Goal: Information Seeking & Learning: Learn about a topic

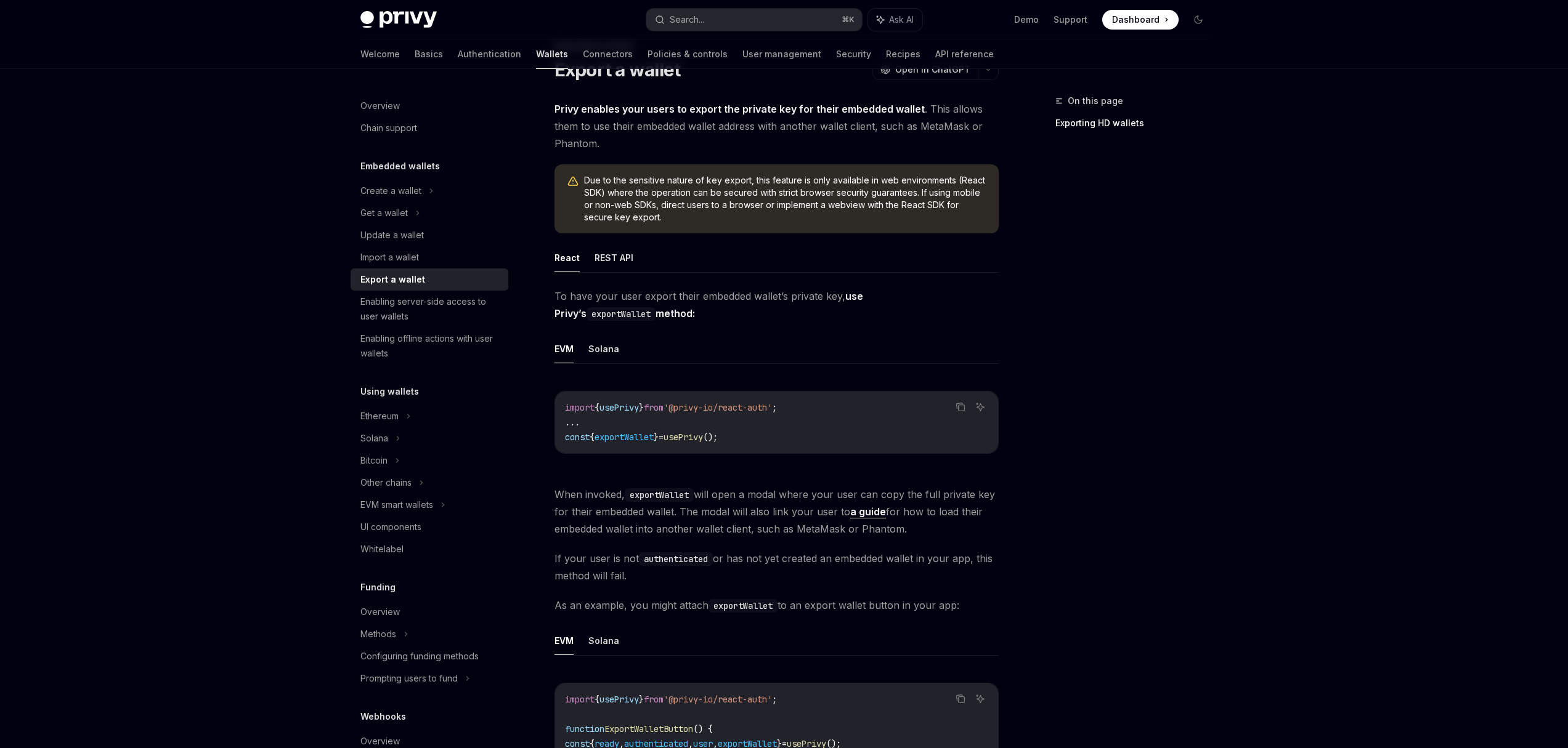
scroll to position [50, 0]
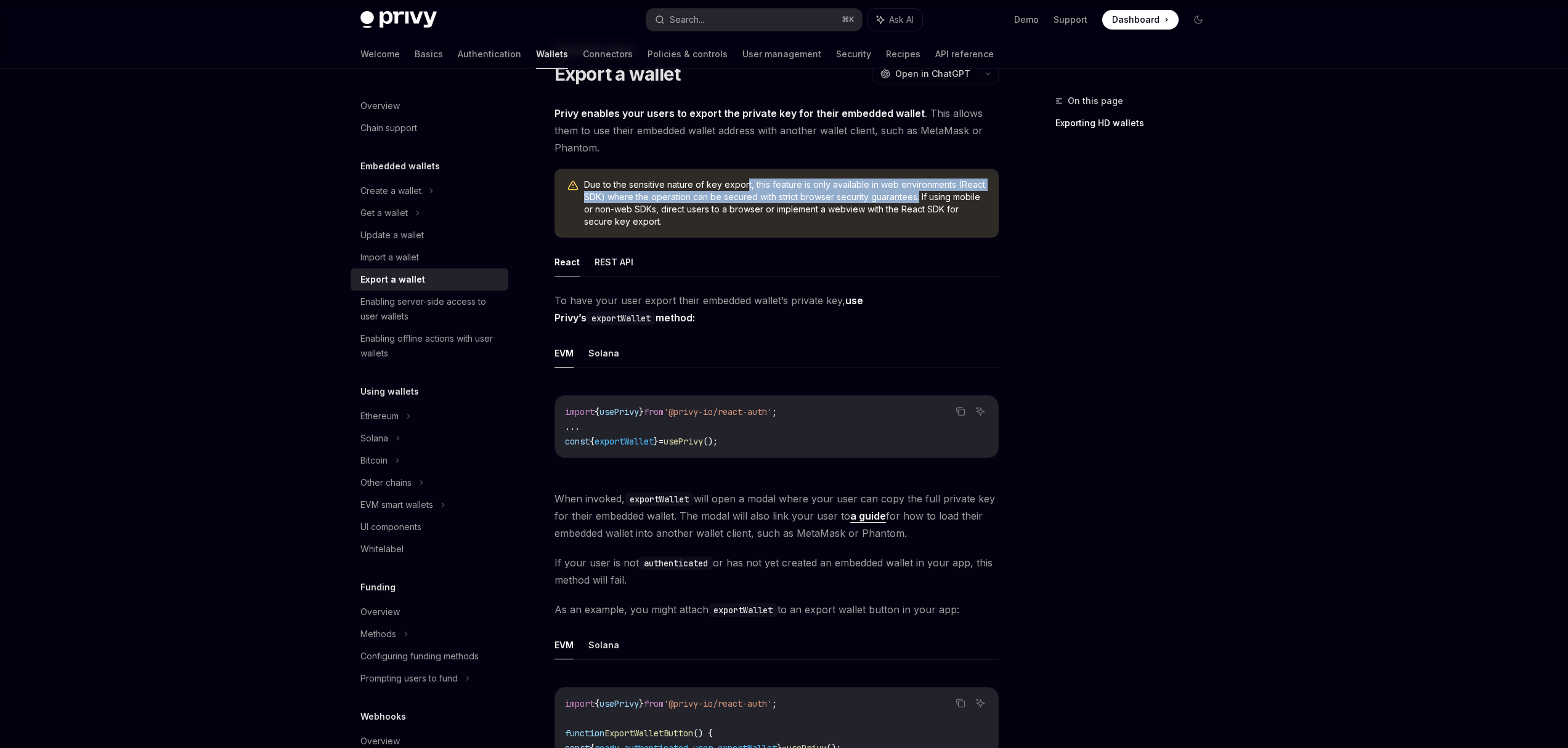
drag, startPoint x: 746, startPoint y: 185, endPoint x: 918, endPoint y: 197, distance: 172.4
click at [918, 197] on span "Due to the sensitive nature of key export, this feature is only available in we…" at bounding box center [785, 203] width 403 height 49
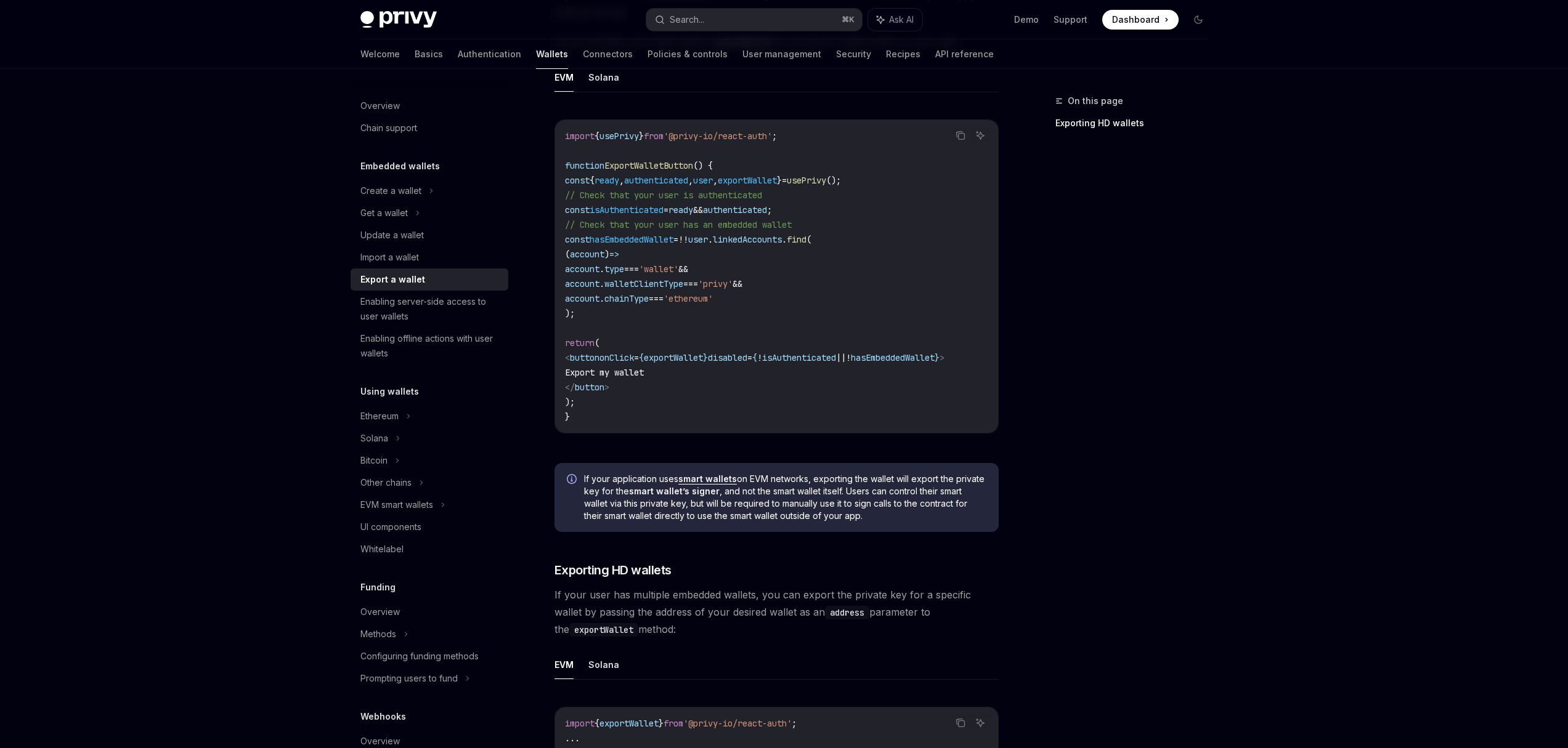
scroll to position [627, 0]
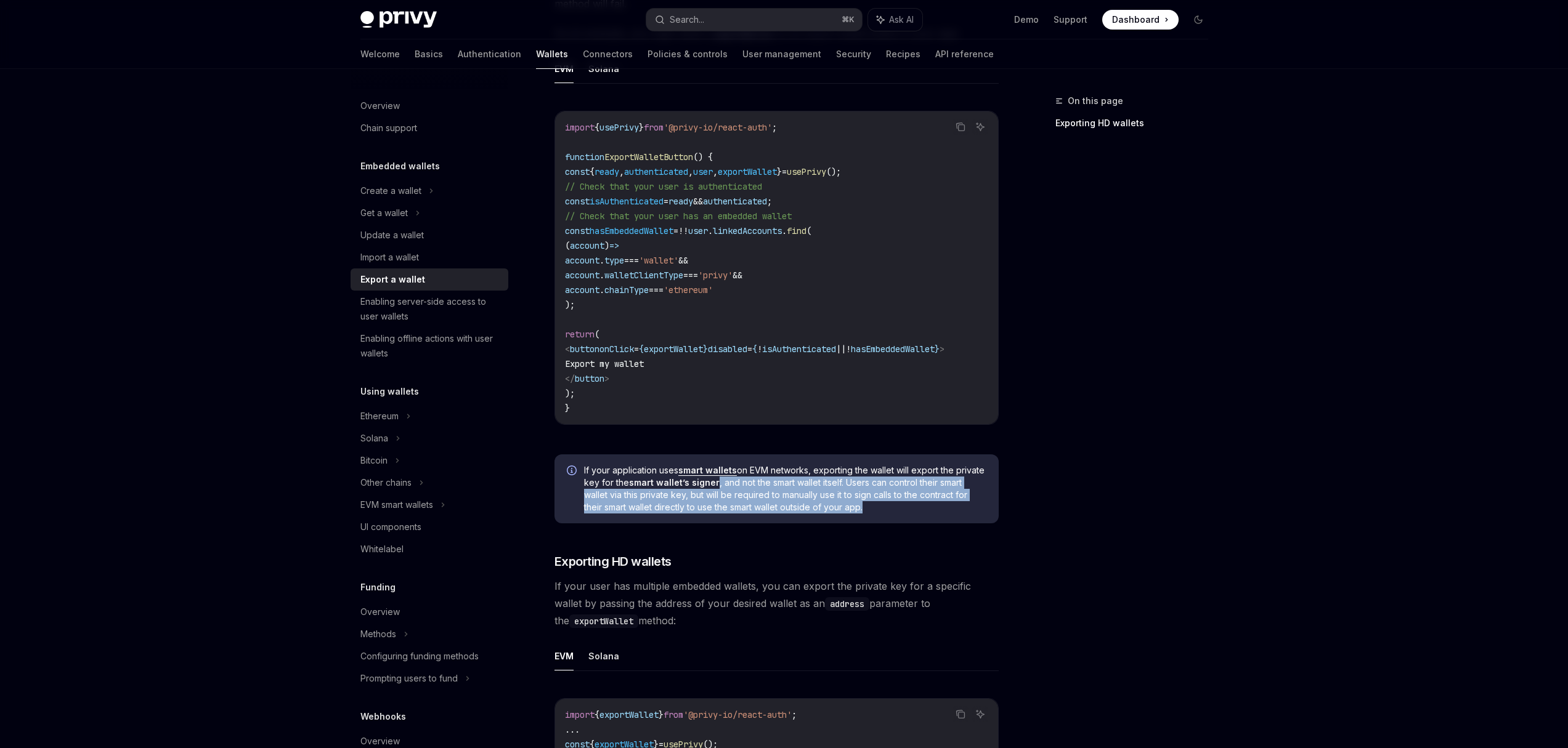
drag, startPoint x: 745, startPoint y: 492, endPoint x: 841, endPoint y: 519, distance: 99.7
click at [933, 513] on span "If your application uses smart wallets on EVM networks, exporting the wallet wi…" at bounding box center [785, 488] width 403 height 49
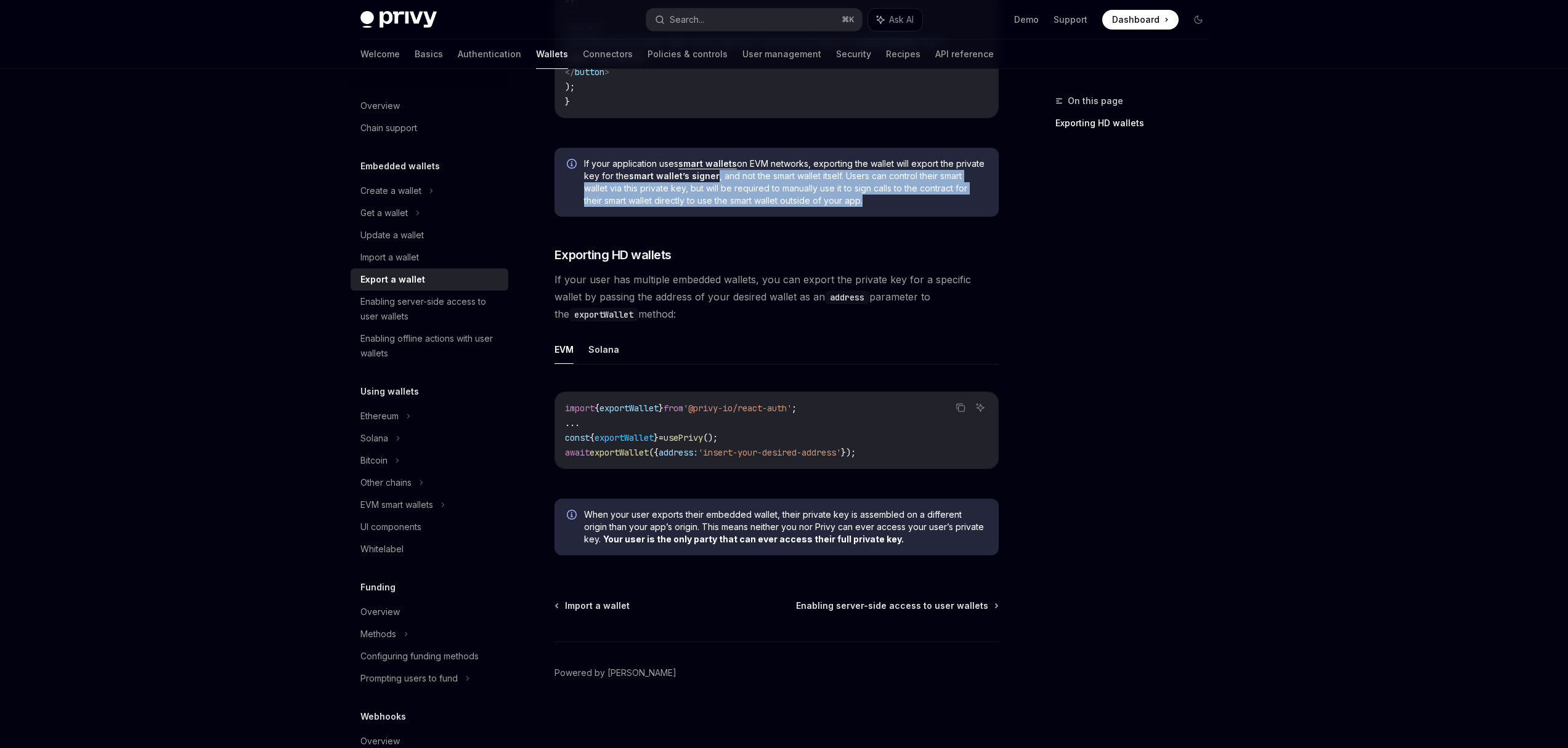
scroll to position [938, 0]
click at [711, 161] on link "smart wallets" at bounding box center [707, 164] width 58 height 11
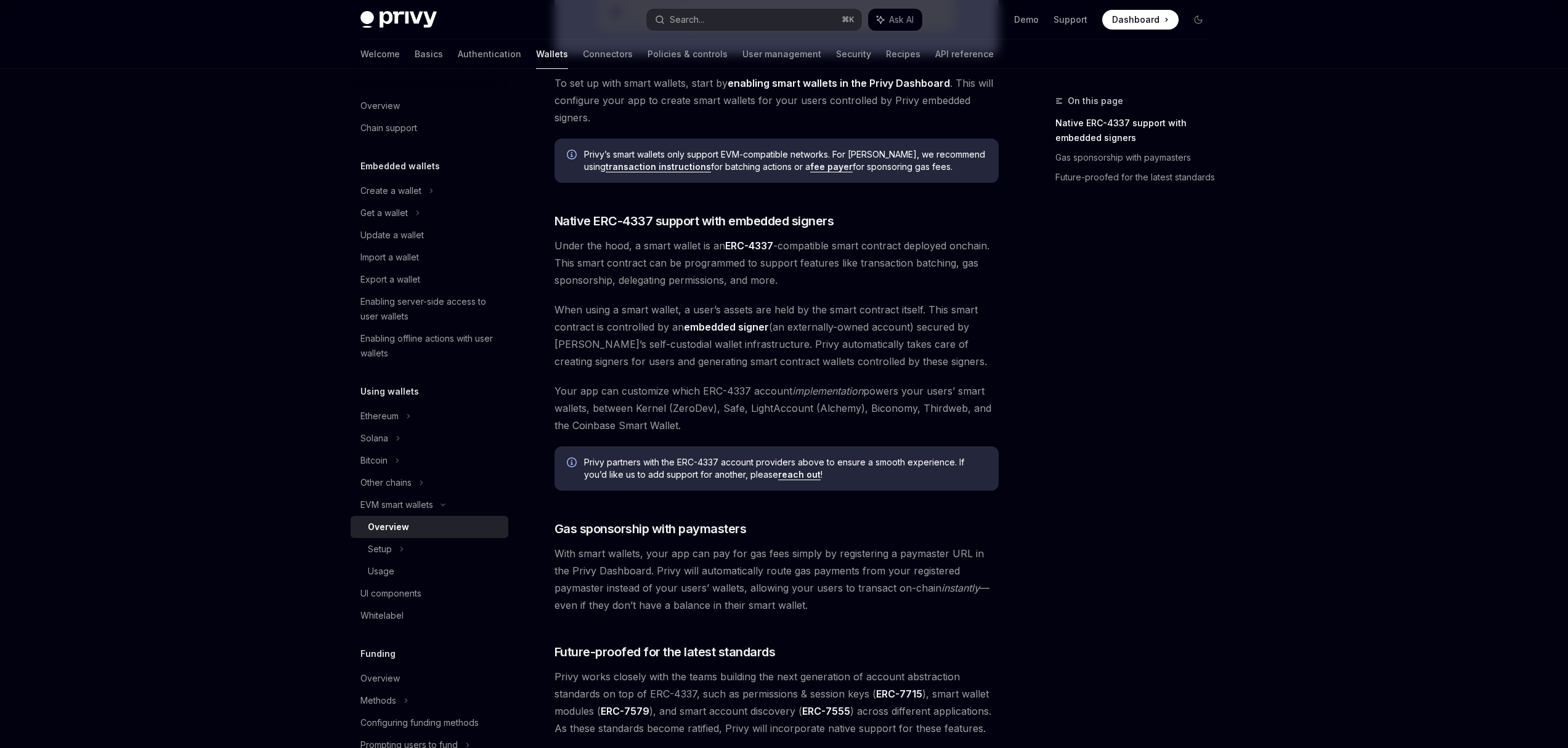
scroll to position [555, 0]
click at [408, 551] on div "Setup" at bounding box center [429, 549] width 158 height 22
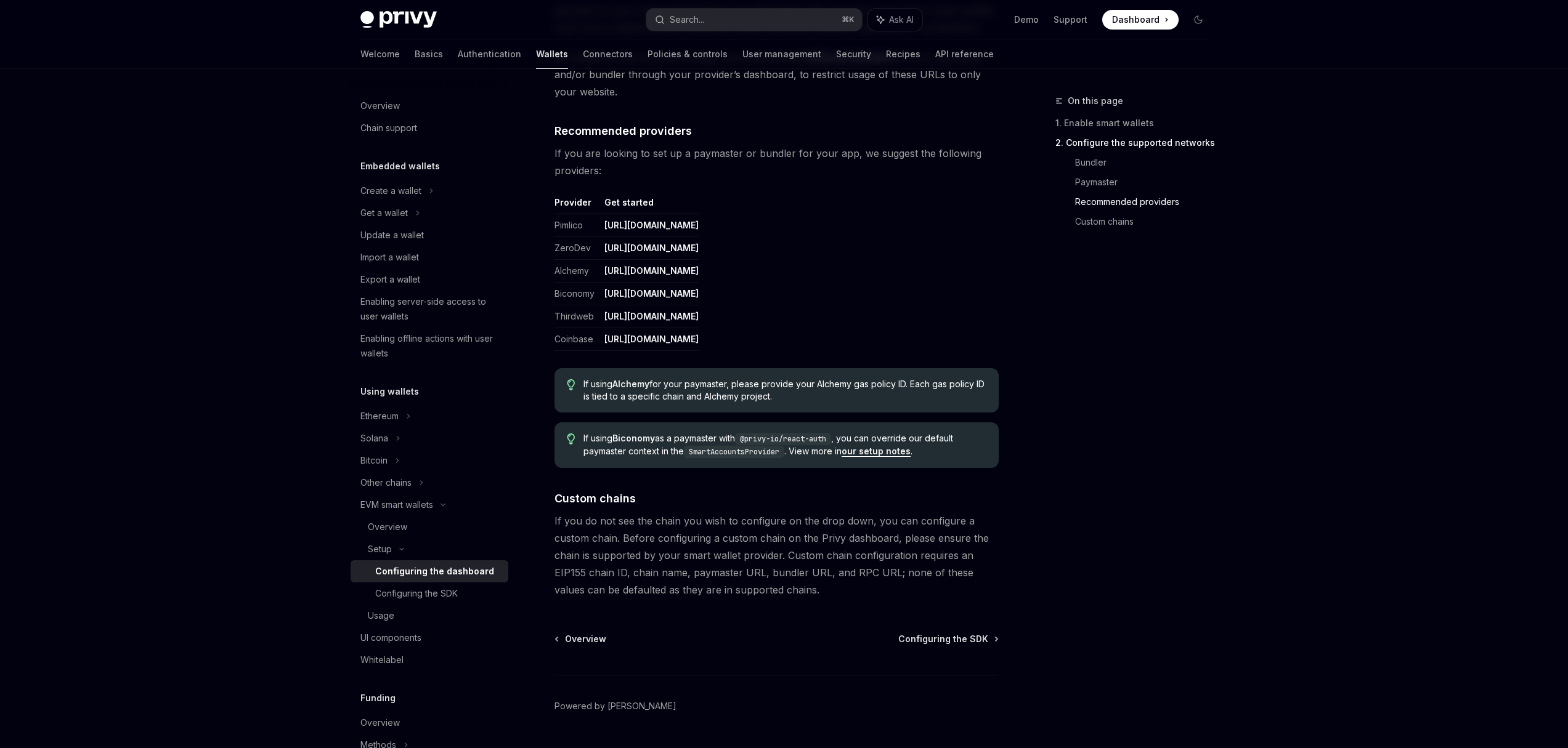
scroll to position [1440, 0]
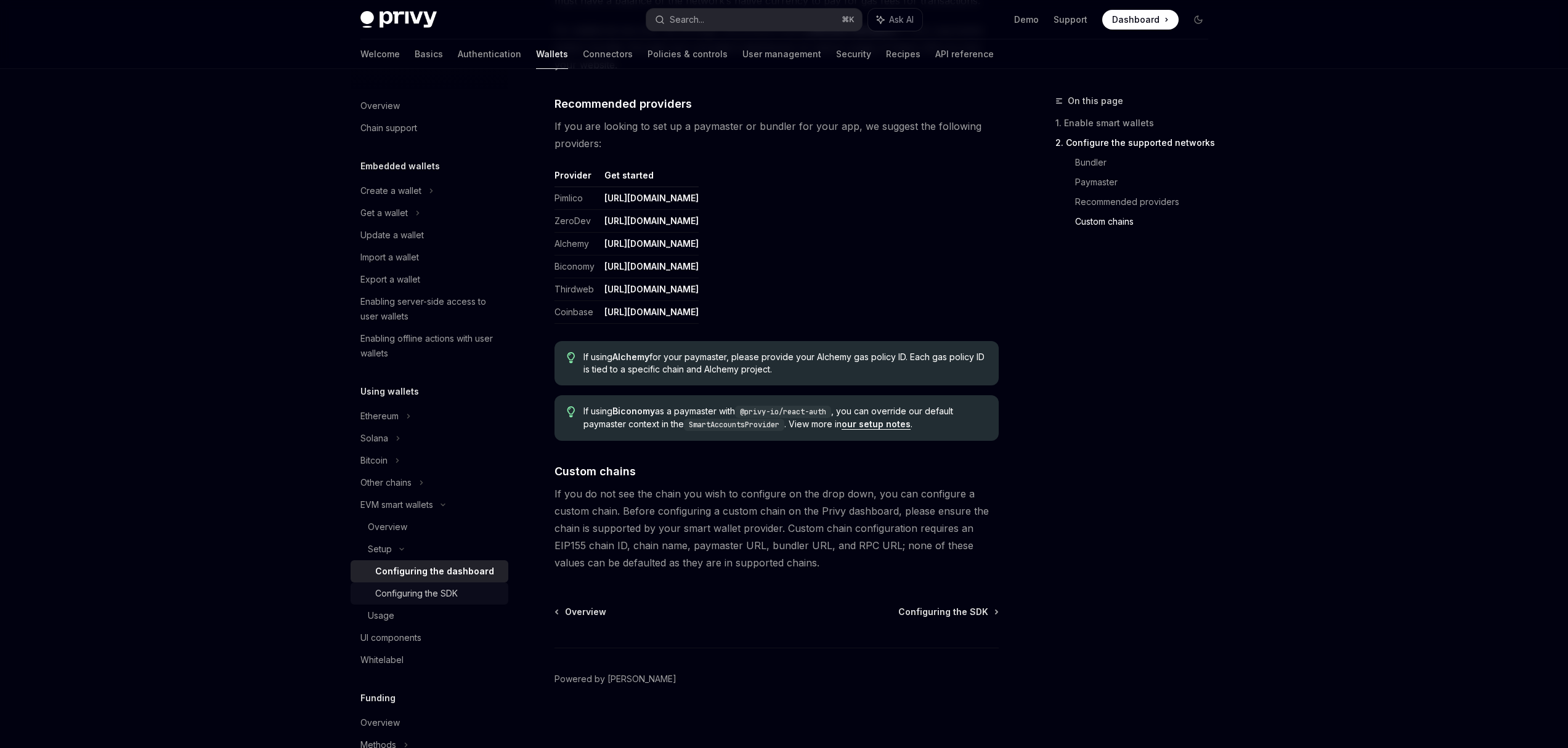
click at [457, 595] on div "Configuring the SDK" at bounding box center [416, 593] width 83 height 15
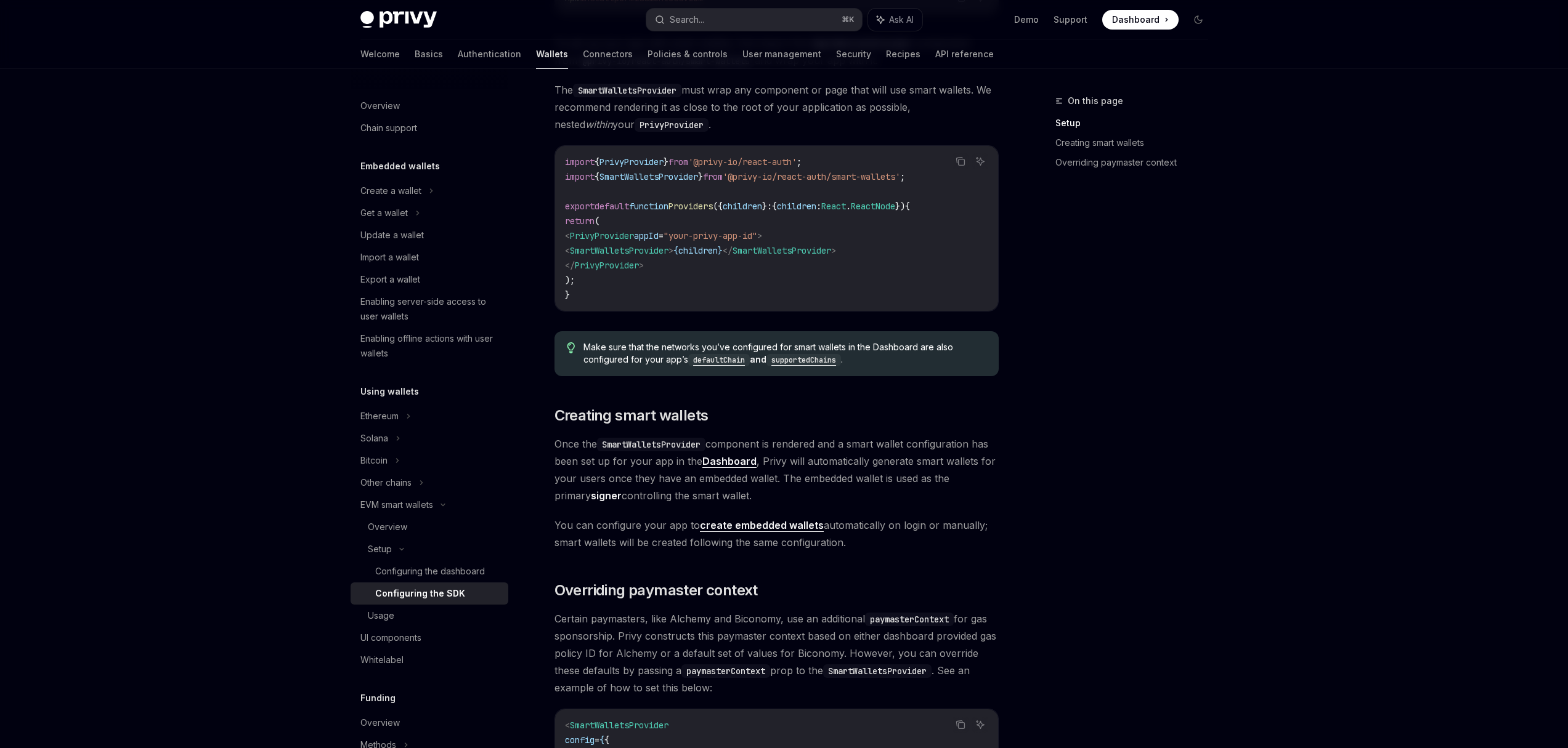
scroll to position [557, 0]
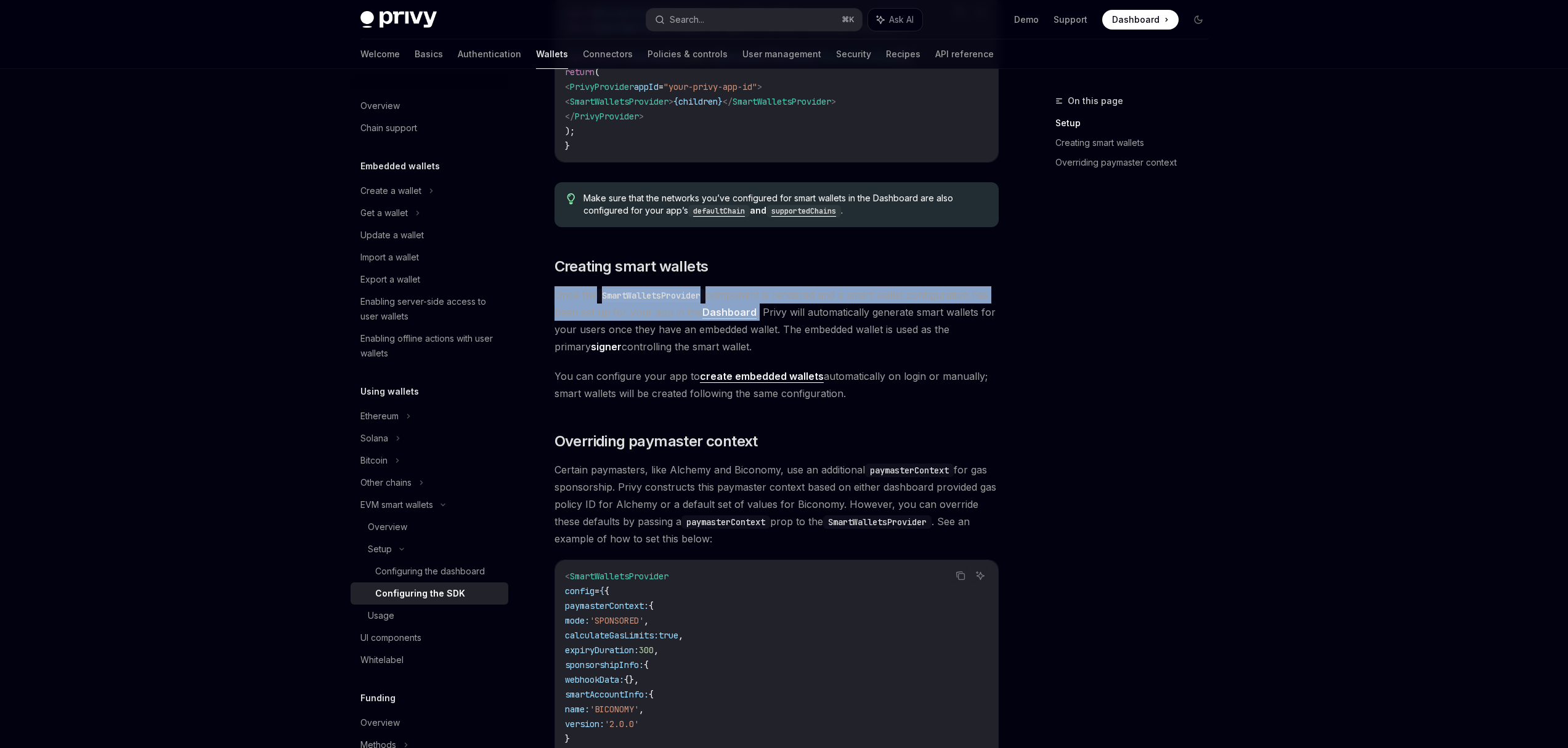
drag, startPoint x: 554, startPoint y: 295, endPoint x: 755, endPoint y: 312, distance: 201.7
click at [755, 312] on span "Once the SmartWalletsProvider component is rendered and a smart wallet configur…" at bounding box center [776, 321] width 444 height 69
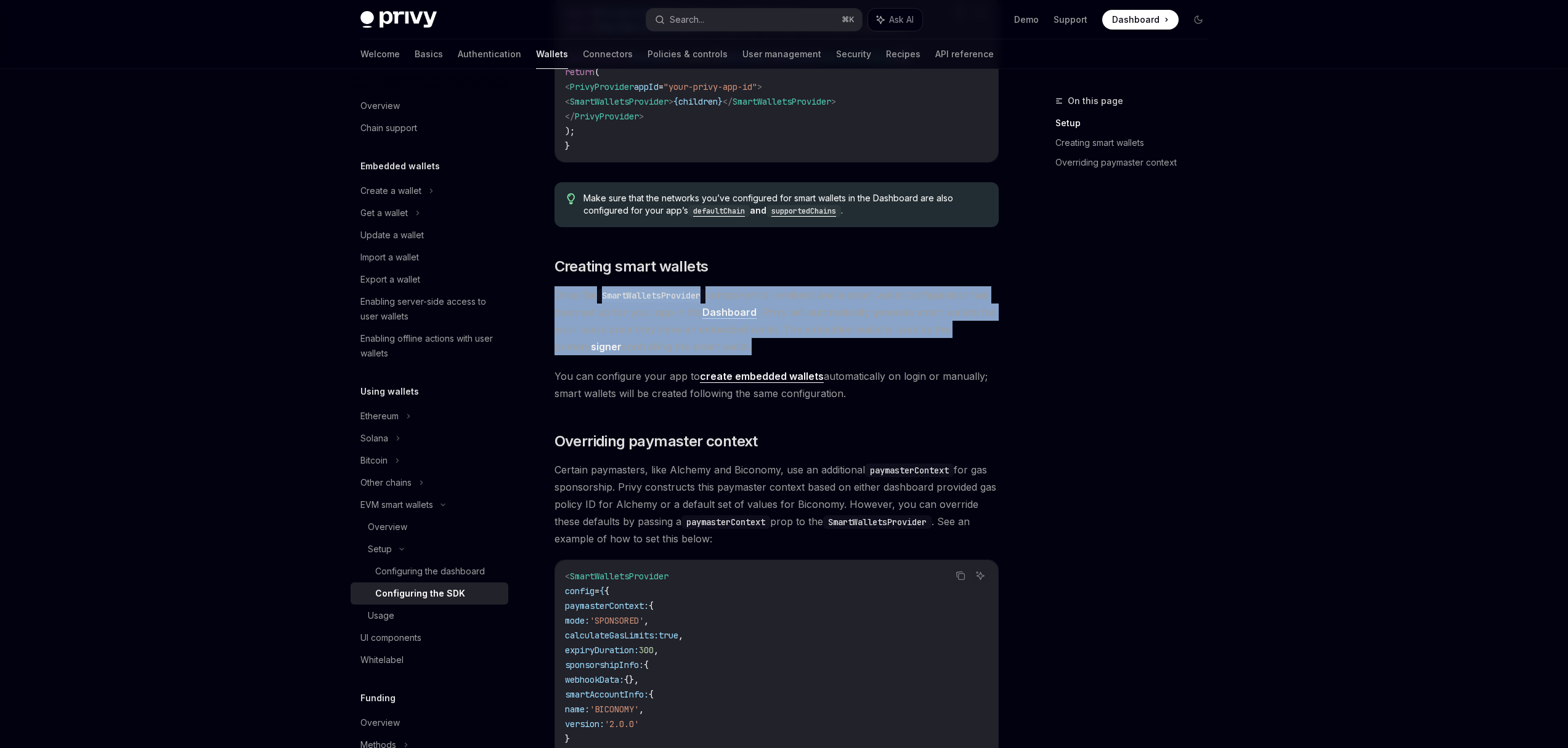
drag, startPoint x: 711, startPoint y: 348, endPoint x: 551, endPoint y: 302, distance: 166.5
click at [551, 302] on div "Setup Configure smart wallets in the SDK OpenAI Open in ChatGPT OpenAI Open in …" at bounding box center [661, 291] width 680 height 1510
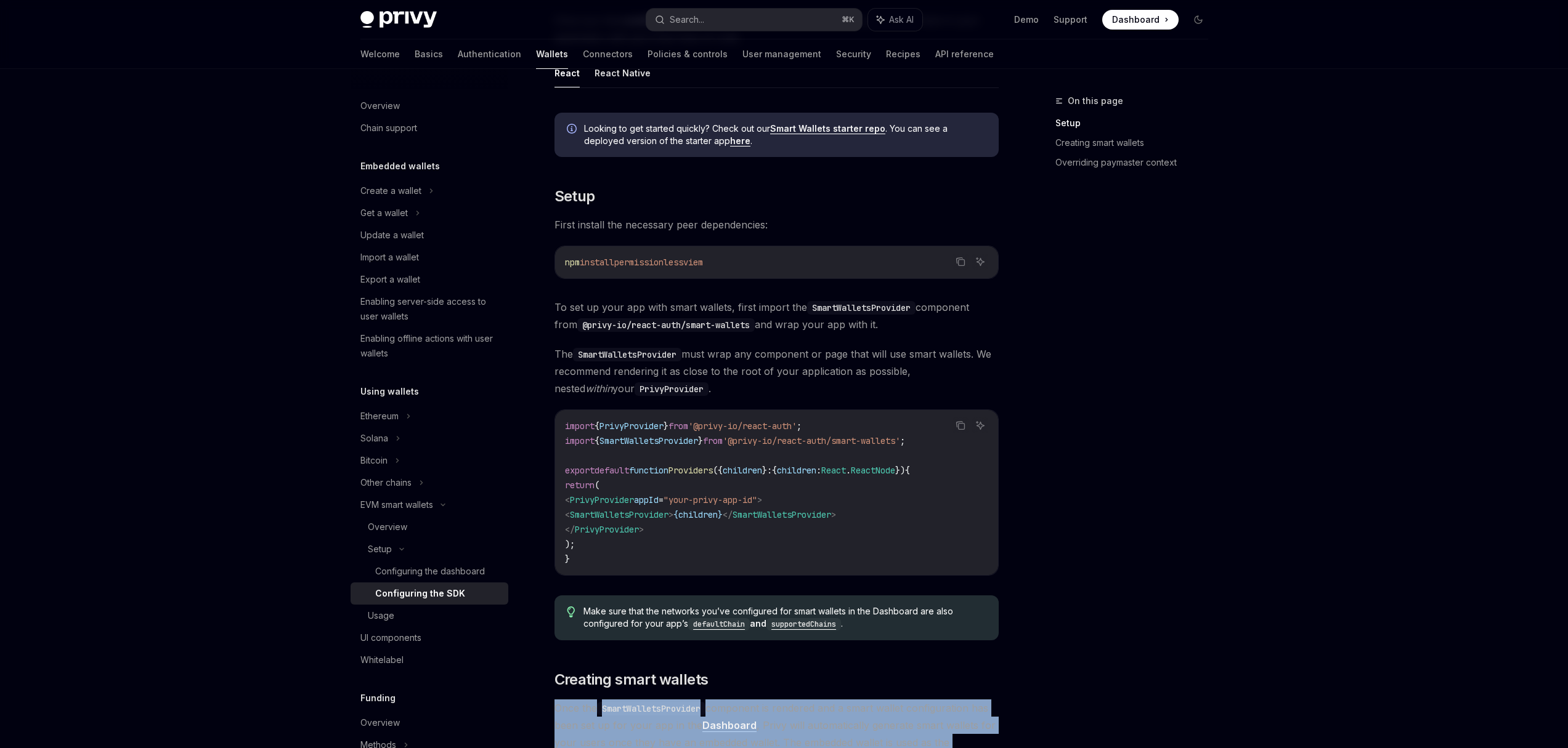
scroll to position [0, 0]
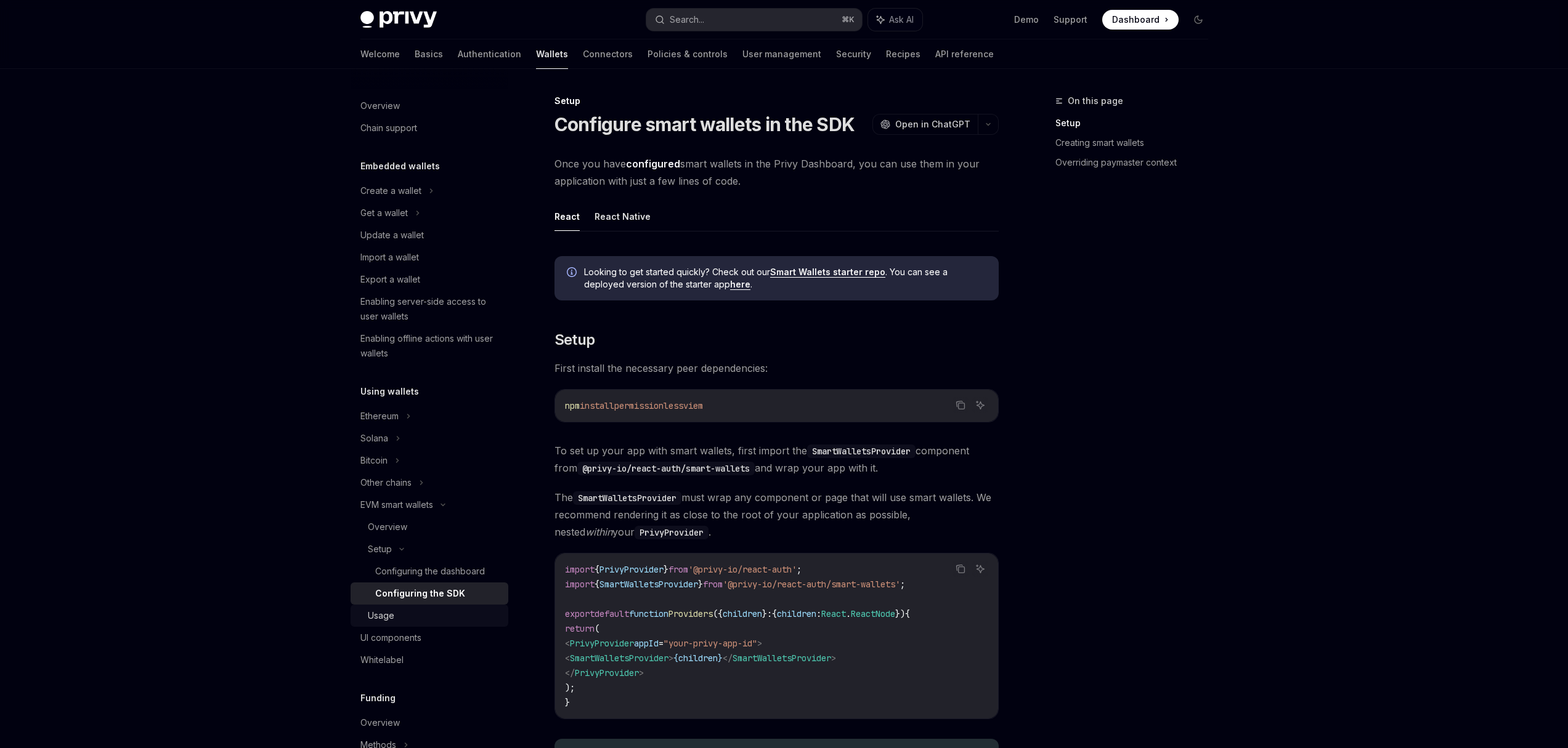
click at [379, 623] on link "Usage" at bounding box center [429, 615] width 158 height 22
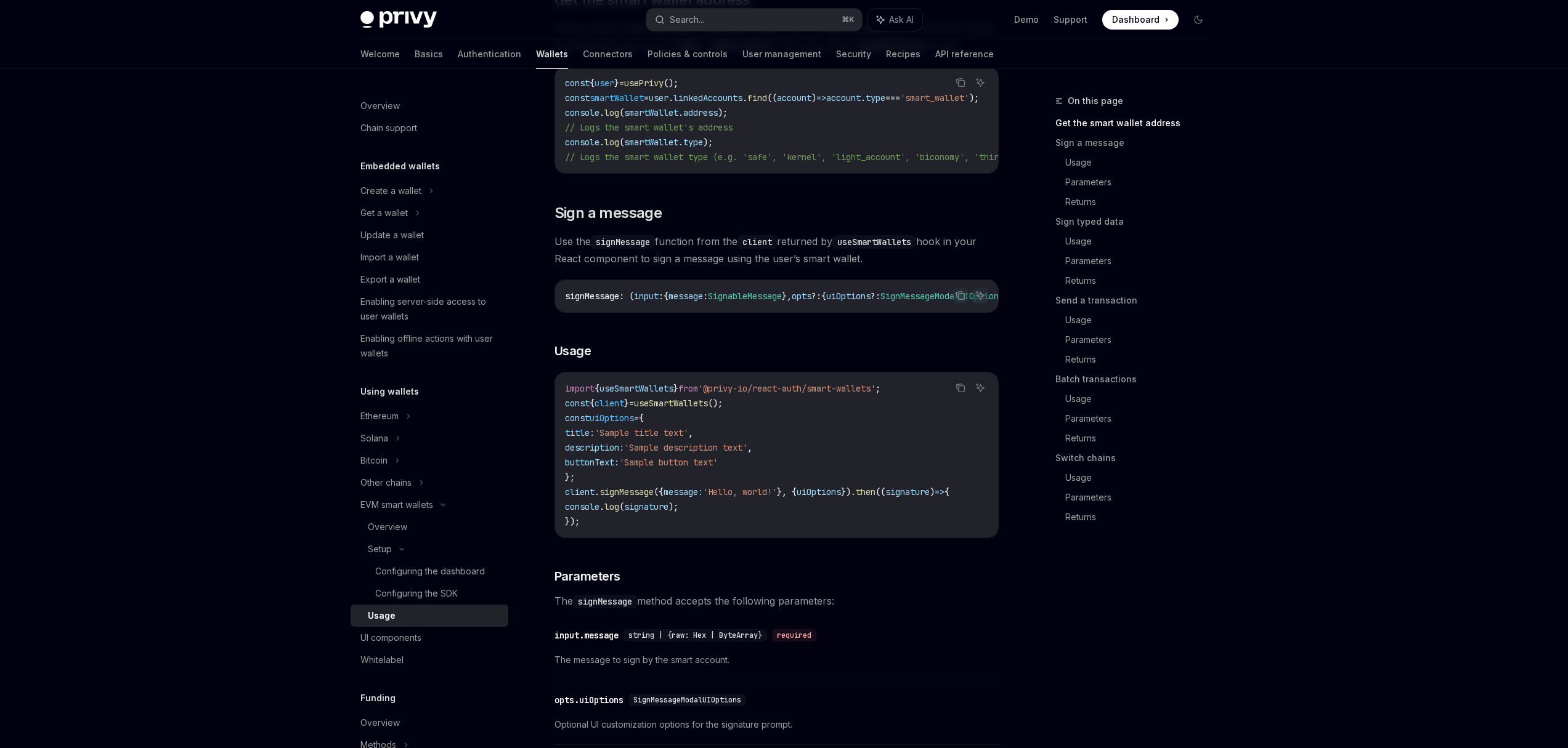
scroll to position [309, 0]
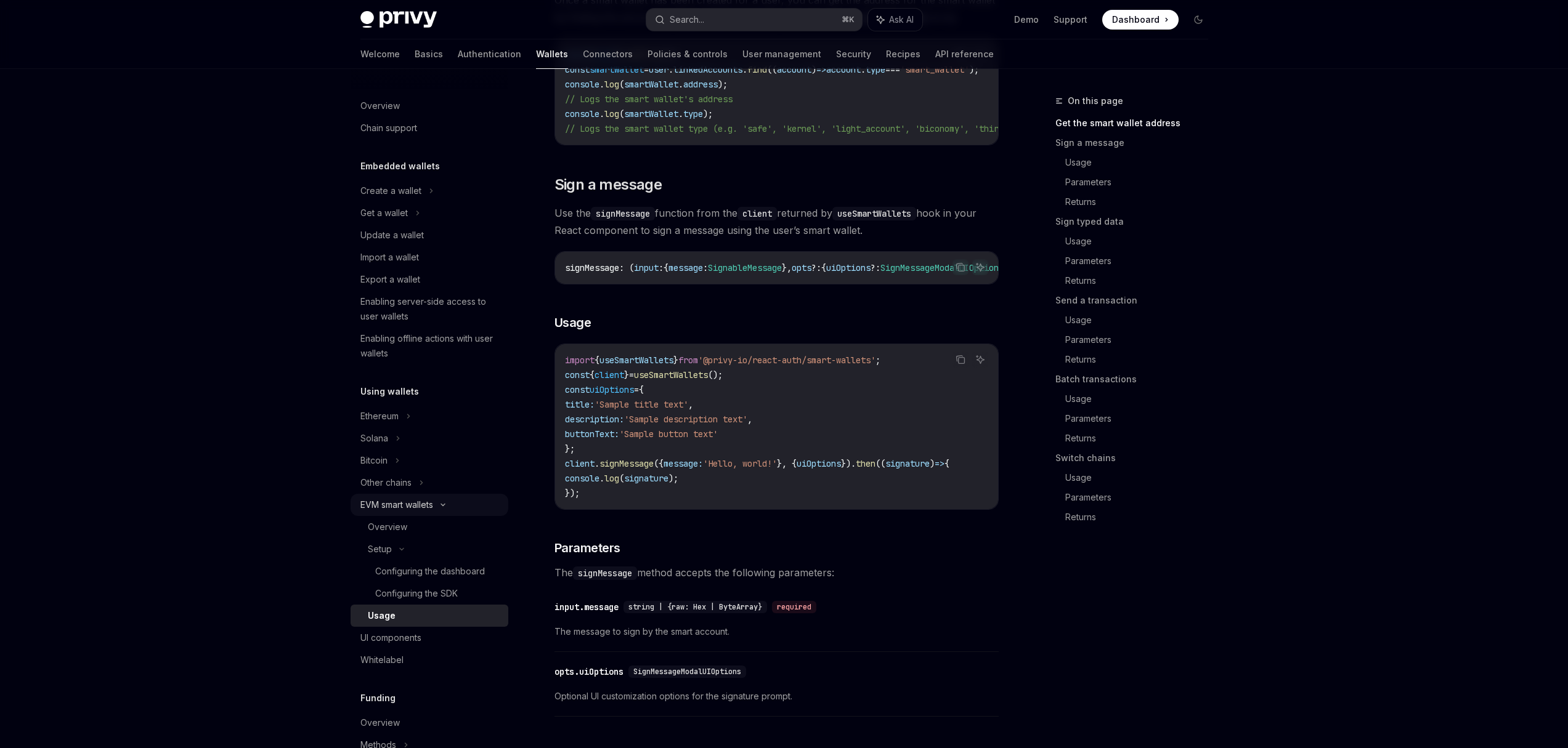
click at [403, 510] on div "EVM smart wallets" at bounding box center [397, 505] width 73 height 15
click at [398, 531] on div "Overview" at bounding box center [387, 527] width 40 height 15
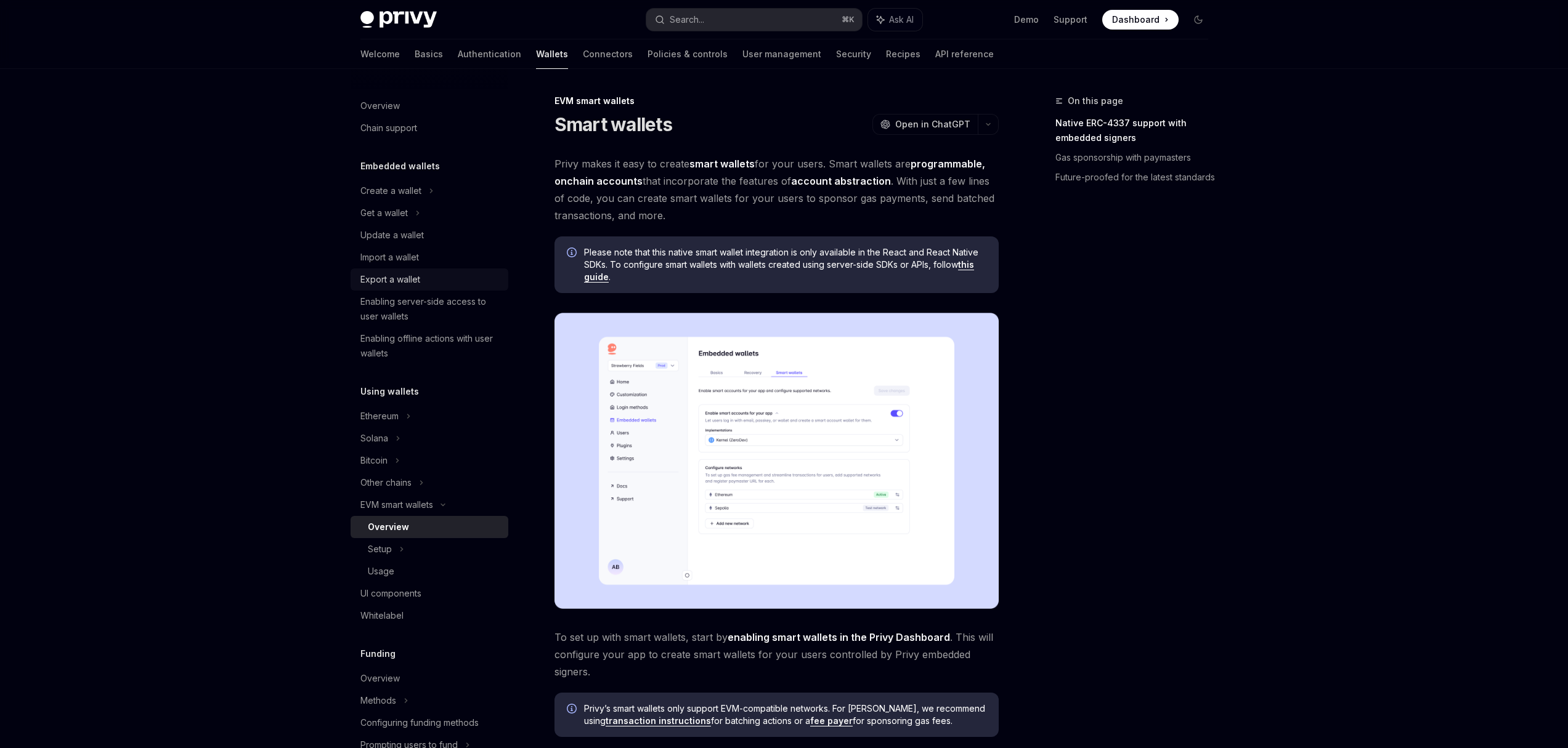
click at [408, 283] on div "Export a wallet" at bounding box center [390, 279] width 60 height 15
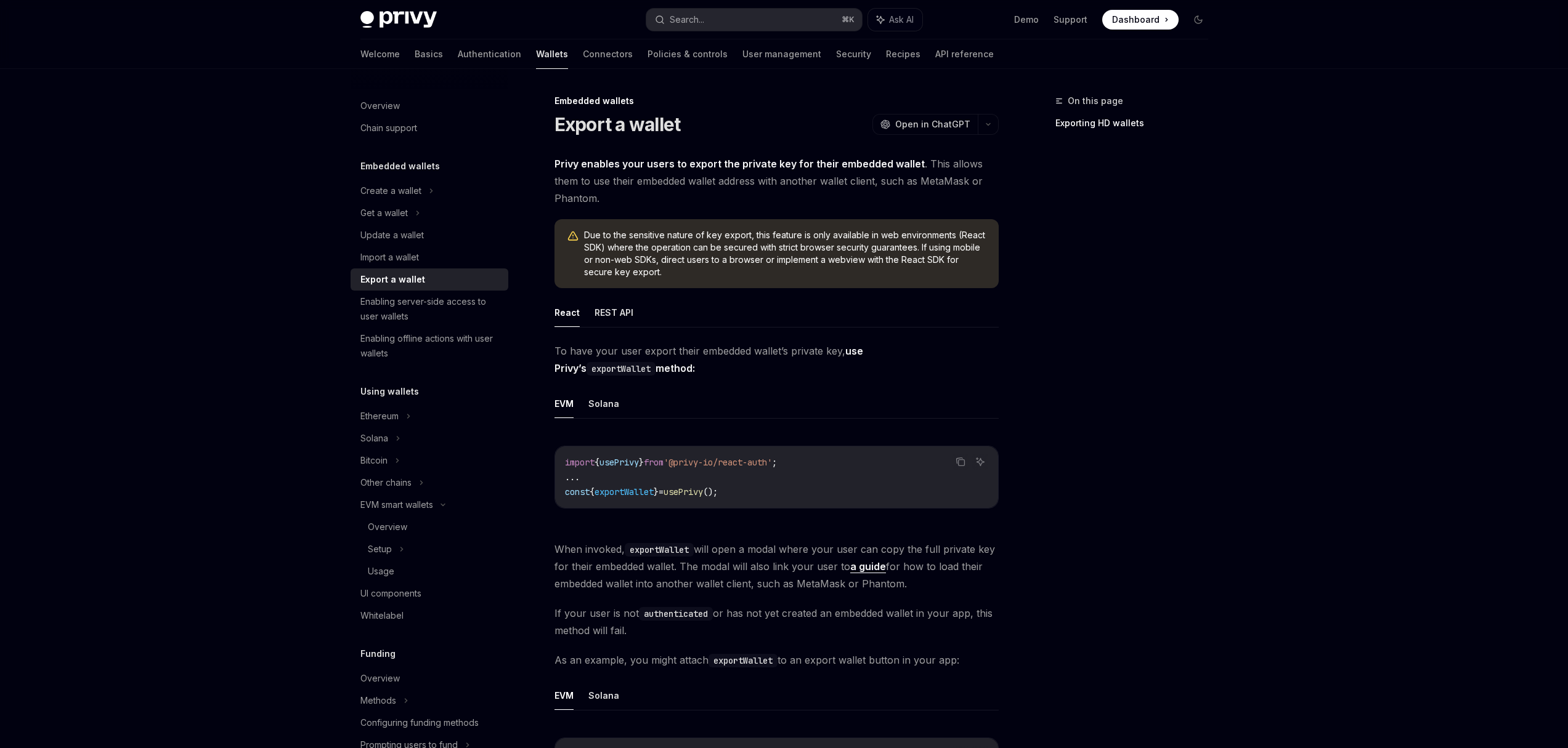
click at [408, 283] on div "Export a wallet" at bounding box center [393, 279] width 65 height 15
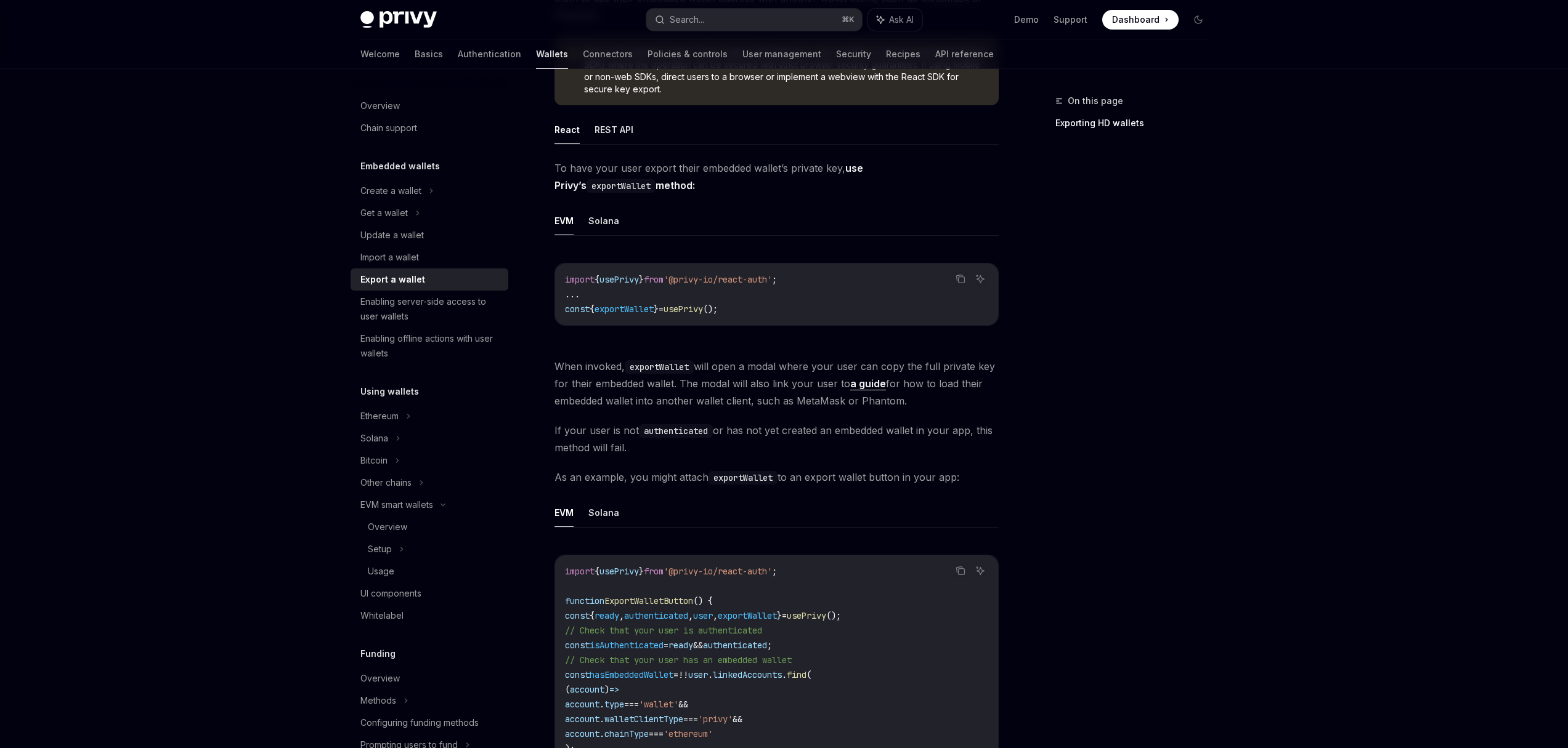
scroll to position [202, 0]
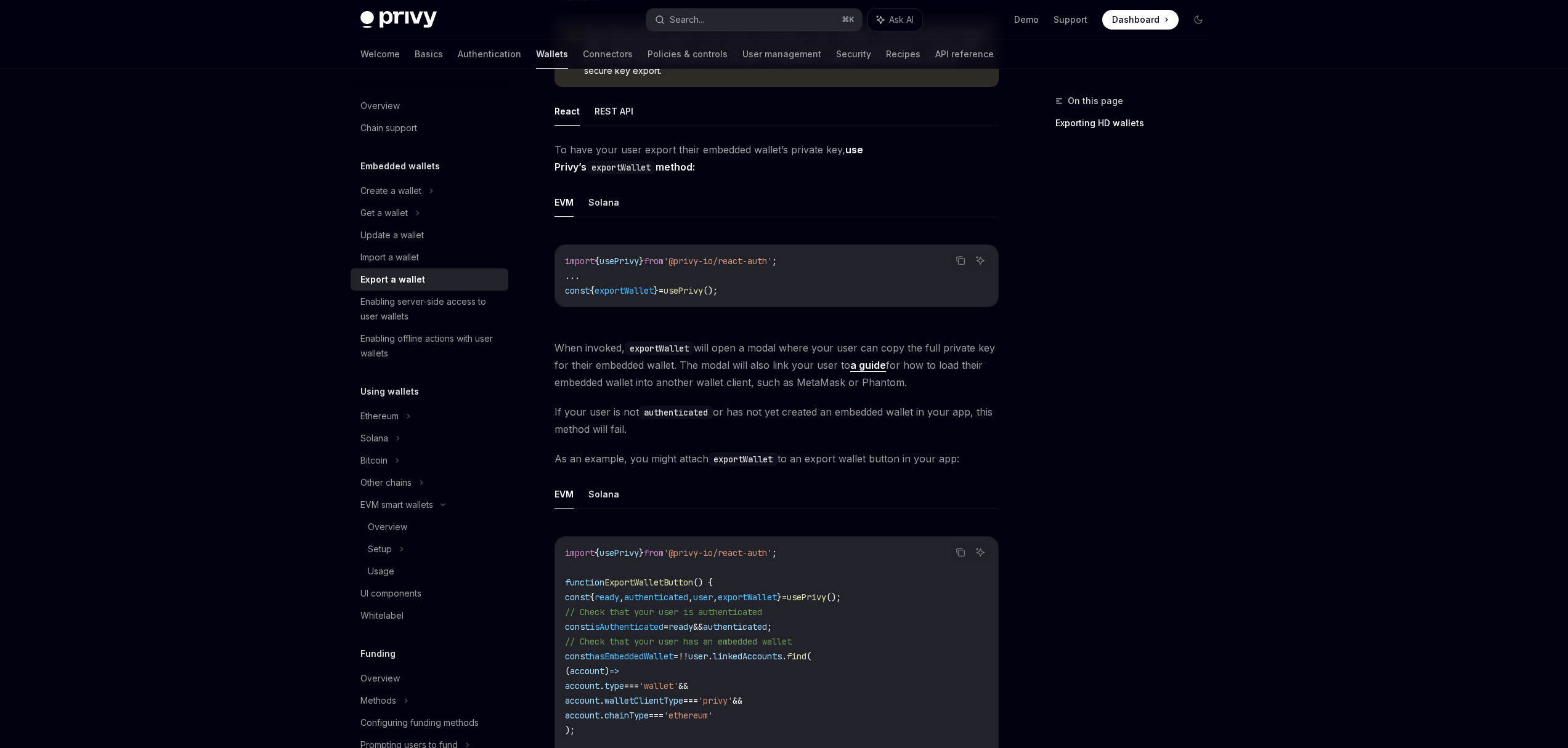
click at [641, 287] on span "exportWallet" at bounding box center [624, 291] width 59 height 11
copy span "exportWallet"
click at [865, 368] on link "a guide" at bounding box center [868, 365] width 36 height 13
click at [799, 352] on span "When invoked, exportWallet will open a modal where your user can copy the full …" at bounding box center [776, 365] width 444 height 52
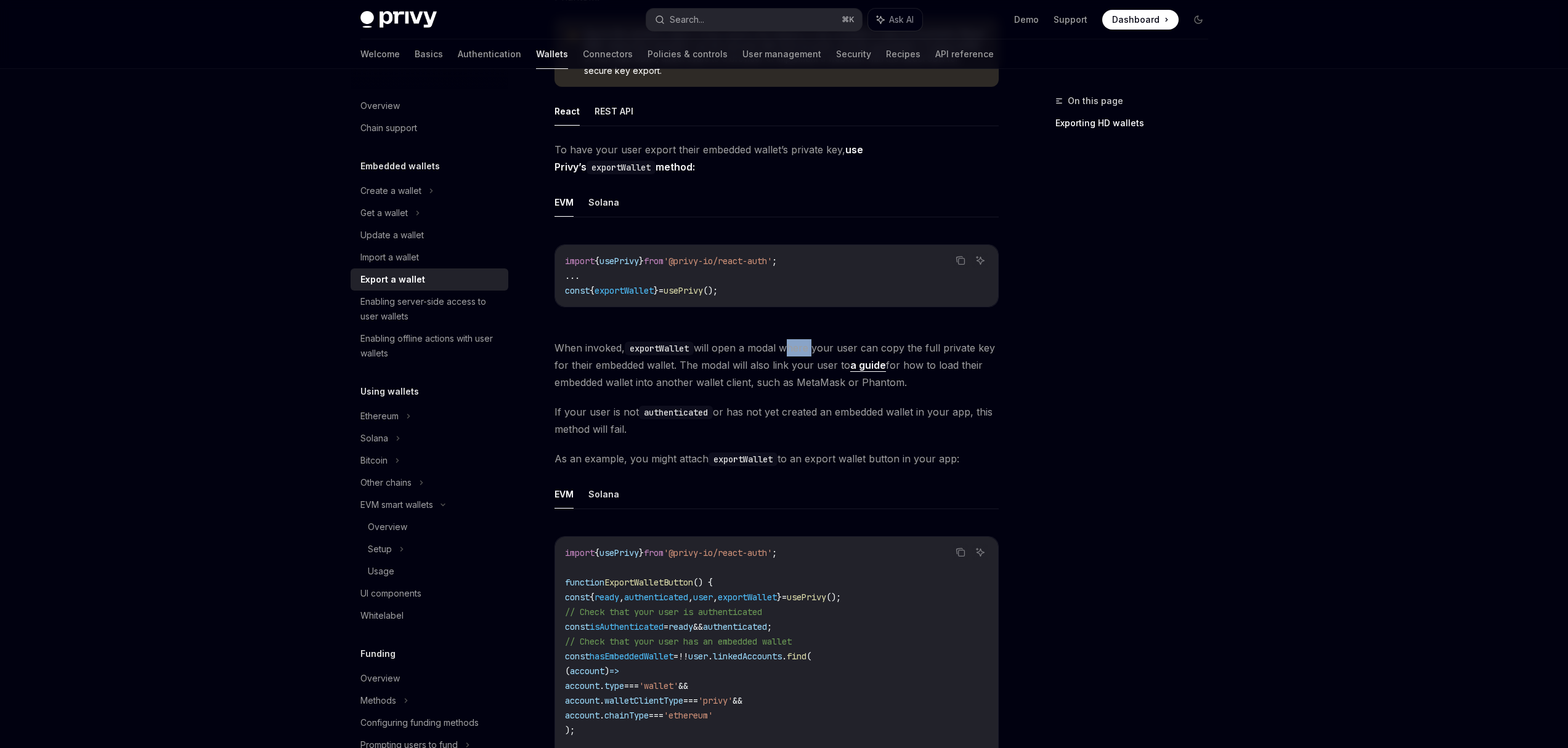
click at [799, 352] on span "When invoked, exportWallet will open a modal where your user can copy the full …" at bounding box center [776, 365] width 444 height 52
click at [756, 355] on span "When invoked, exportWallet will open a modal where your user can copy the full …" at bounding box center [776, 365] width 444 height 52
click at [756, 355] on span "When invoked, exportWallet will open a modal where your user can copy the full …" at bounding box center [776, 365] width 444 height 52
click at [700, 350] on span "When invoked, exportWallet will open a modal where your user can copy the full …" at bounding box center [776, 365] width 444 height 52
click at [676, 349] on code "exportWallet" at bounding box center [658, 348] width 69 height 14
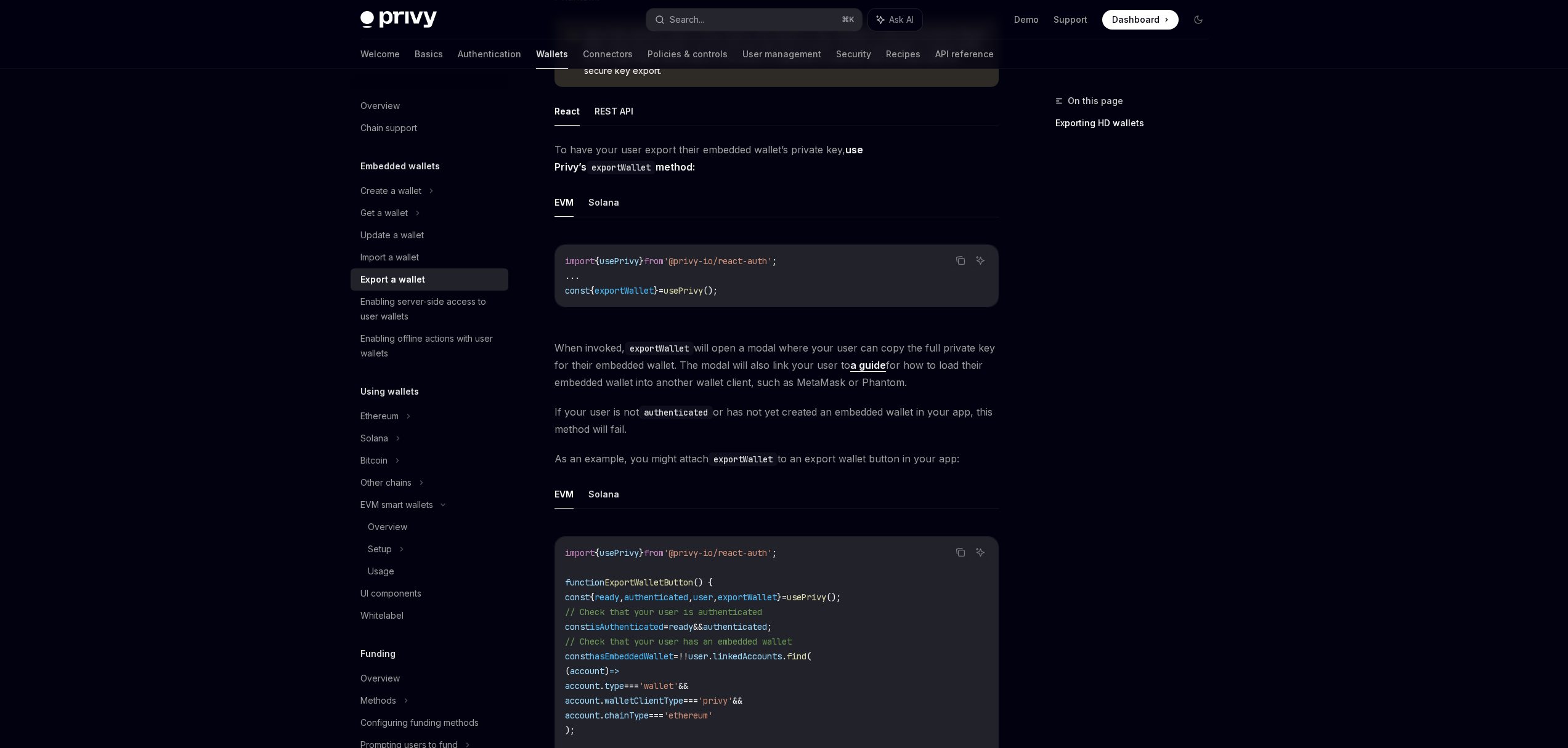
click at [676, 349] on code "exportWallet" at bounding box center [658, 348] width 69 height 14
click at [678, 350] on code "exportWallet" at bounding box center [658, 348] width 69 height 14
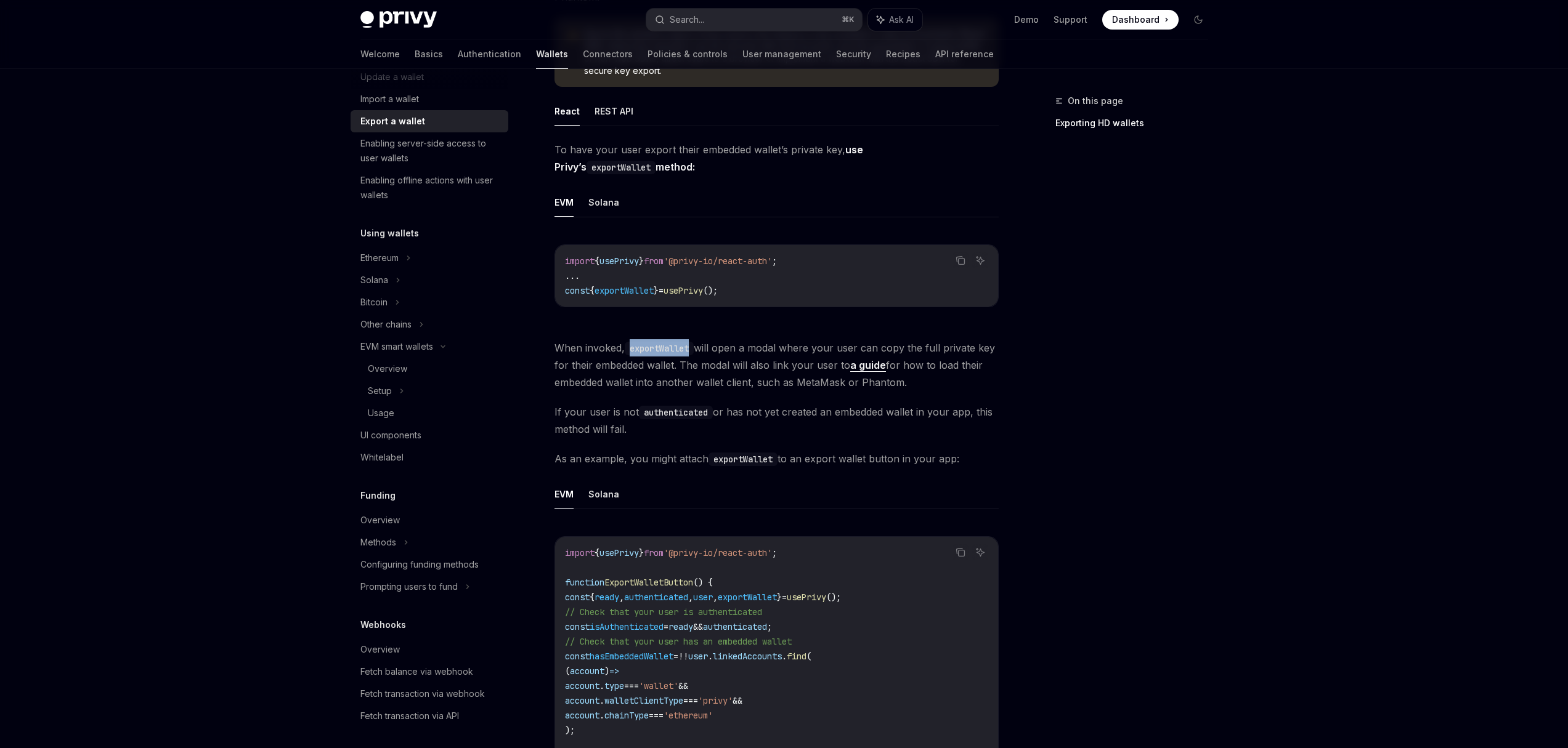
scroll to position [348, 0]
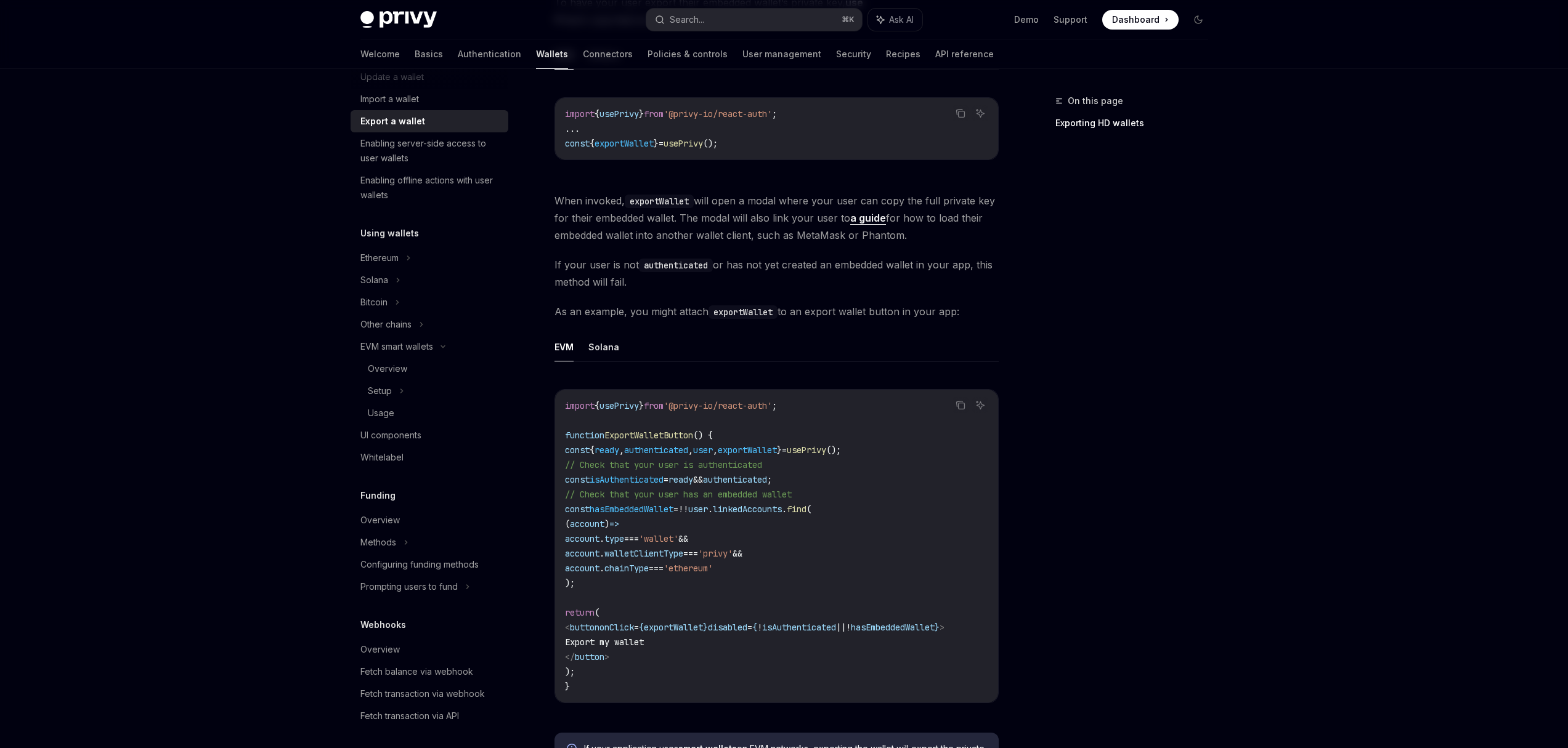
click at [650, 510] on span "hasEmbeddedWallet" at bounding box center [631, 509] width 83 height 11
click at [759, 511] on span "linkedAccounts" at bounding box center [747, 509] width 69 height 11
copy span "linkedAccounts"
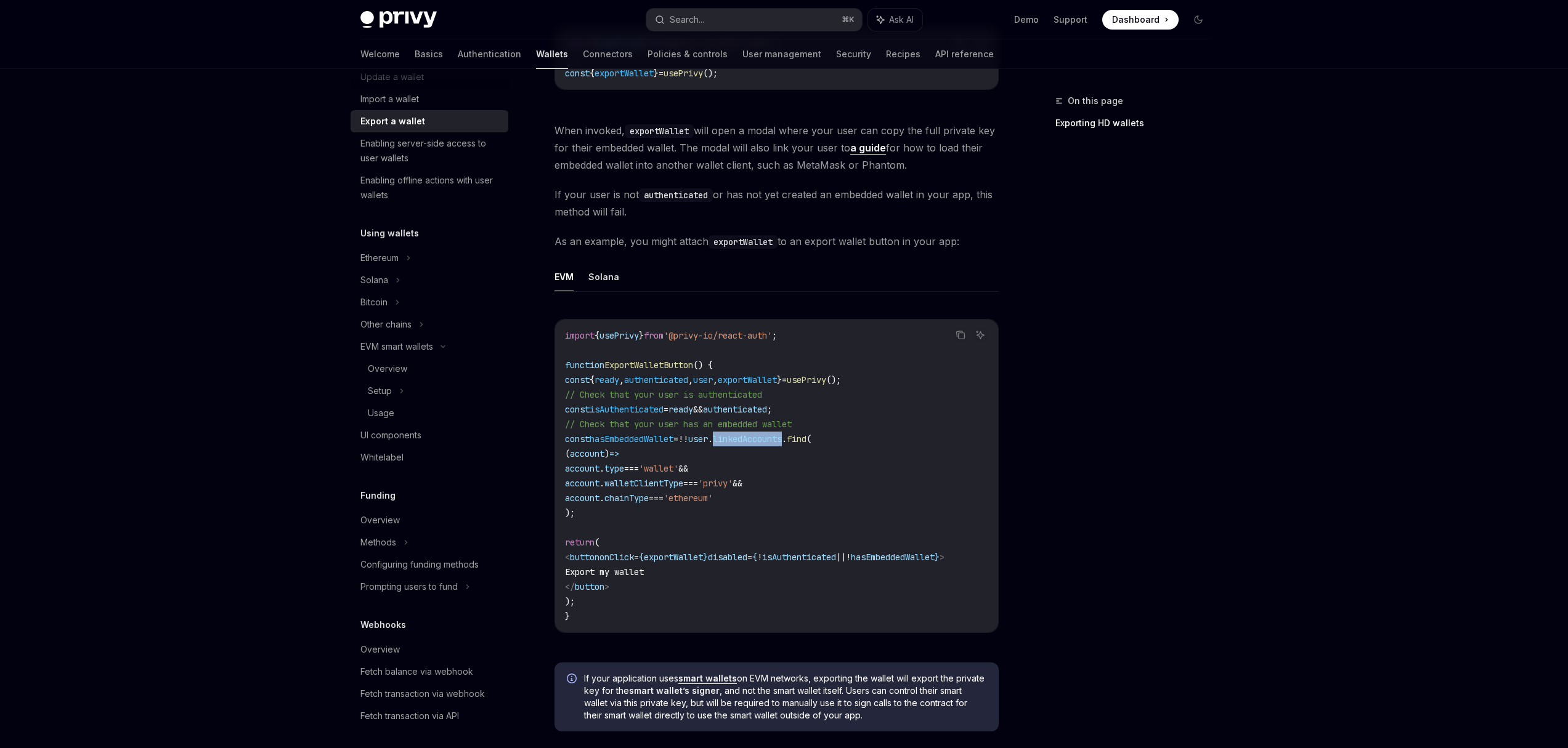
scroll to position [419, 0]
click at [650, 366] on span "ExportWalletButton" at bounding box center [649, 364] width 89 height 11
click at [619, 380] on span "ready" at bounding box center [607, 380] width 24 height 11
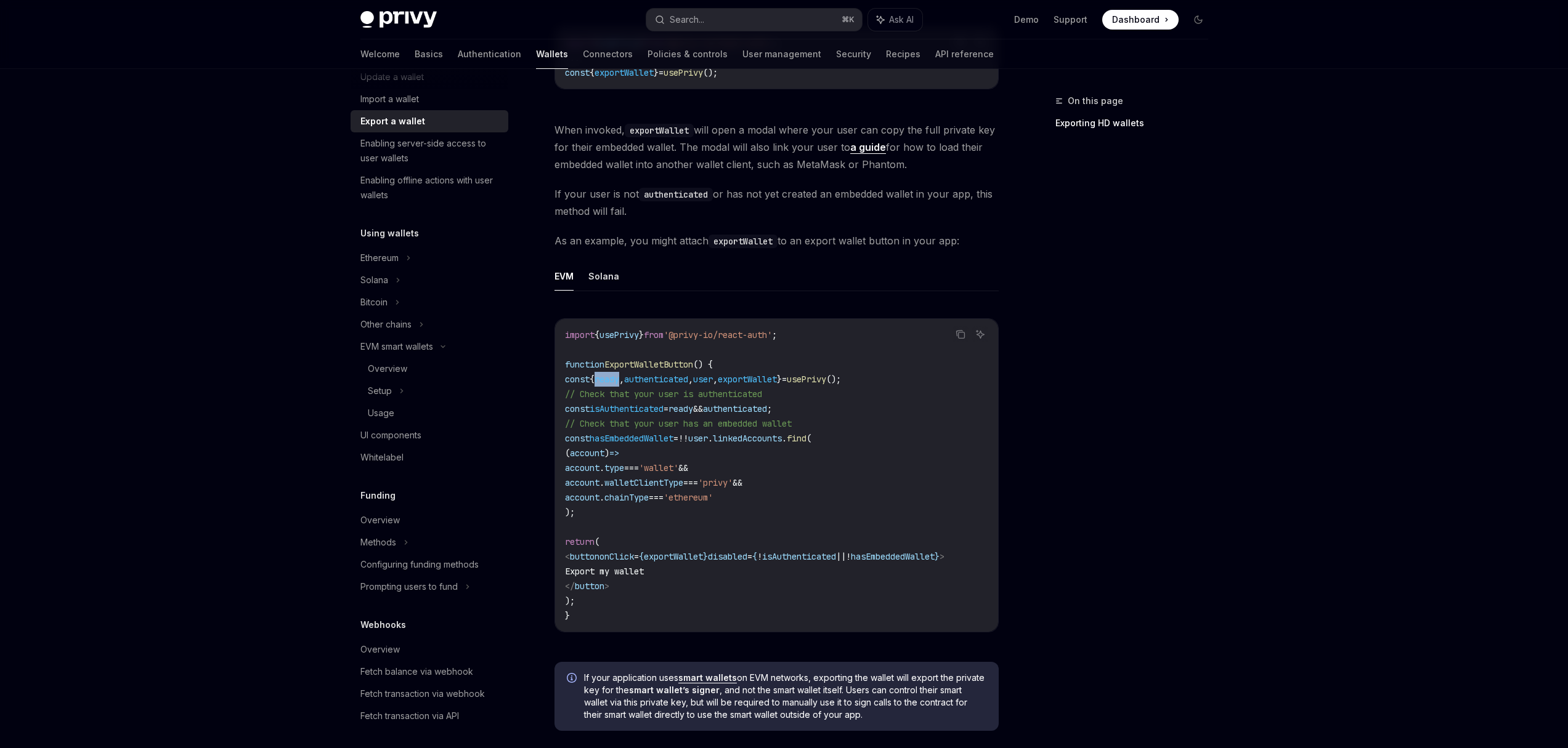
copy span "ready"
click at [673, 437] on span "hasEmbeddedWallet" at bounding box center [631, 439] width 83 height 11
copy span "hasEmbeddedWallet"
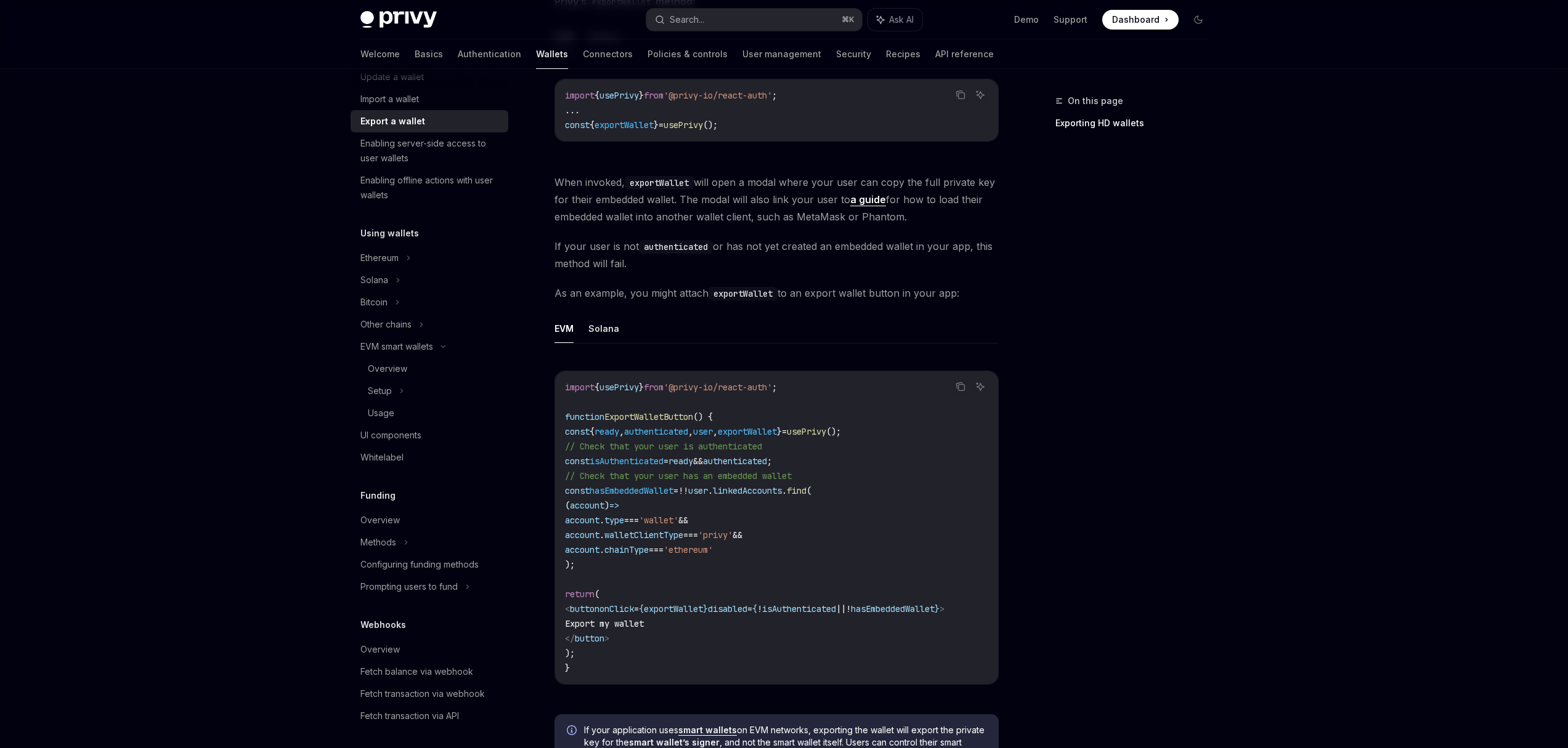
scroll to position [366, 0]
click at [958, 388] on icon "Copy the contents from the code block" at bounding box center [961, 388] width 10 height 10
click at [614, 616] on span "Export my wallet" at bounding box center [603, 620] width 79 height 11
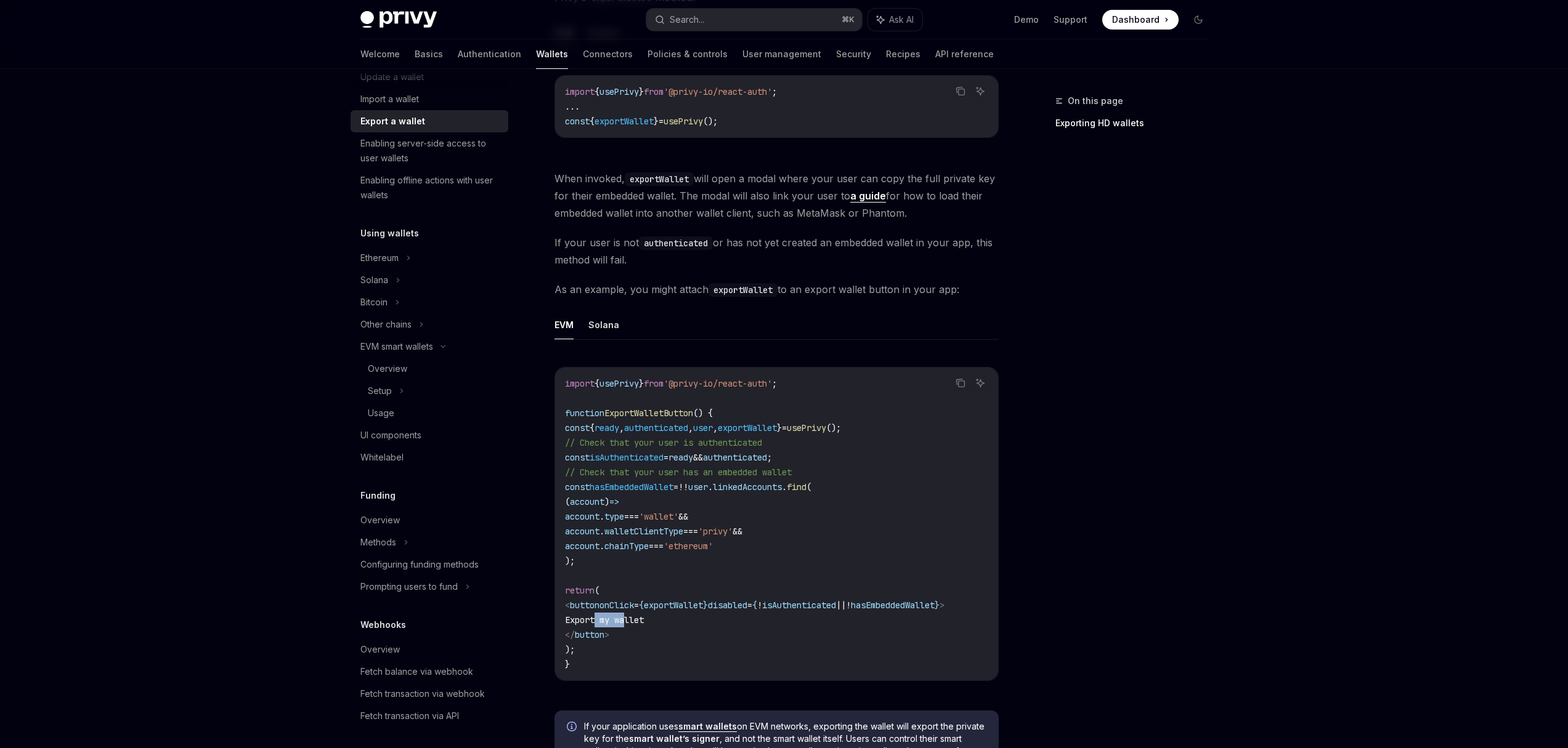
copy span "Export"
click at [782, 492] on span "linkedAccounts" at bounding box center [747, 487] width 69 height 11
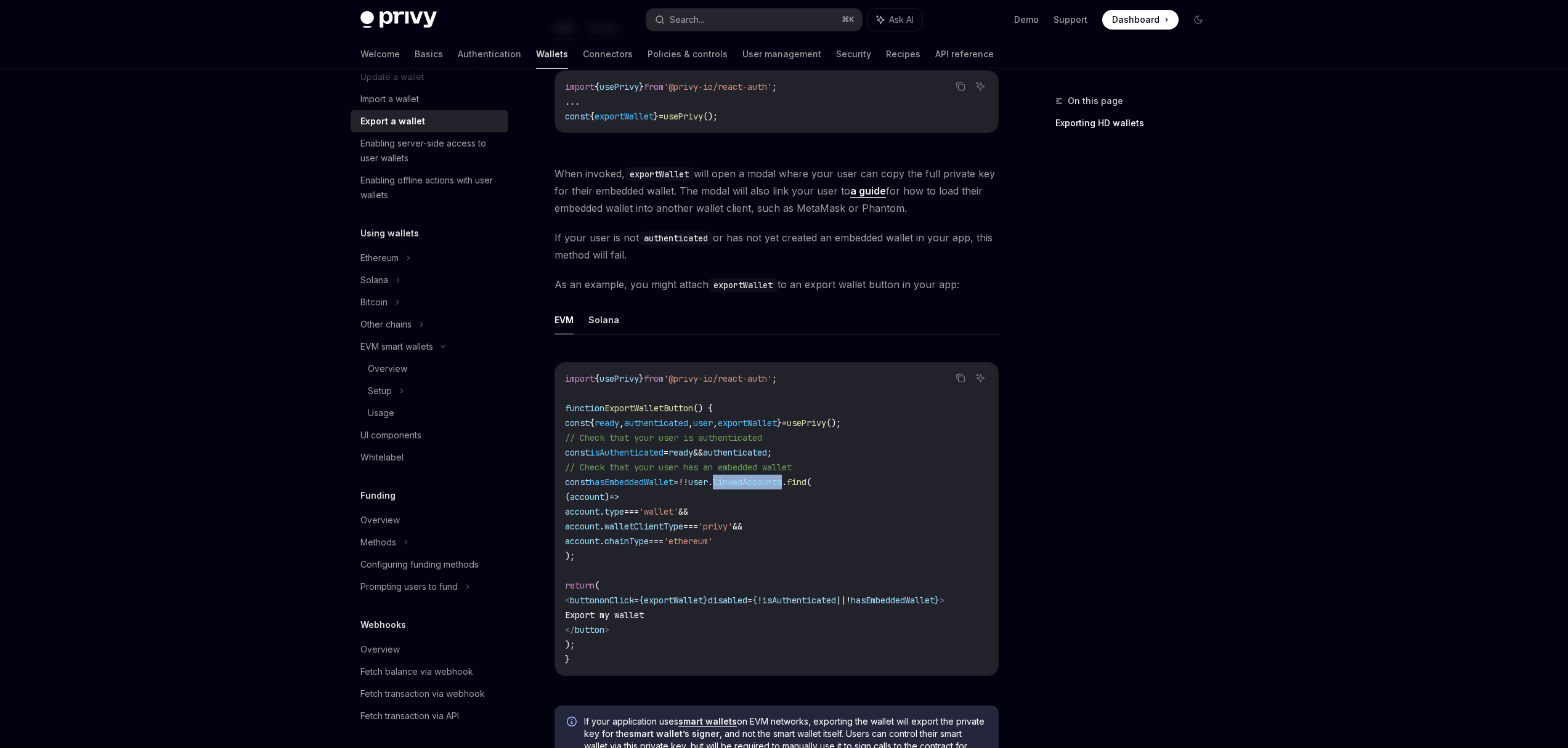
scroll to position [378, 0]
click at [703, 602] on span "exportWallet" at bounding box center [673, 598] width 59 height 11
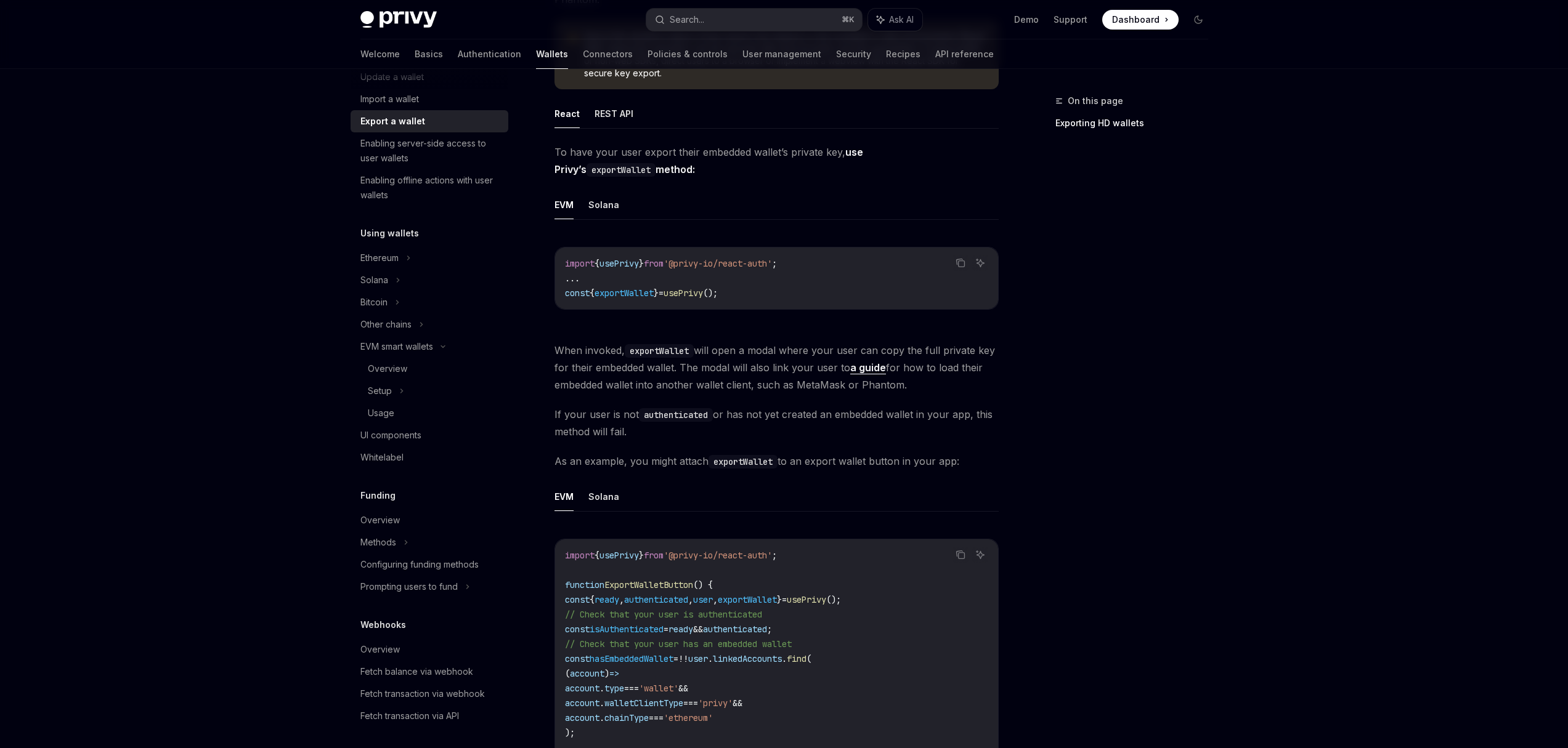
scroll to position [0, 0]
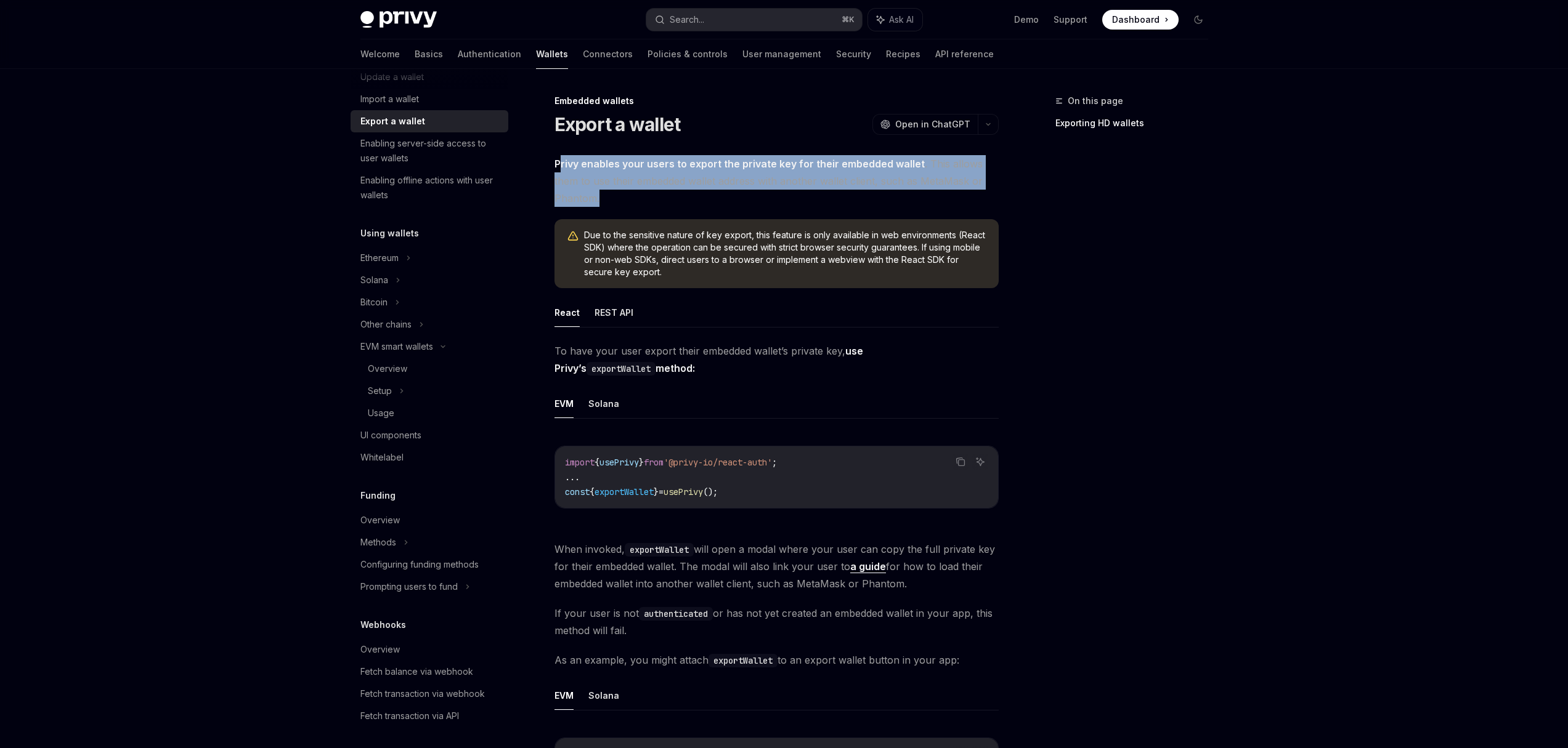
drag, startPoint x: 558, startPoint y: 164, endPoint x: 738, endPoint y: 202, distance: 184.0
click at [738, 202] on span "Privy enables your users to export the private key for their embedded wallet . …" at bounding box center [776, 181] width 444 height 52
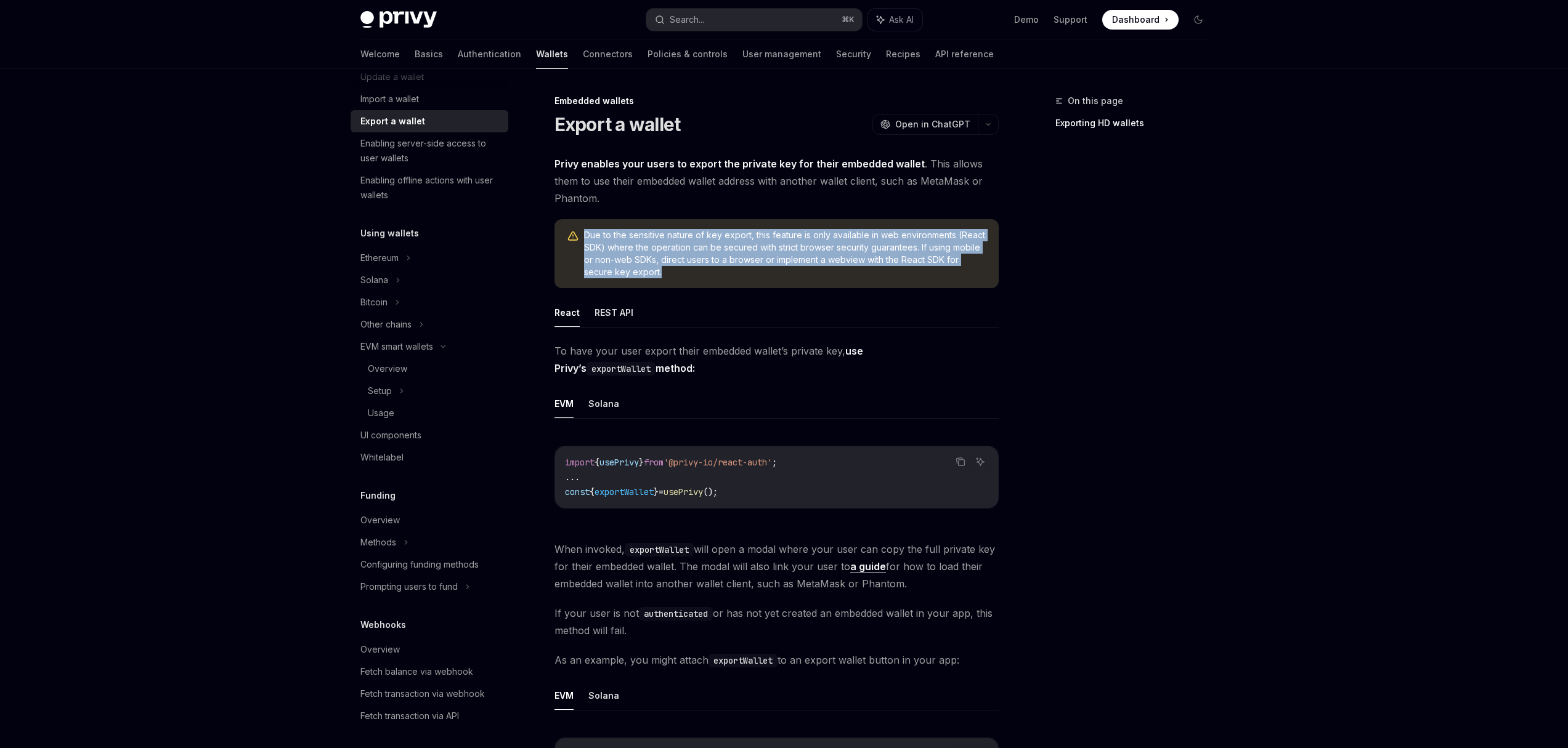
drag, startPoint x: 586, startPoint y: 232, endPoint x: 736, endPoint y: 284, distance: 158.8
click at [736, 284] on div "Due to the sensitive nature of key export, this feature is only available in we…" at bounding box center [776, 253] width 444 height 69
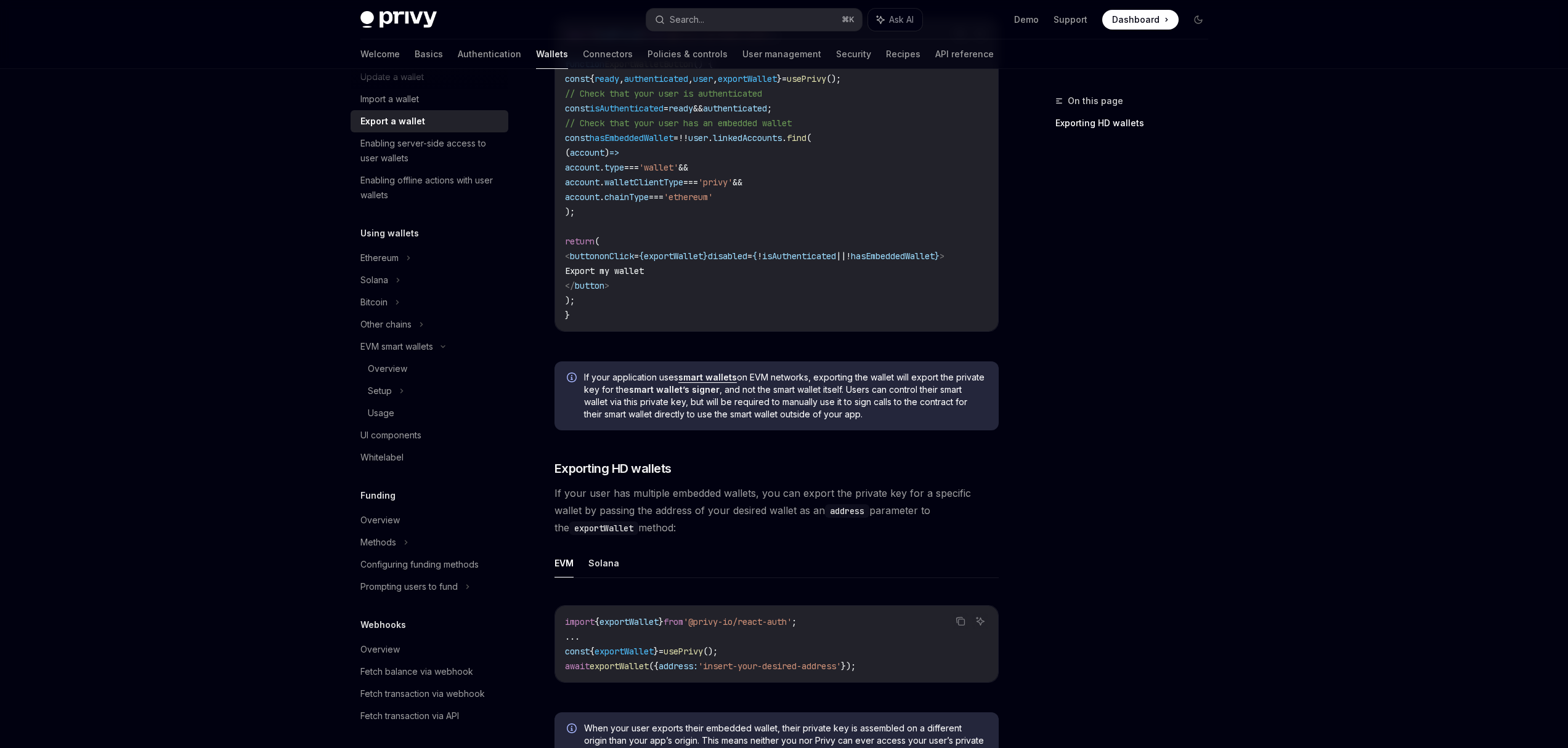
scroll to position [730, 0]
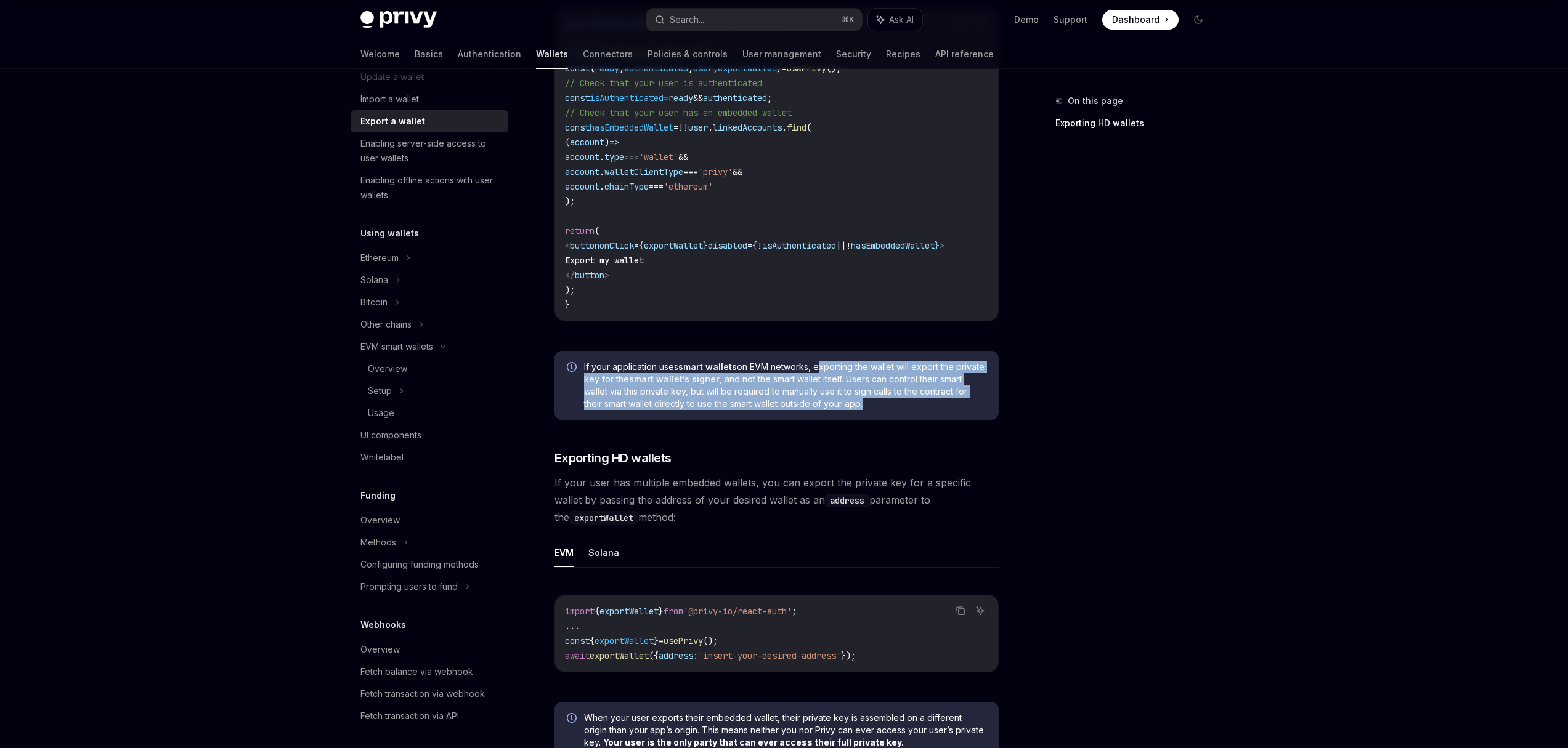
drag, startPoint x: 816, startPoint y: 374, endPoint x: 901, endPoint y: 410, distance: 92.3
click at [901, 410] on span "If your application uses smart wallets on EVM networks, exporting the wallet wi…" at bounding box center [785, 385] width 403 height 49
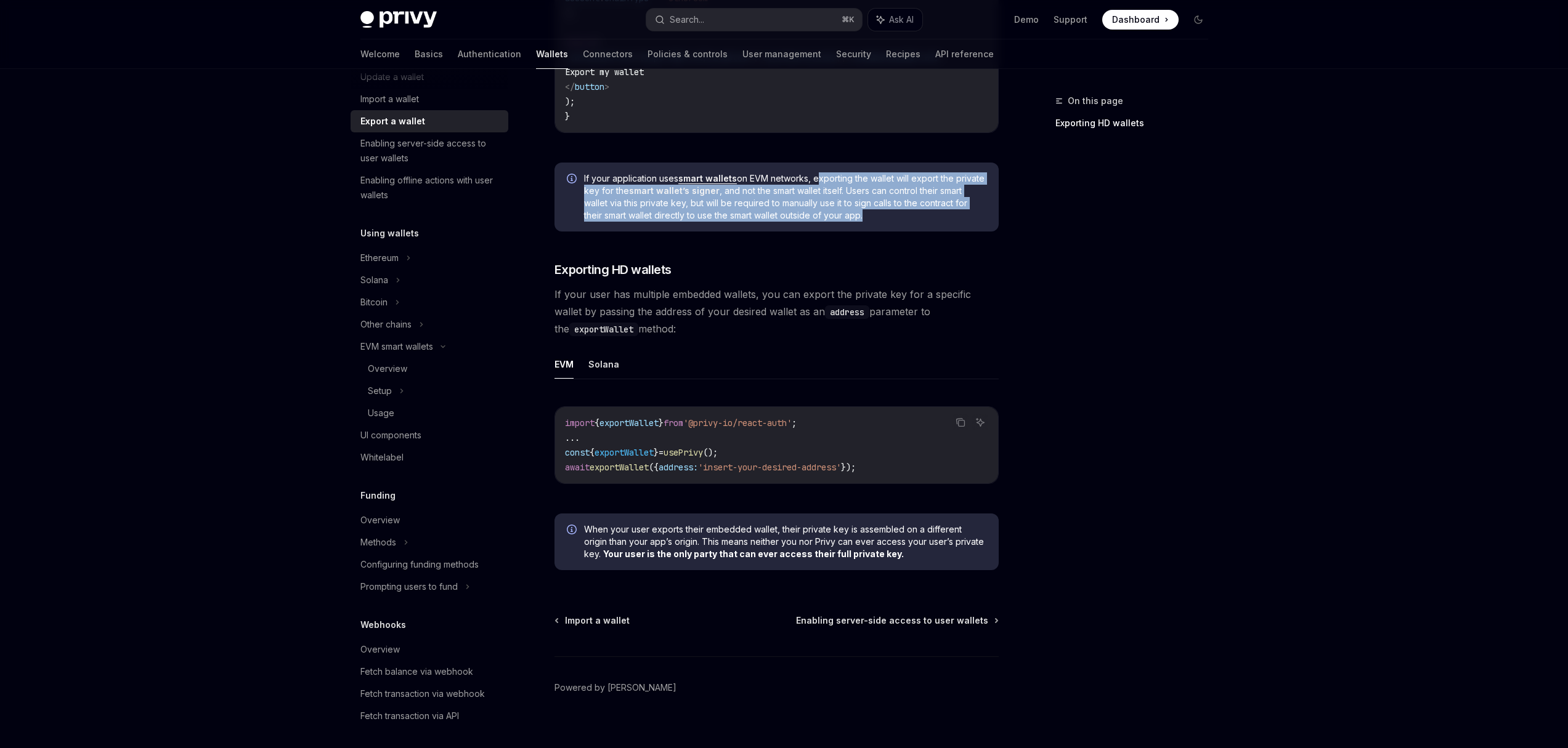
scroll to position [938, 0]
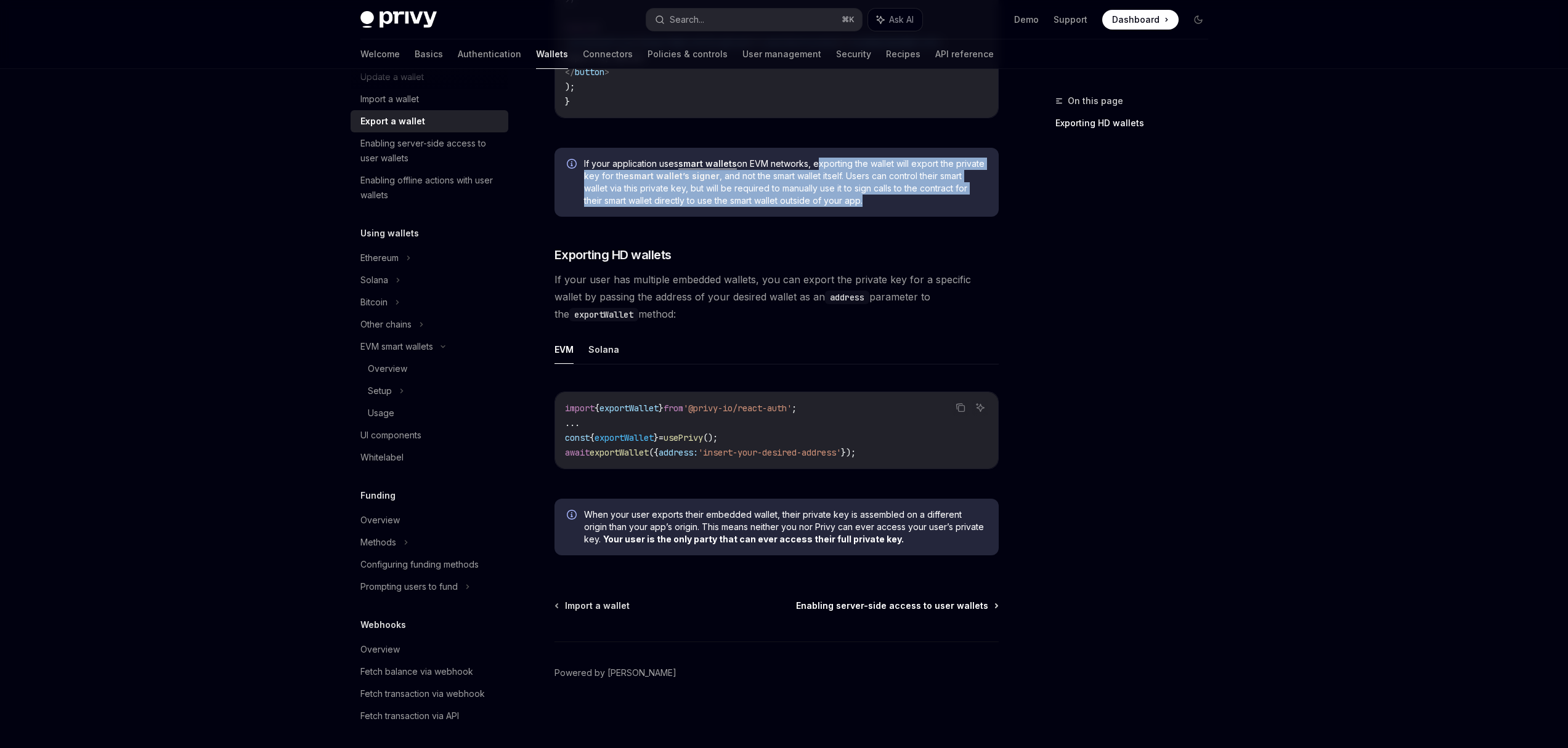
click at [970, 606] on span "Enabling server-side access to user wallets" at bounding box center [892, 606] width 192 height 12
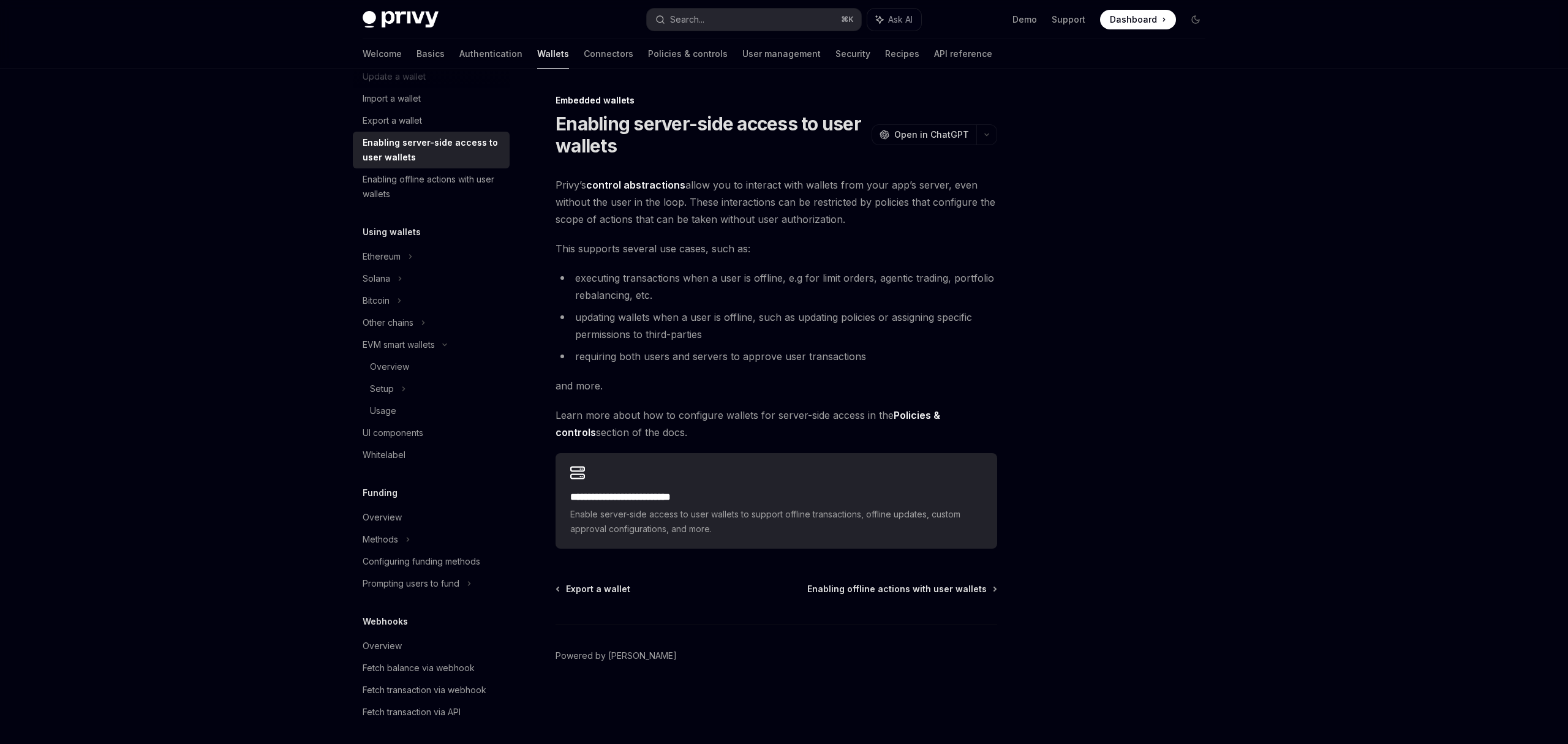
click at [1239, 572] on div "Privy Docs home page Search... ⌘ K Ask AI Demo Support Dashboard Dashboard Sear…" at bounding box center [784, 372] width 1568 height 744
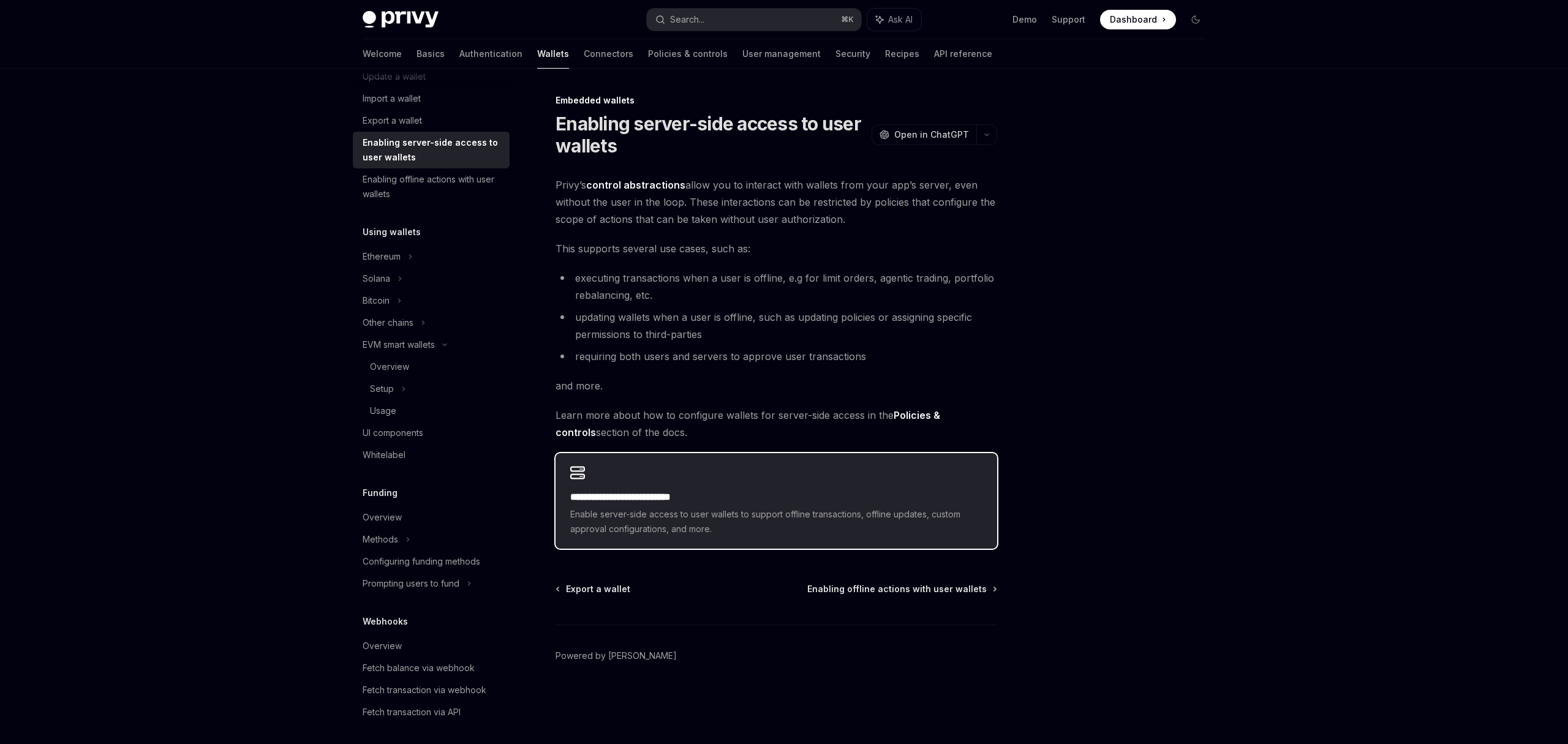
click at [812, 510] on span "Enable server-side access to user wallets to support offline transactions, offl…" at bounding box center [776, 522] width 412 height 30
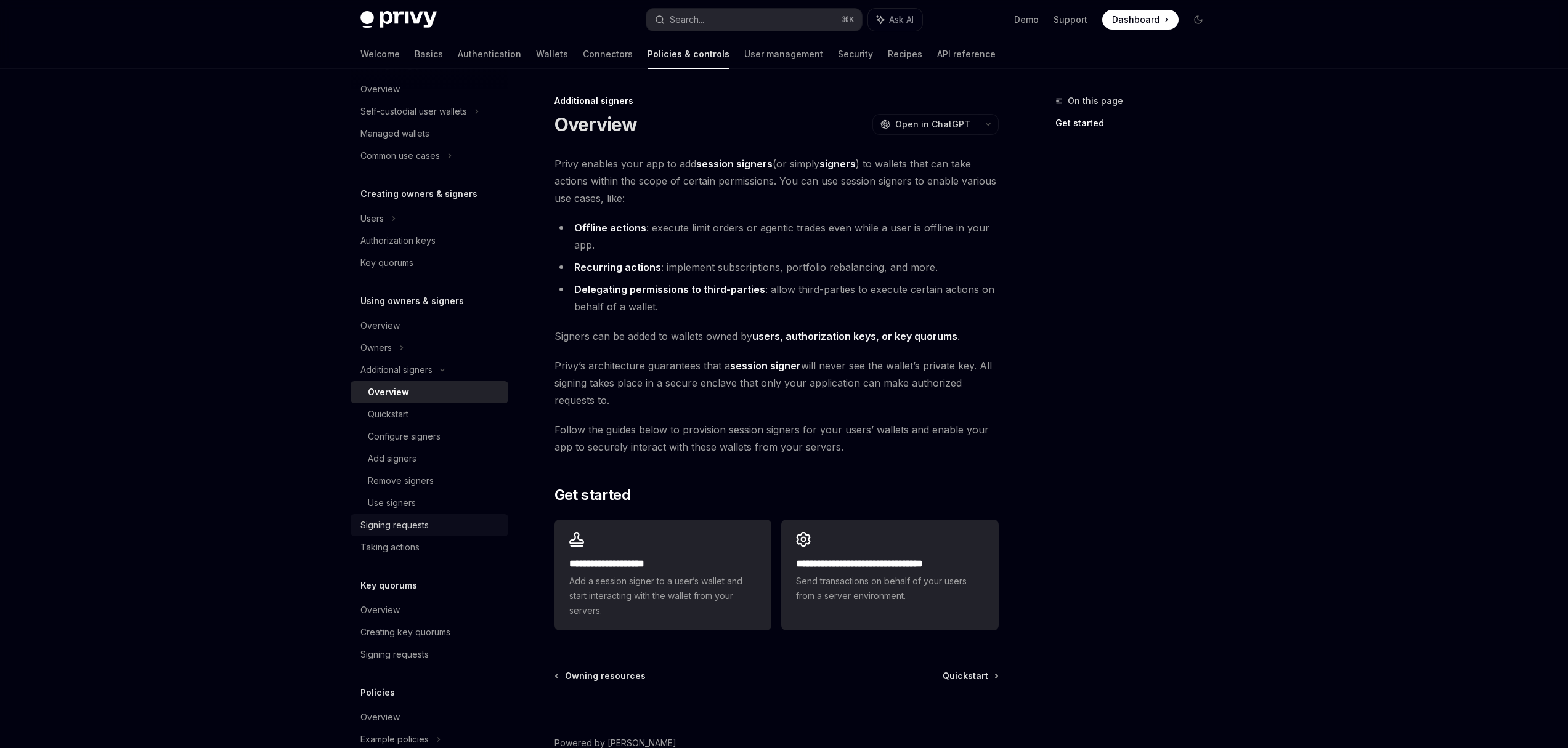
click at [405, 525] on div "Signing requests" at bounding box center [394, 525] width 68 height 15
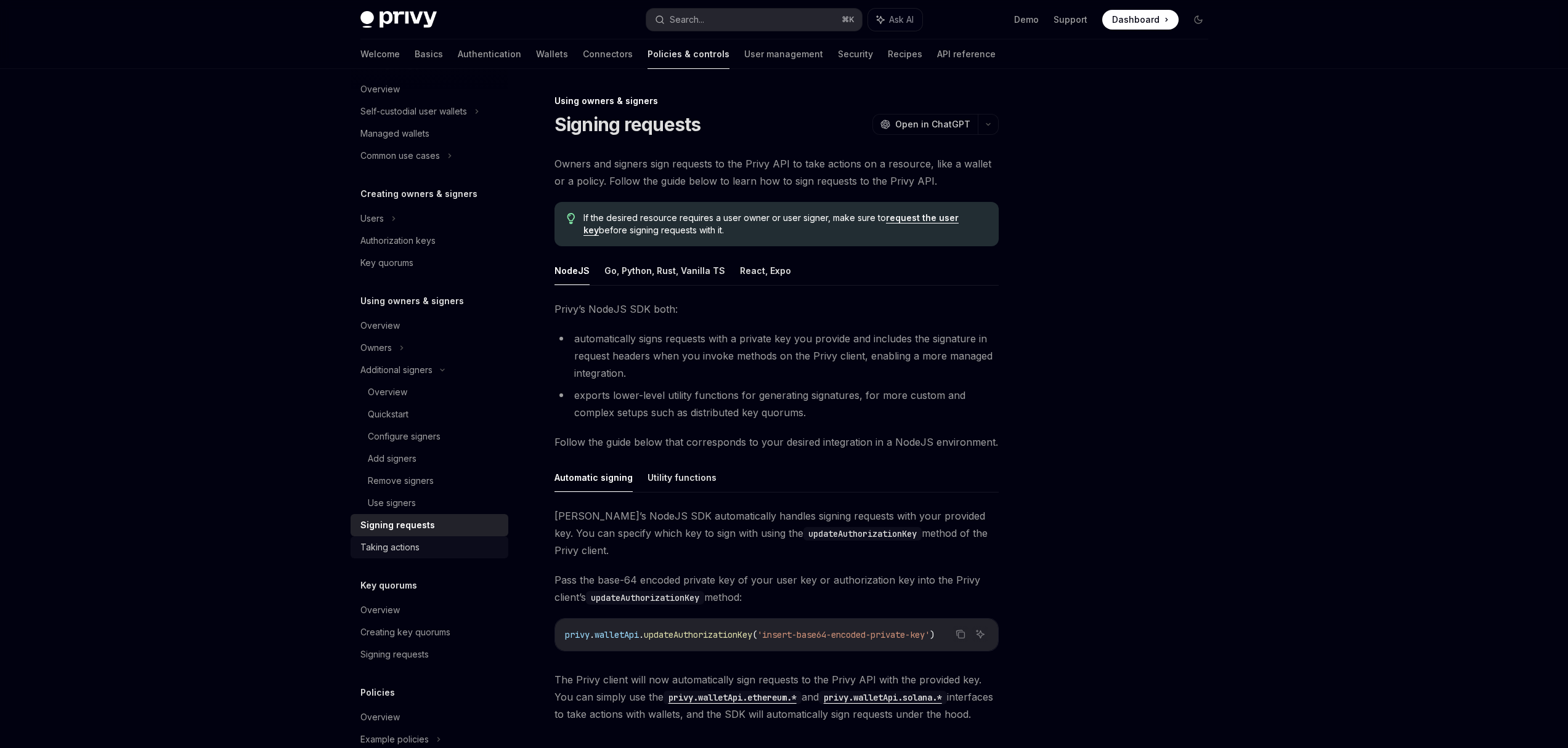
click at [398, 542] on div "Taking actions" at bounding box center [390, 547] width 59 height 15
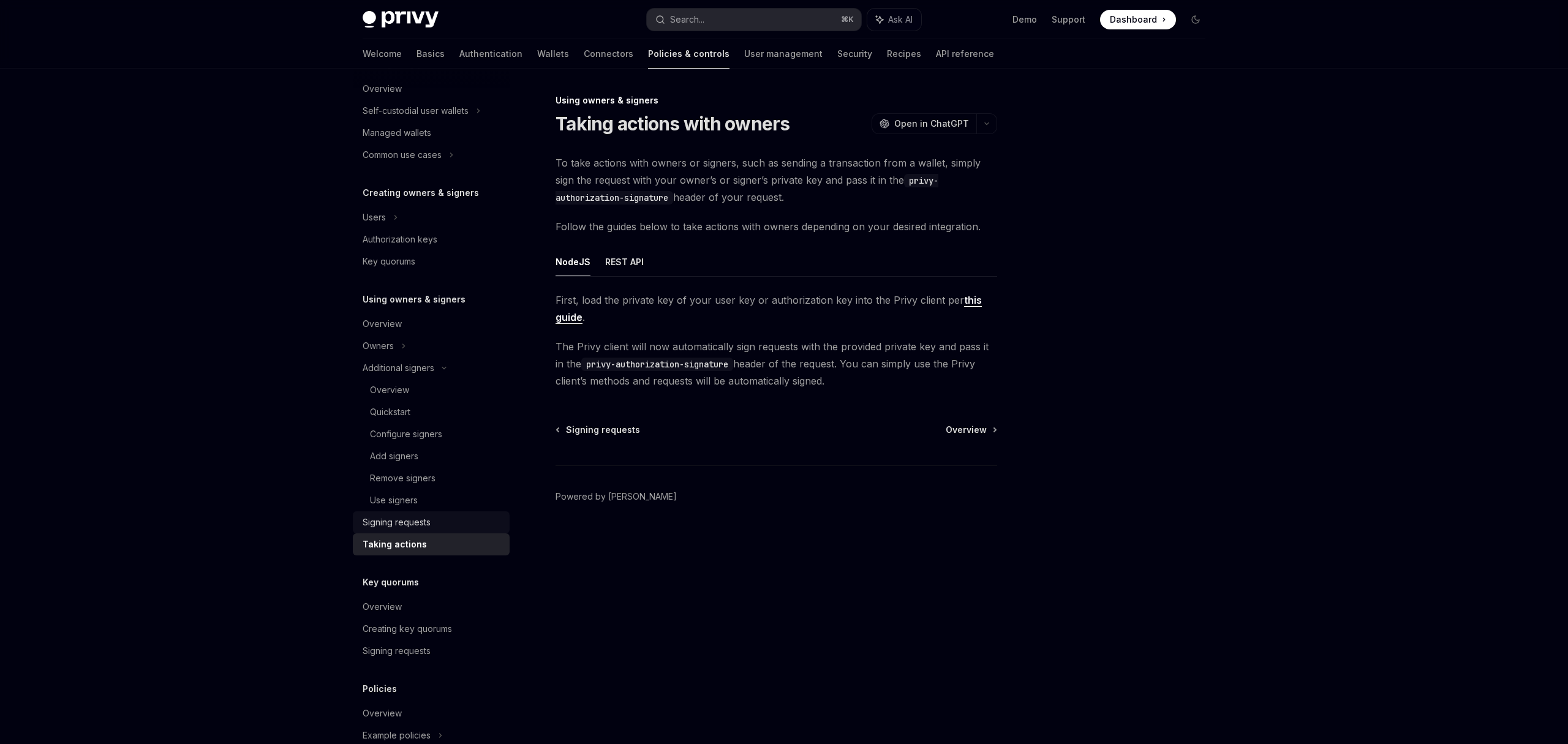
click at [400, 528] on div "Signing requests" at bounding box center [396, 523] width 68 height 14
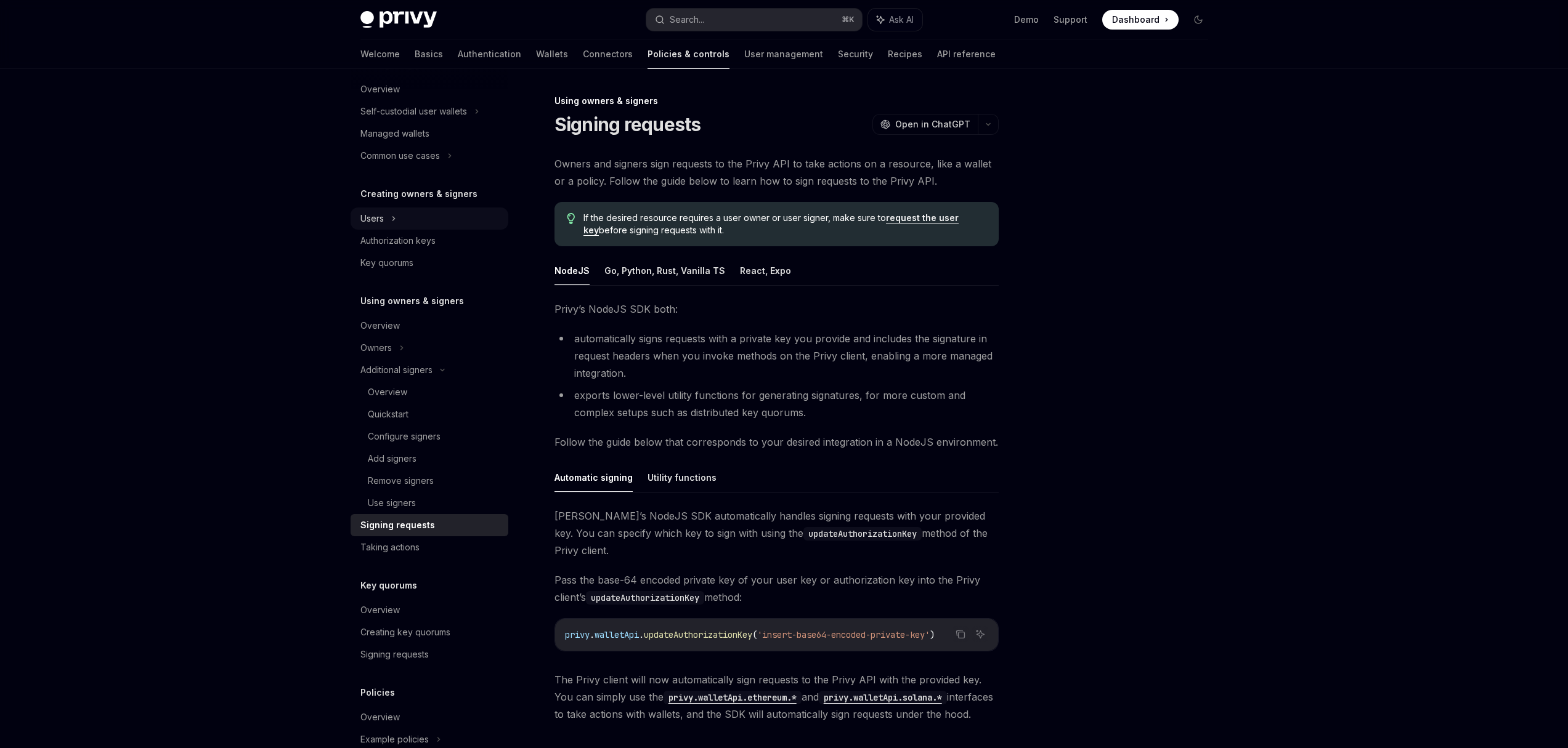
click at [379, 223] on div "Users" at bounding box center [372, 219] width 23 height 15
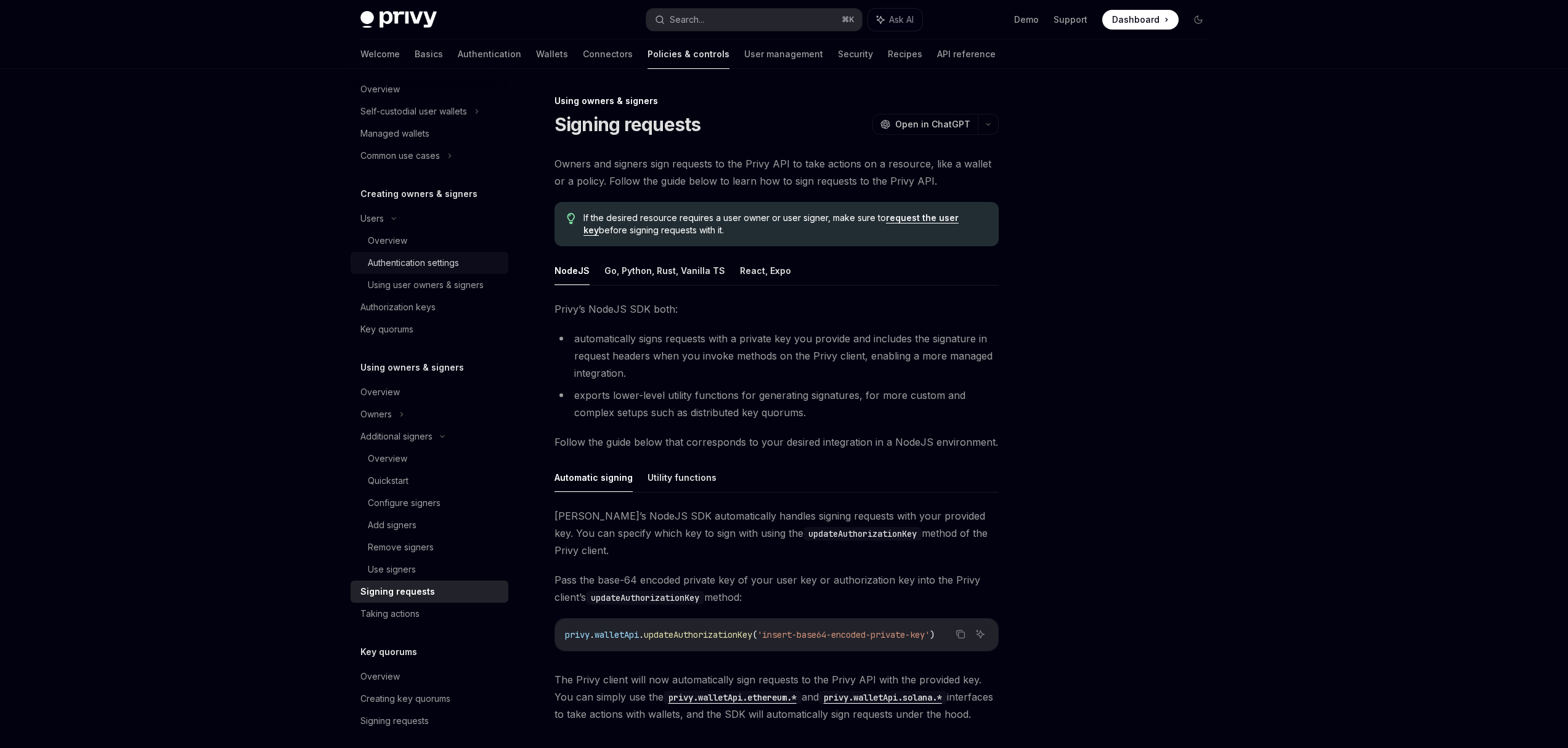
click at [384, 266] on div "Authentication settings" at bounding box center [413, 263] width 92 height 15
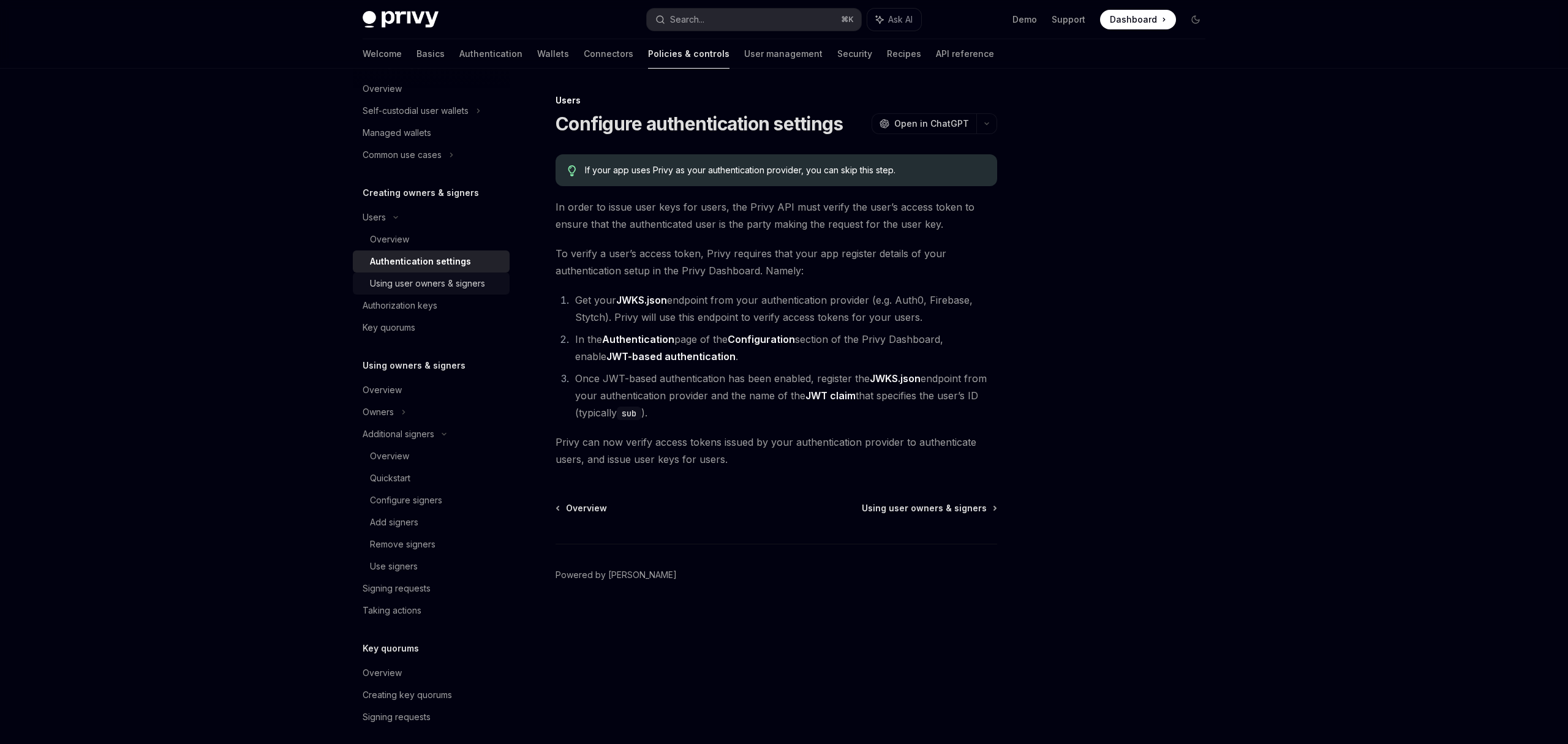
click at [408, 279] on div "Using user owners & signers" at bounding box center [427, 283] width 115 height 14
type textarea "*"
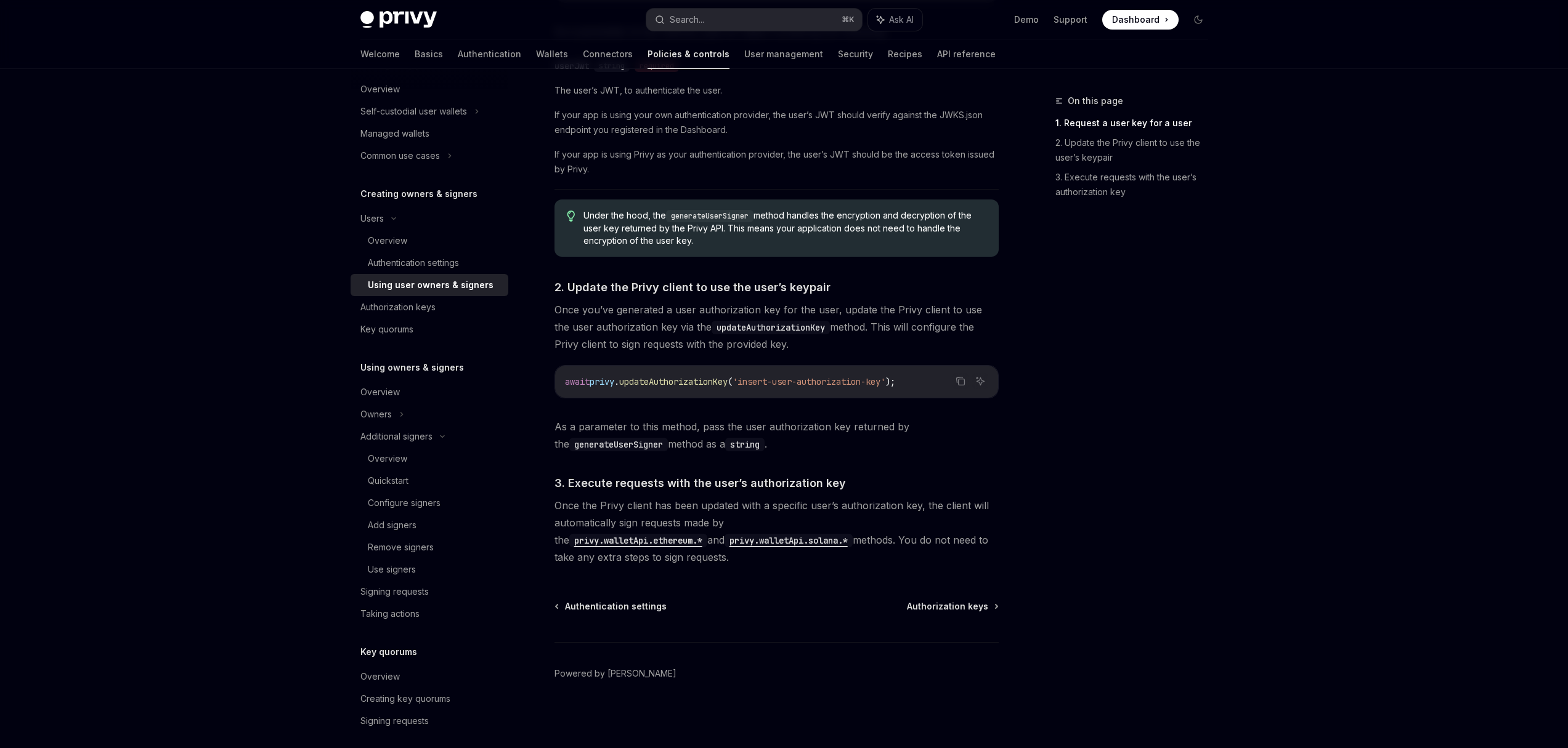
scroll to position [710, 0]
click at [805, 376] on span "'insert-user-authorization-key'" at bounding box center [808, 382] width 153 height 11
drag, startPoint x: 748, startPoint y: 380, endPoint x: 900, endPoint y: 382, distance: 152.0
click at [885, 382] on span "'insert-user-authorization-key'" at bounding box center [808, 382] width 153 height 11
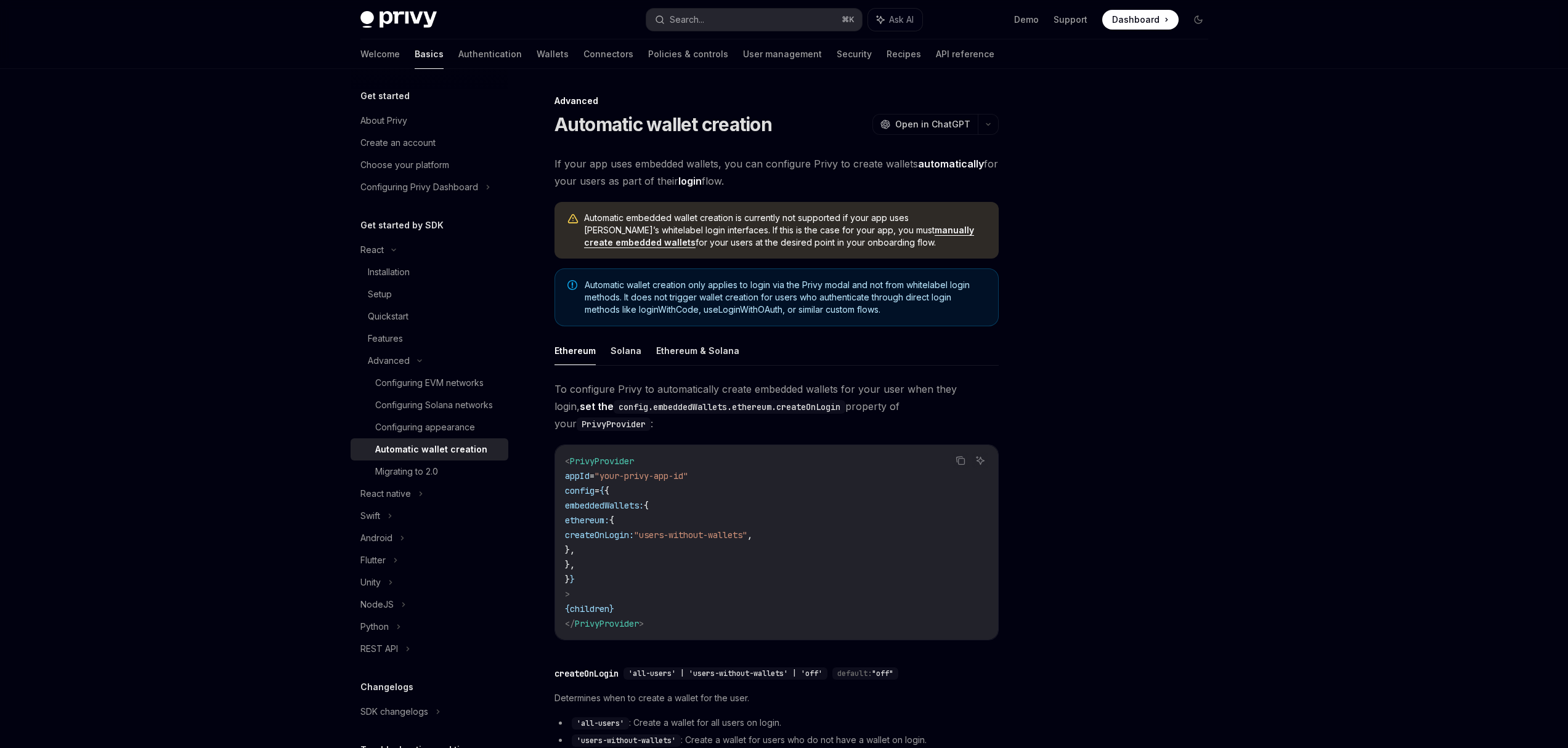
click at [634, 529] on span "createOnLogin:" at bounding box center [599, 535] width 69 height 11
click at [633, 355] on button "Solana" at bounding box center [626, 351] width 31 height 29
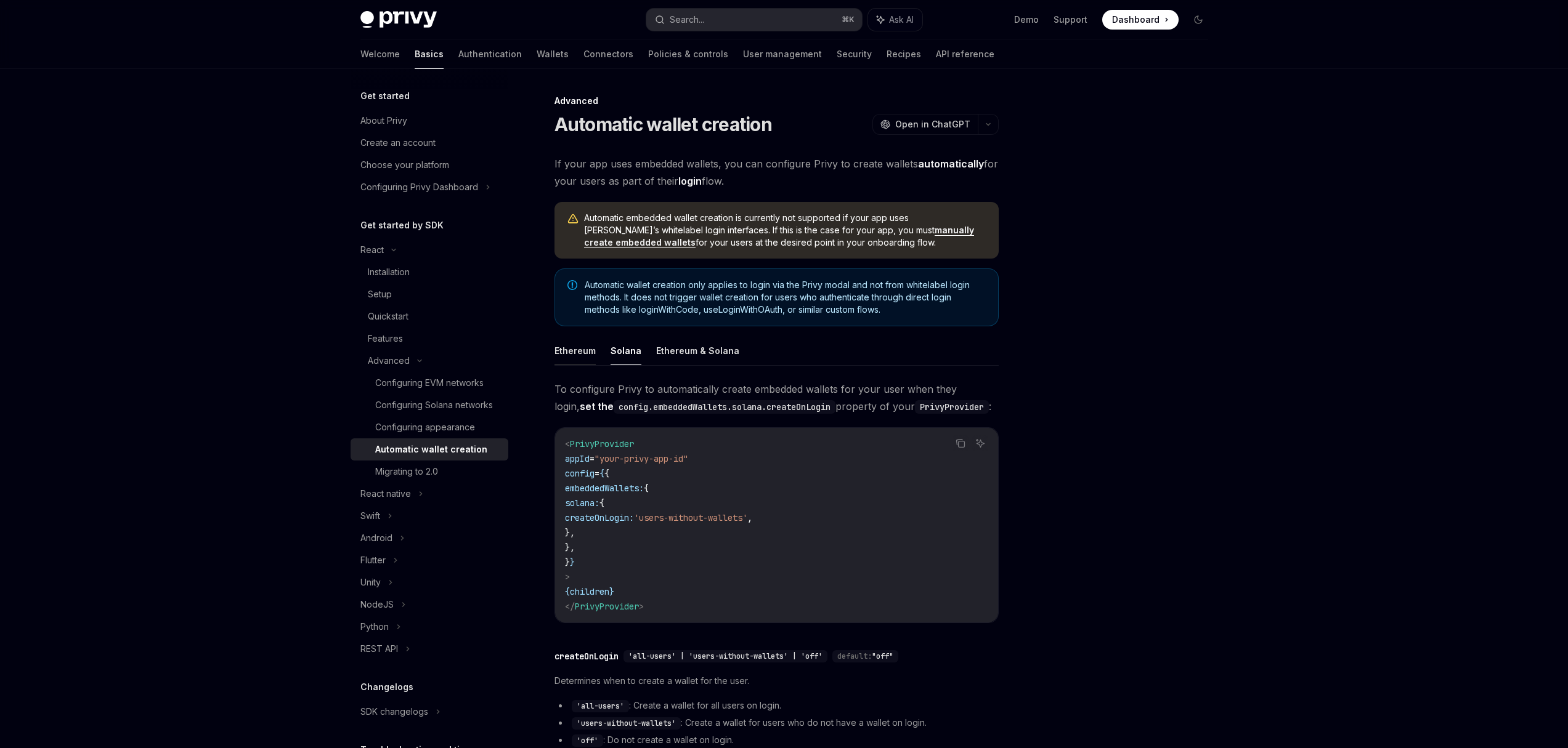
click at [587, 356] on button "Ethereum" at bounding box center [574, 351] width 41 height 29
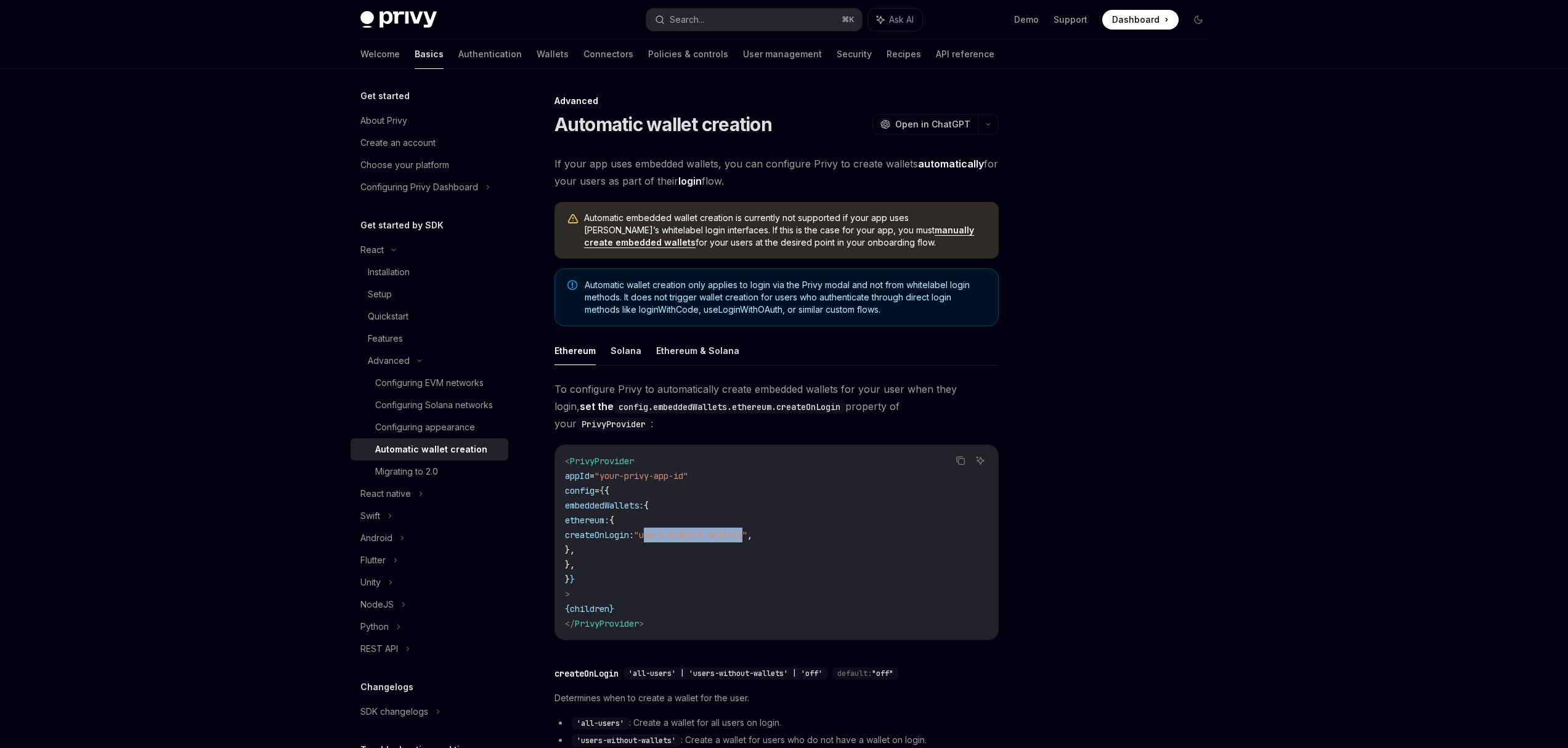
drag, startPoint x: 731, startPoint y: 520, endPoint x: 836, endPoint y: 521, distance: 105.0
click at [748, 529] on span ""users-without-wallets"" at bounding box center [691, 535] width 113 height 11
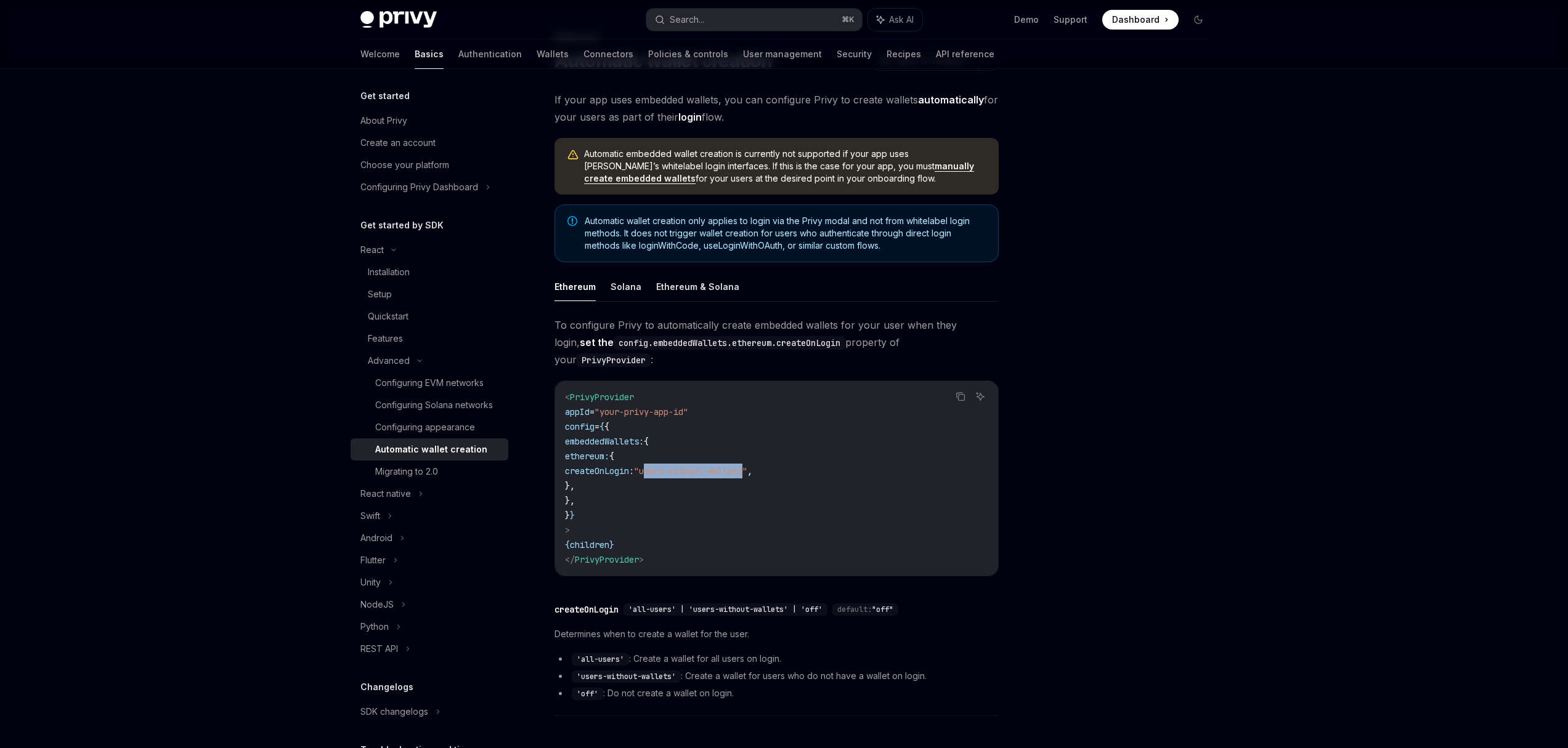
scroll to position [96, 0]
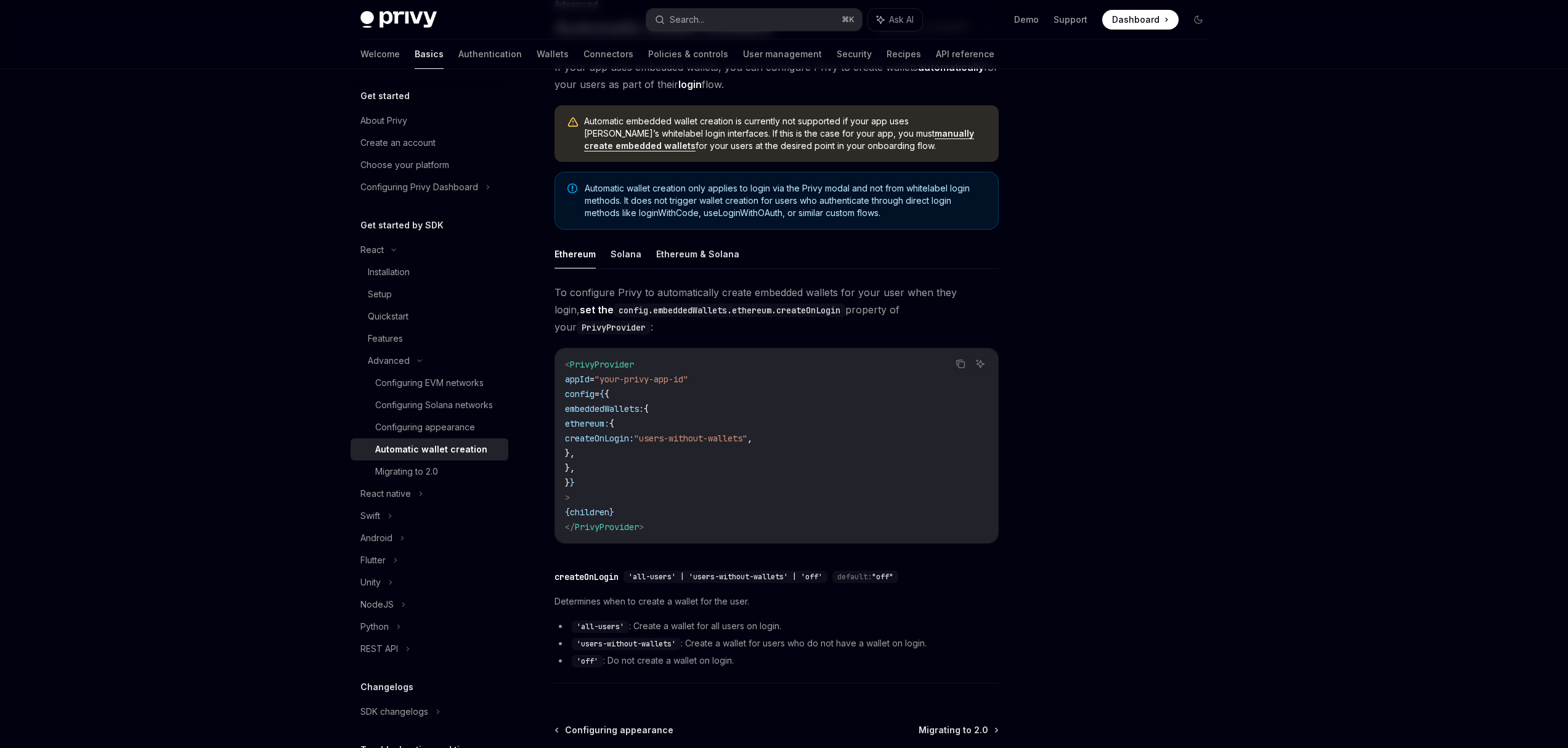
drag, startPoint x: 608, startPoint y: 392, endPoint x: 631, endPoint y: 433, distance: 47.0
click at [634, 440] on code "< PrivyProvider appId = "your-privy-app-id" config = { { embeddedWallets: { eth…" at bounding box center [776, 445] width 423 height 177
drag, startPoint x: 607, startPoint y: 392, endPoint x: 609, endPoint y: 448, distance: 56.0
click at [609, 448] on code "< PrivyProvider appId = "your-privy-app-id" config = { { embeddedWallets: { eth…" at bounding box center [776, 445] width 423 height 177
copy code "embeddedWallets: { ethereum: { createOnLogin: "users-without-wallets" , }, }"
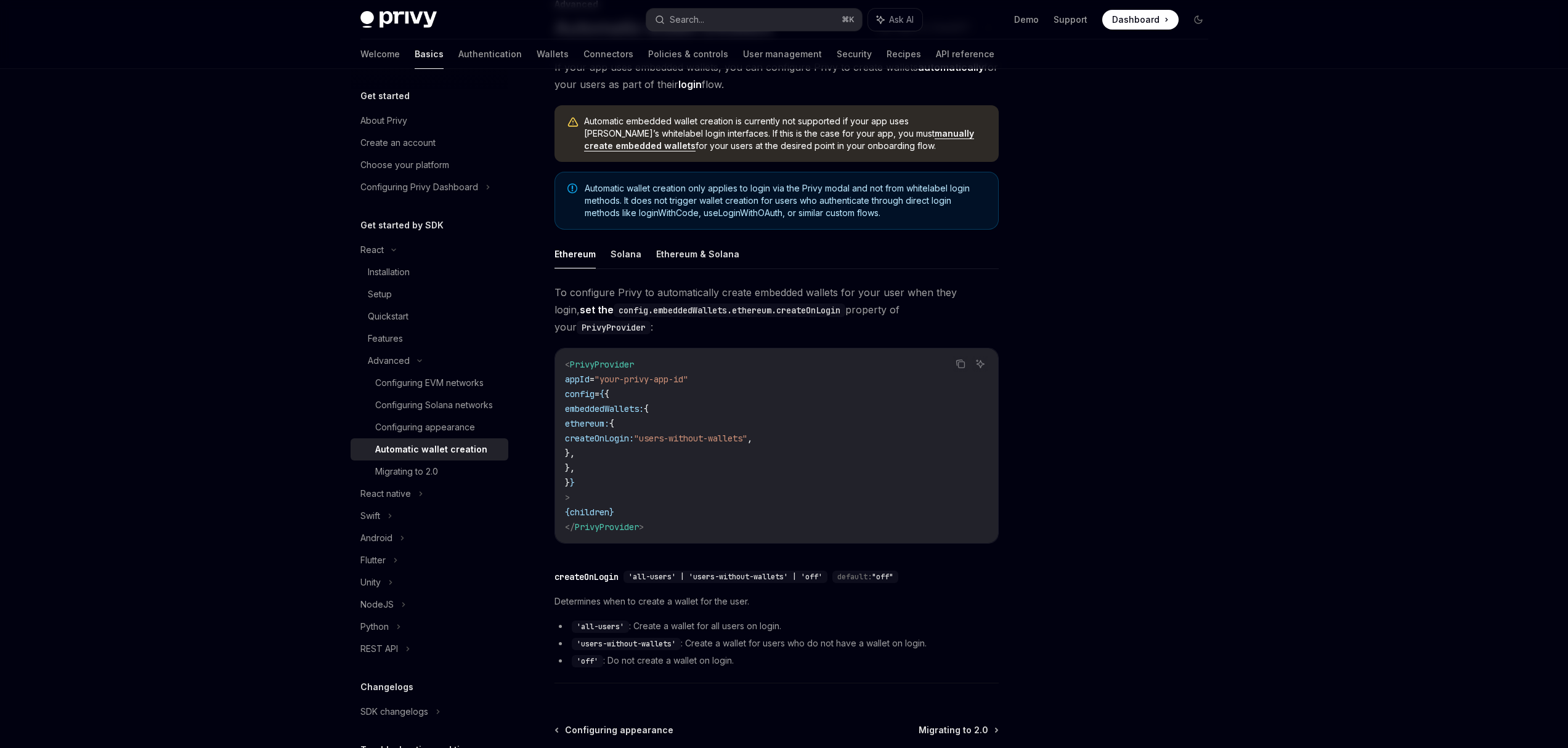
click at [644, 403] on span "embeddedWallets:" at bounding box center [603, 409] width 79 height 11
drag, startPoint x: 696, startPoint y: 393, endPoint x: 637, endPoint y: 439, distance: 74.8
click at [637, 439] on code "< PrivyProvider appId = "your-privy-app-id" config = { { embeddedWallets: { eth…" at bounding box center [776, 445] width 423 height 177
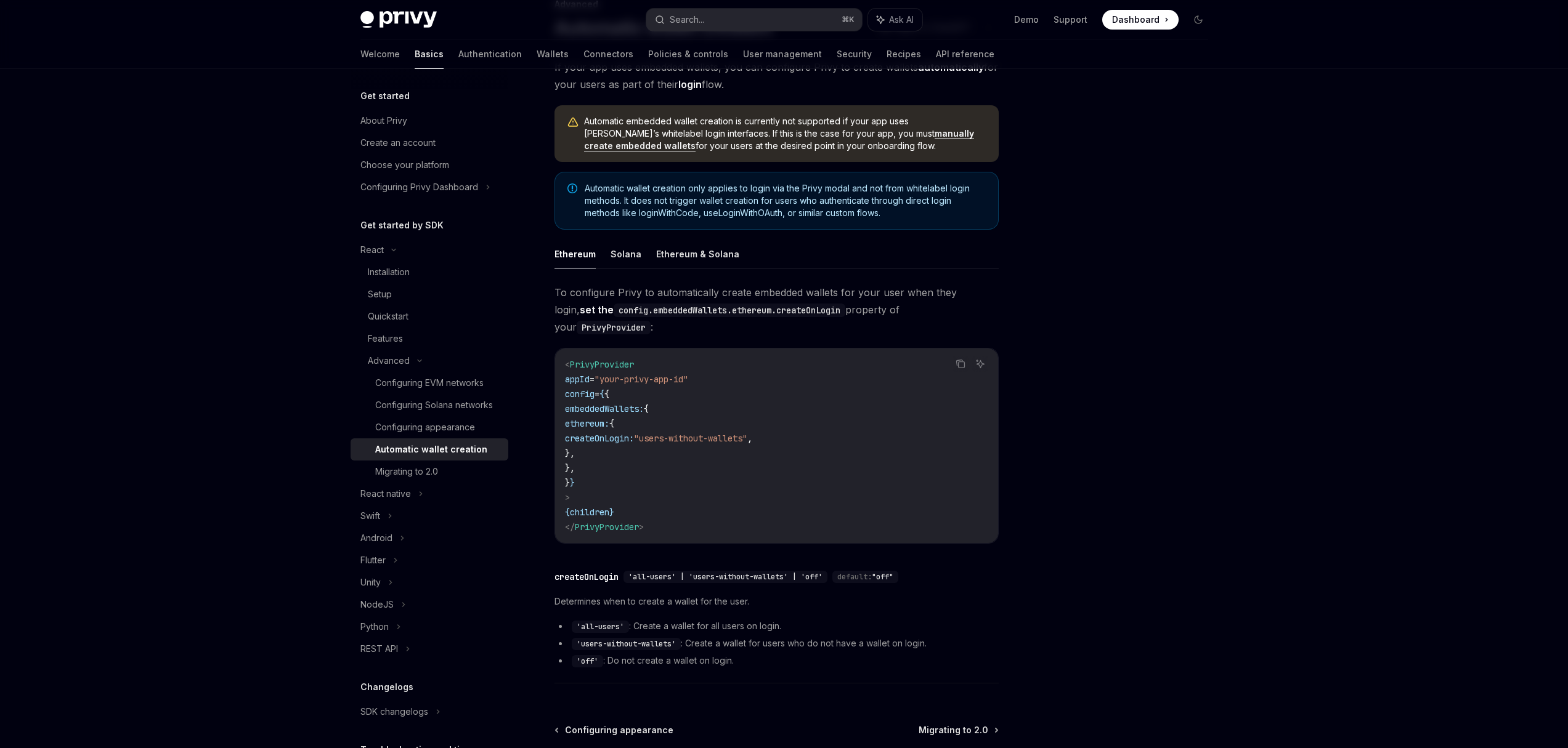
copy code "{ ethereum: { createOnLogin: "users-without-wallets" , },"
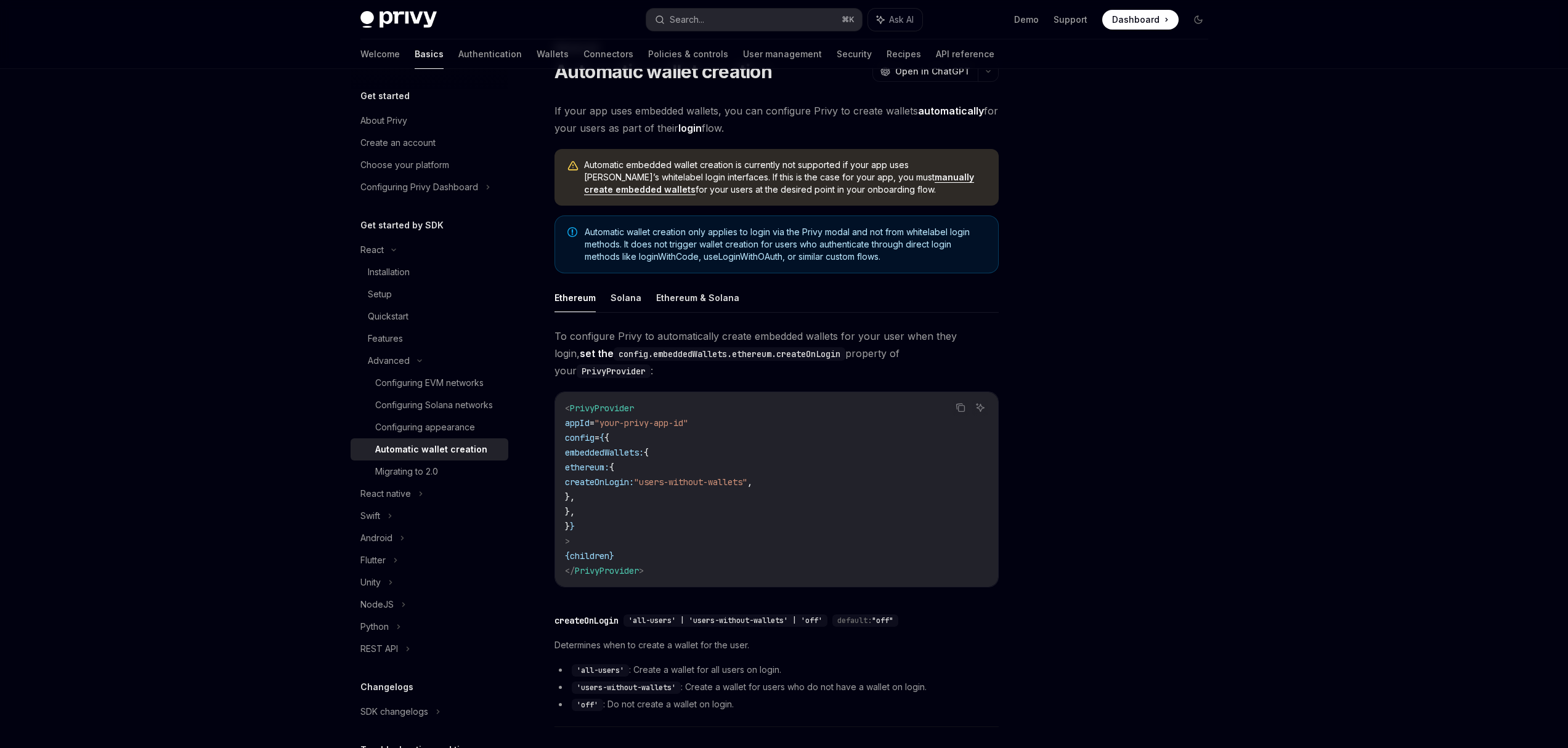
scroll to position [0, 0]
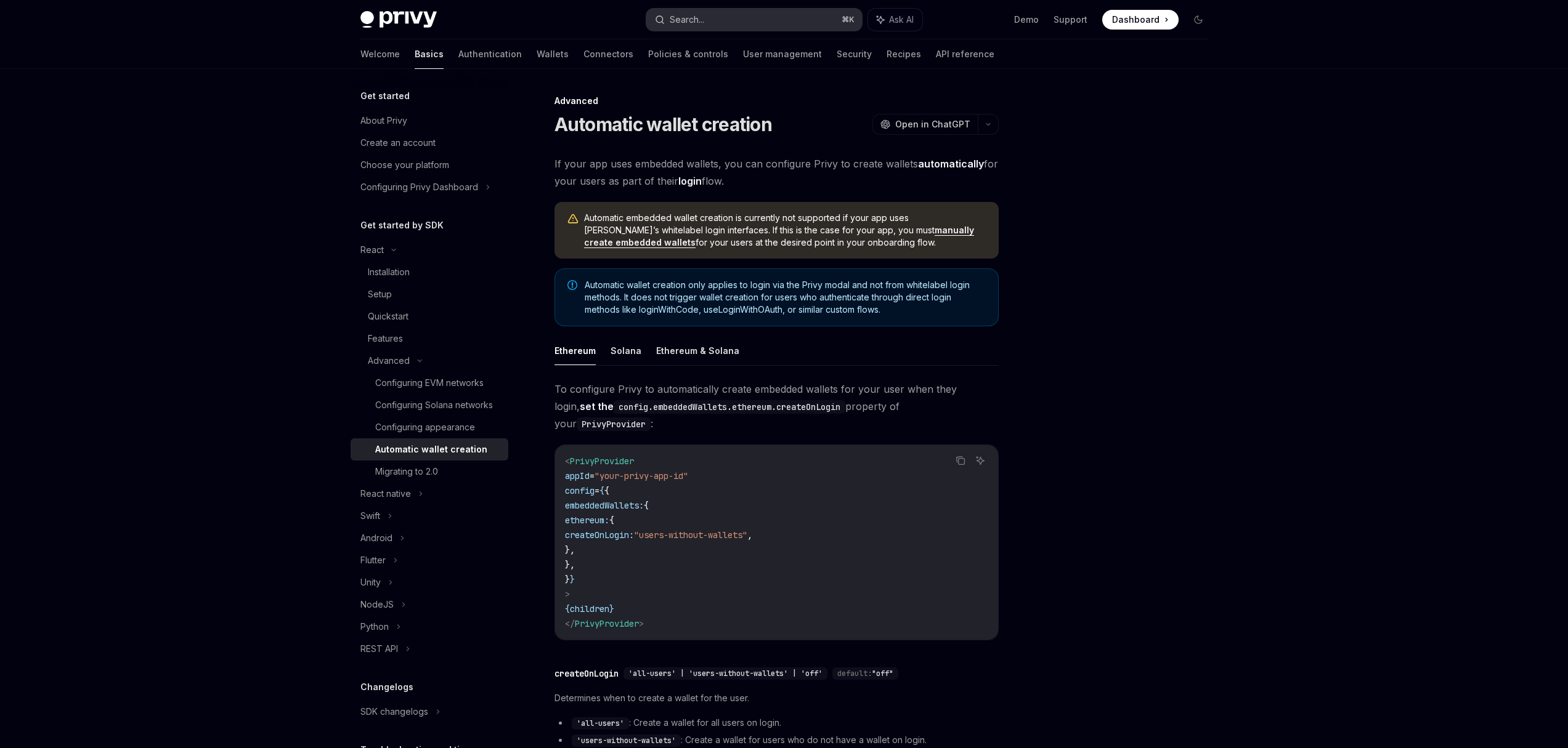
click at [694, 17] on div "Search..." at bounding box center [687, 19] width 35 height 15
type textarea "*"
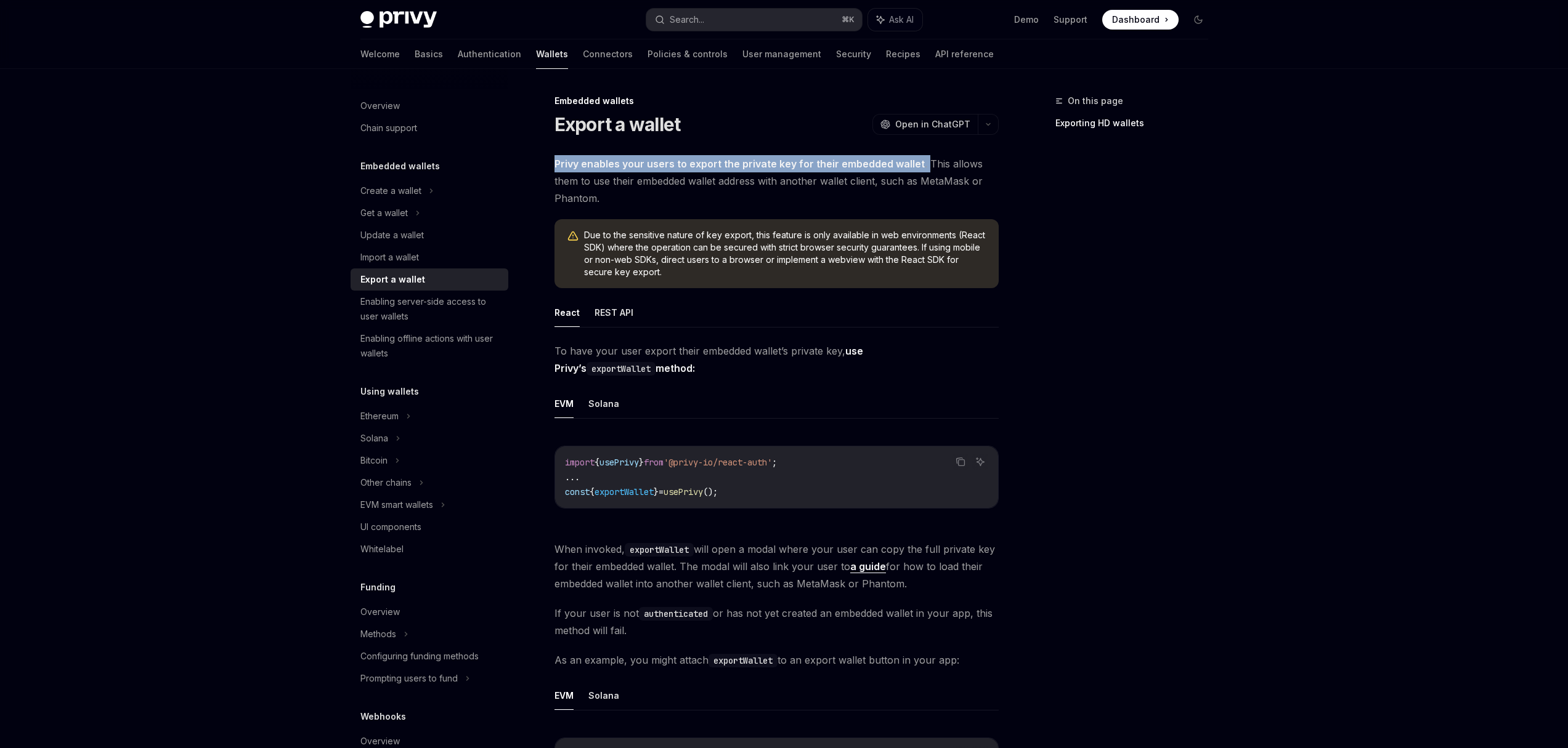
drag, startPoint x: 556, startPoint y: 164, endPoint x: 919, endPoint y: 164, distance: 363.0
click at [919, 164] on span "Privy enables your users to export the private key for their embedded wallet . …" at bounding box center [776, 181] width 444 height 52
drag, startPoint x: 1412, startPoint y: 69, endPoint x: 1425, endPoint y: 30, distance: 41.1
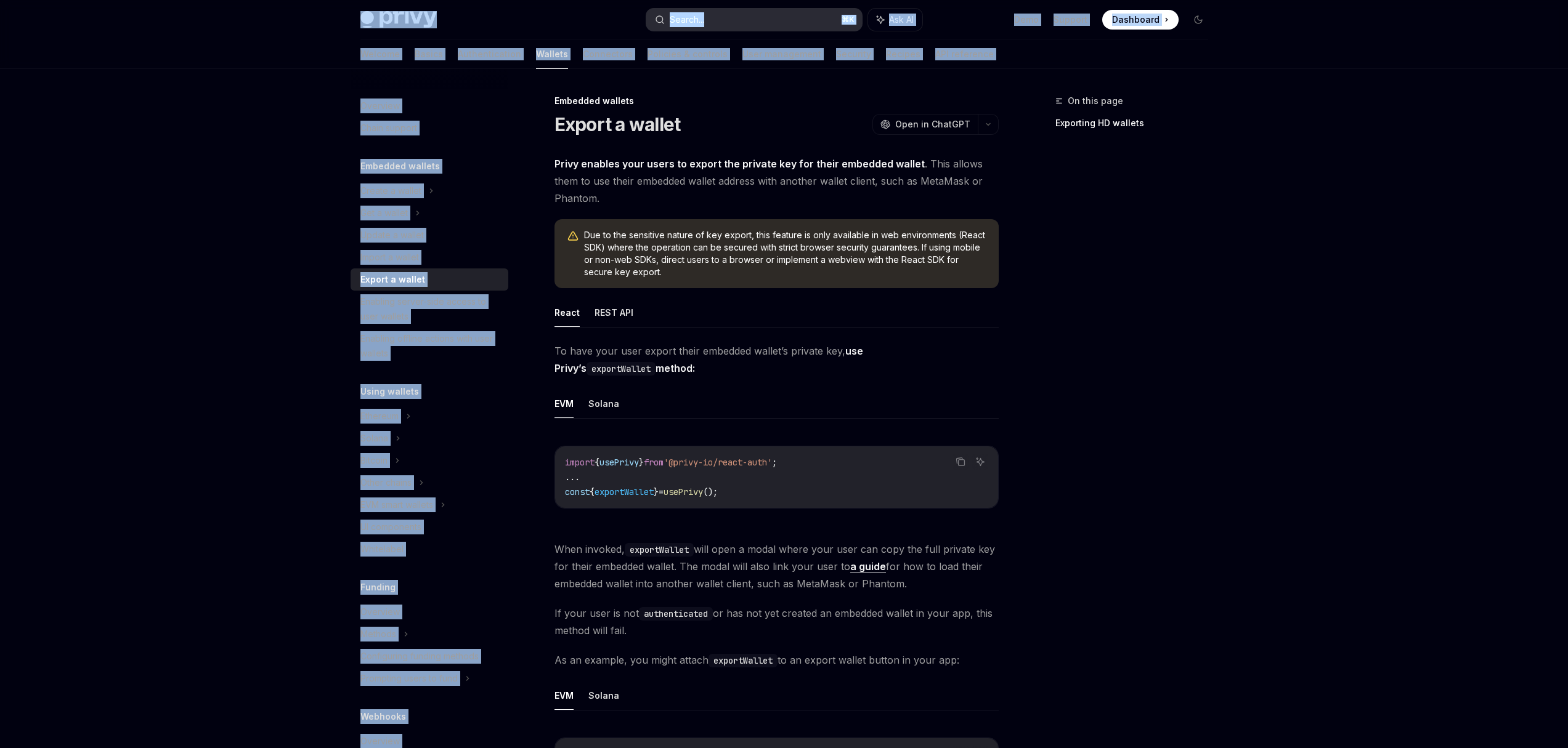
click at [704, 19] on div "Search..." at bounding box center [687, 19] width 35 height 15
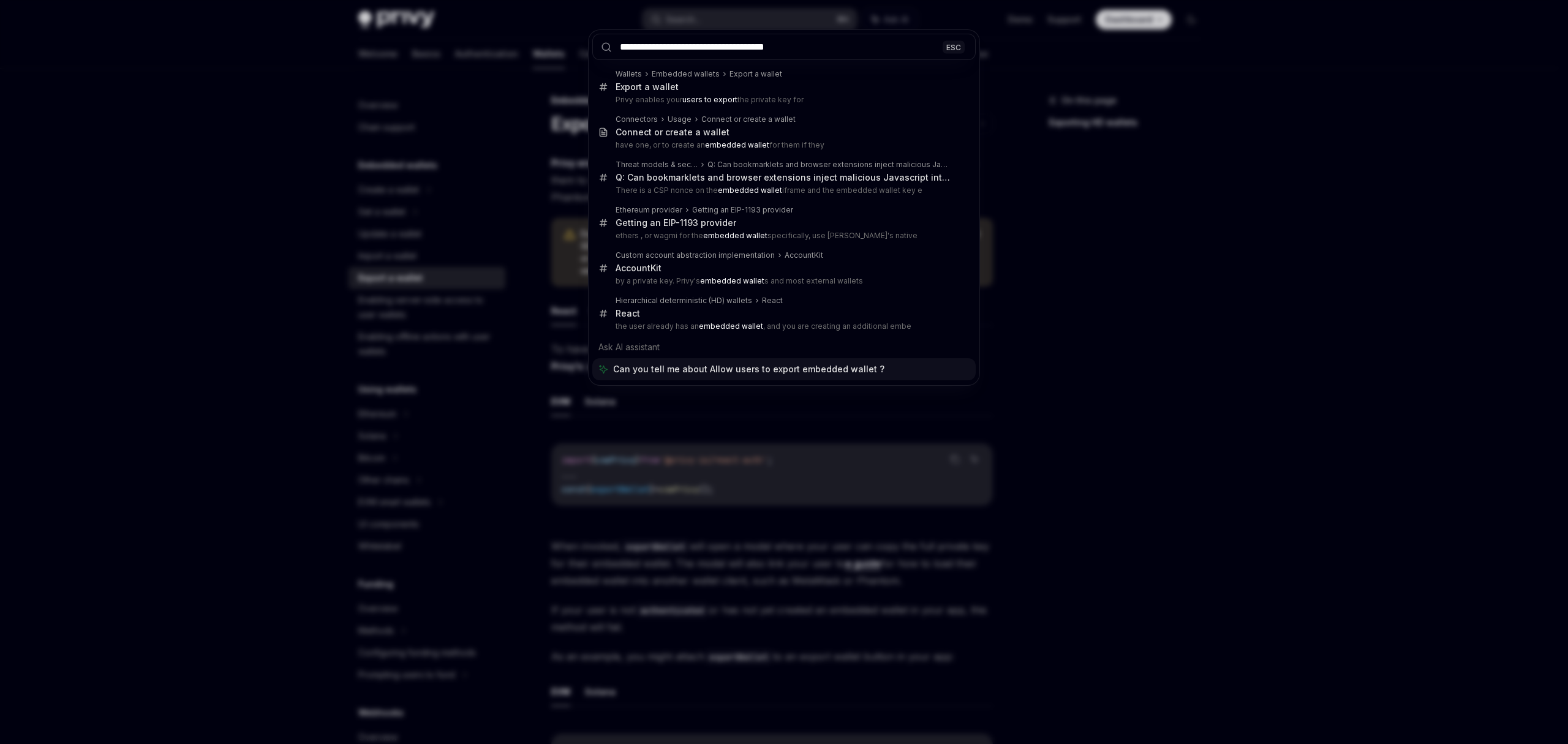
type input "**********"
type textarea "*"
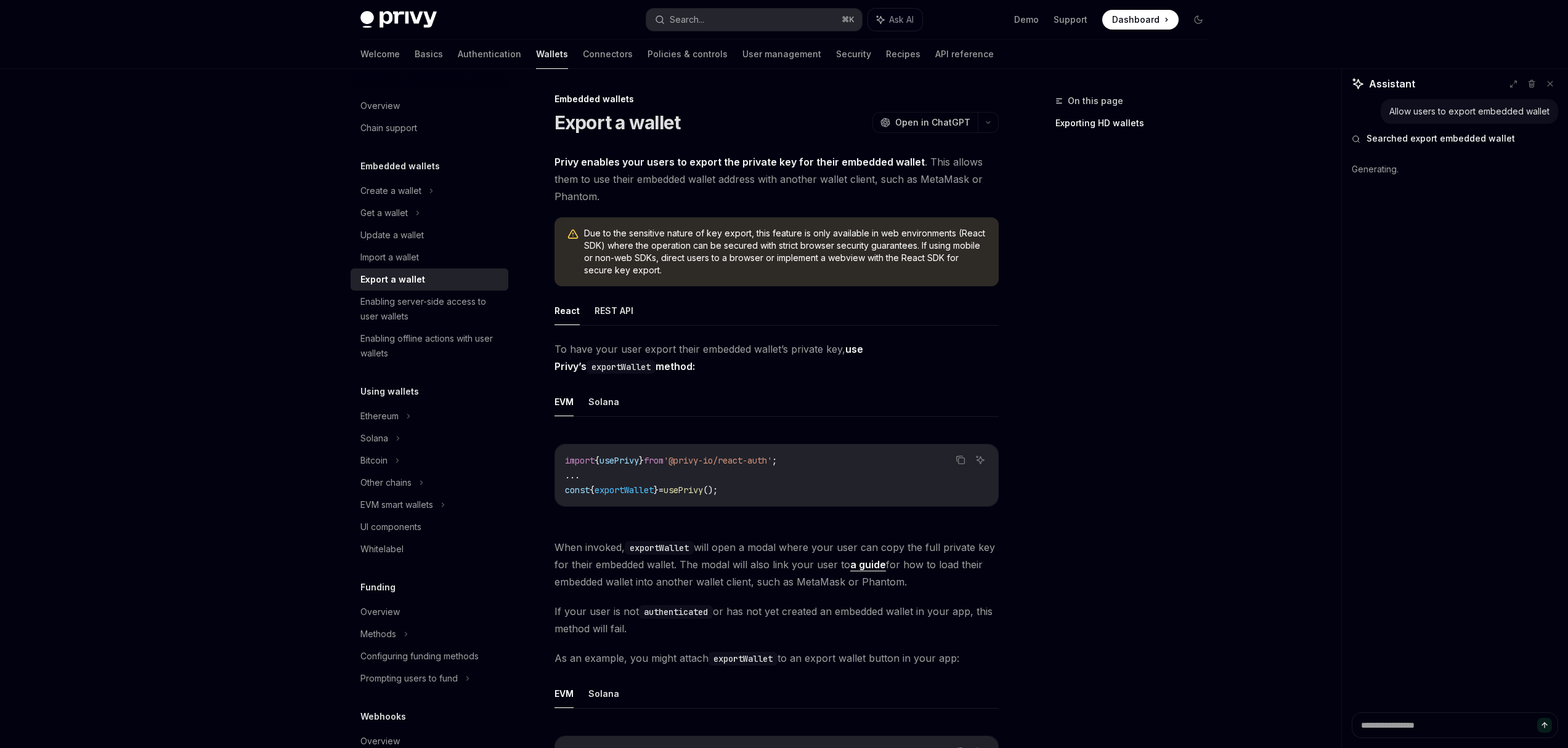
scroll to position [2, 0]
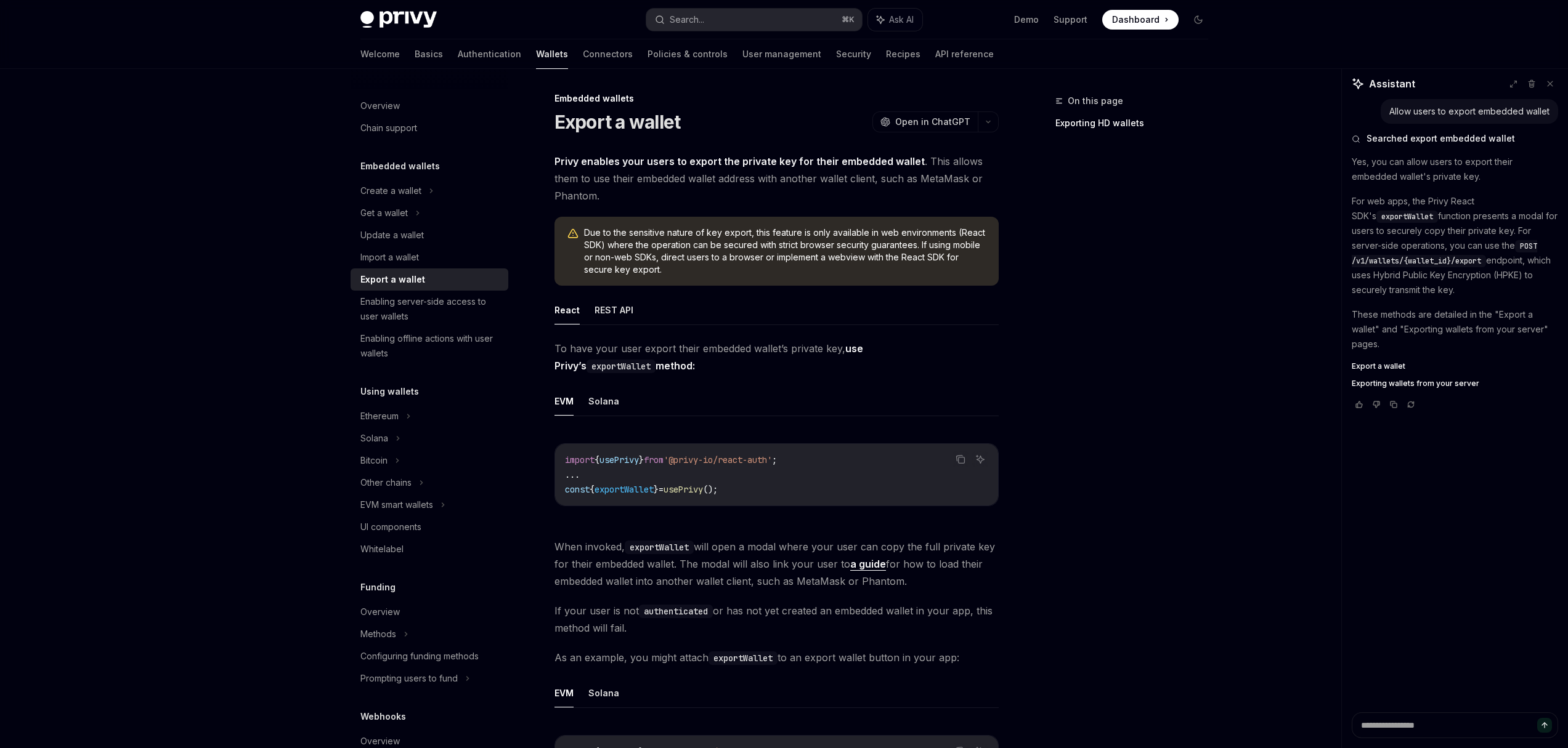
type textarea "*"
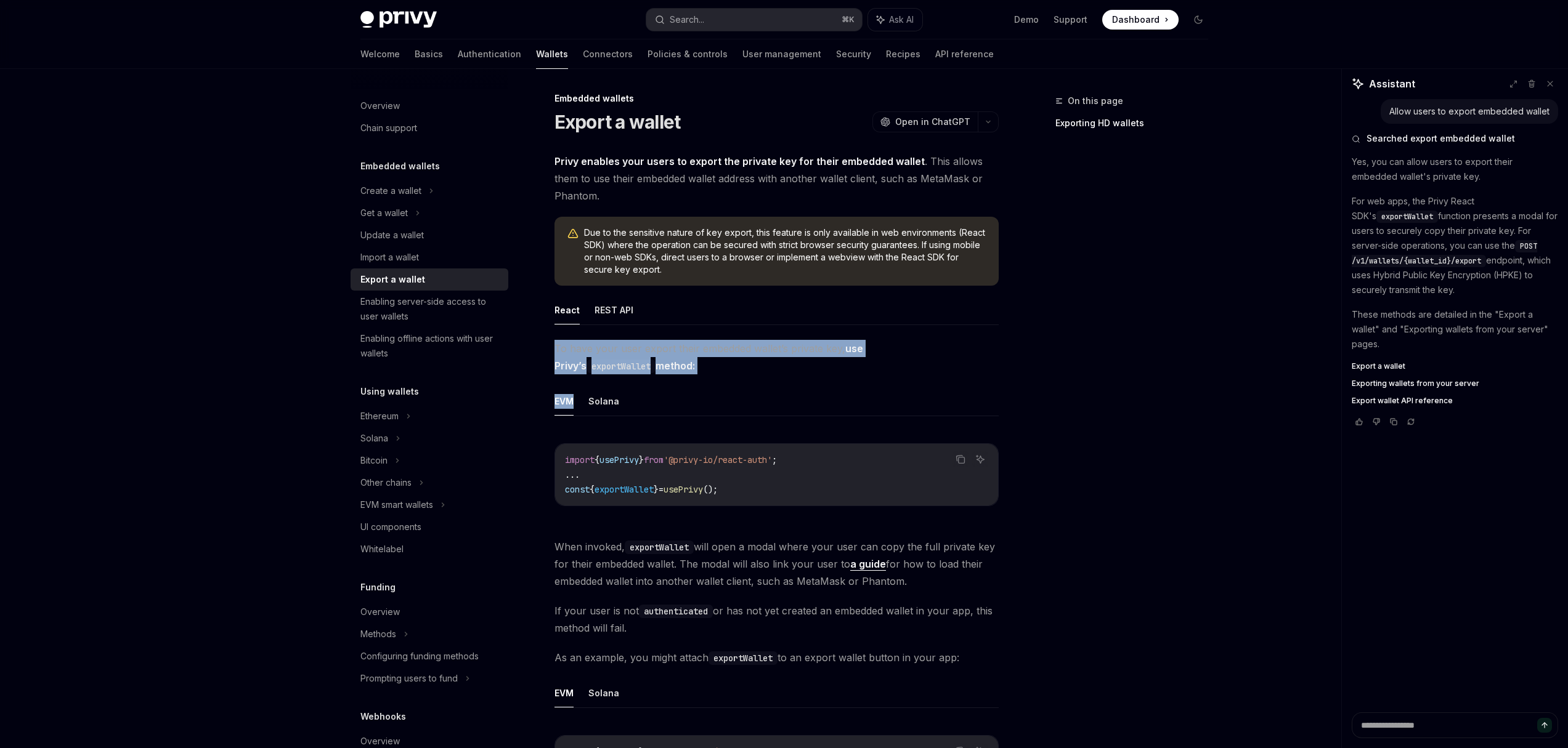
drag, startPoint x: 550, startPoint y: 348, endPoint x: 705, endPoint y: 380, distance: 158.3
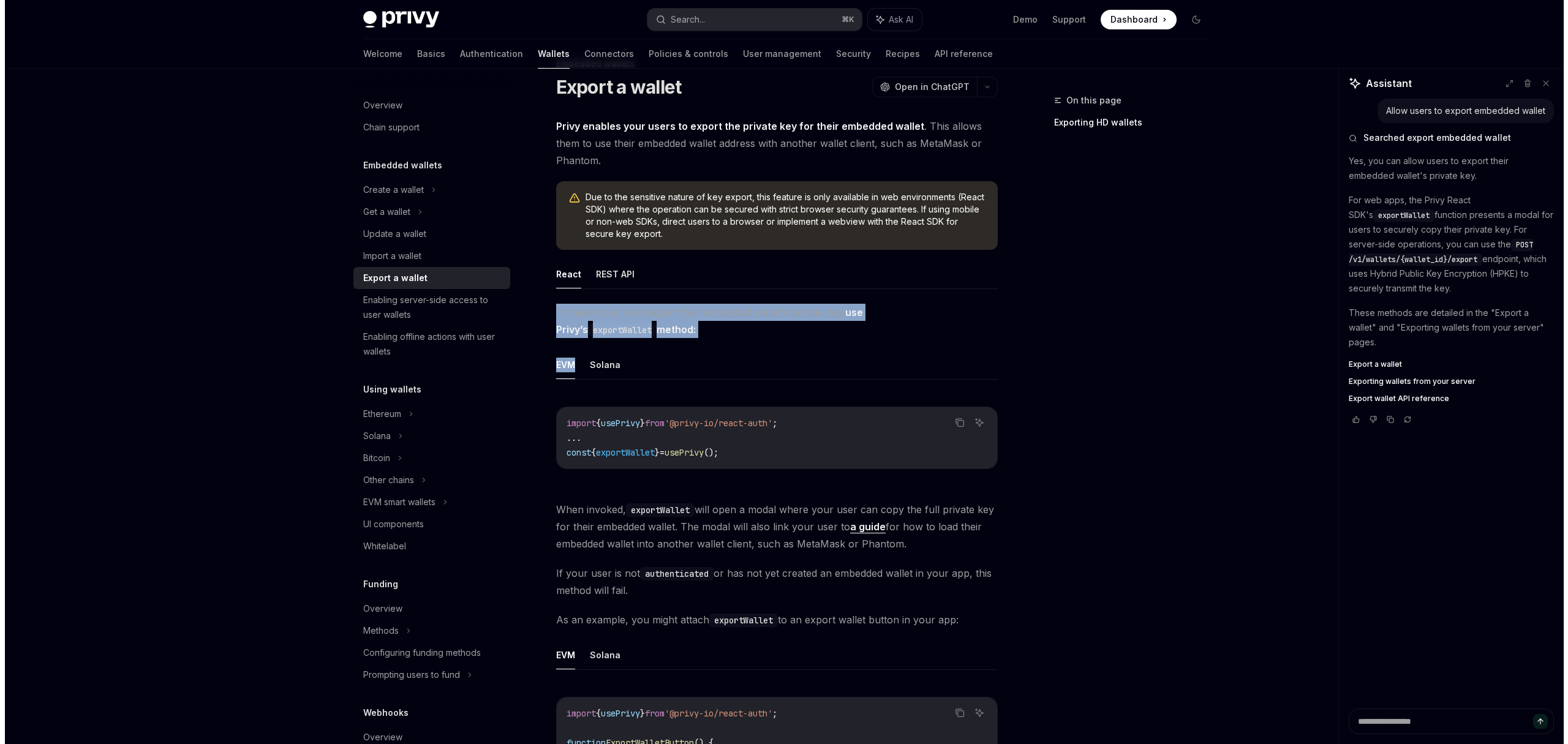
scroll to position [399, 0]
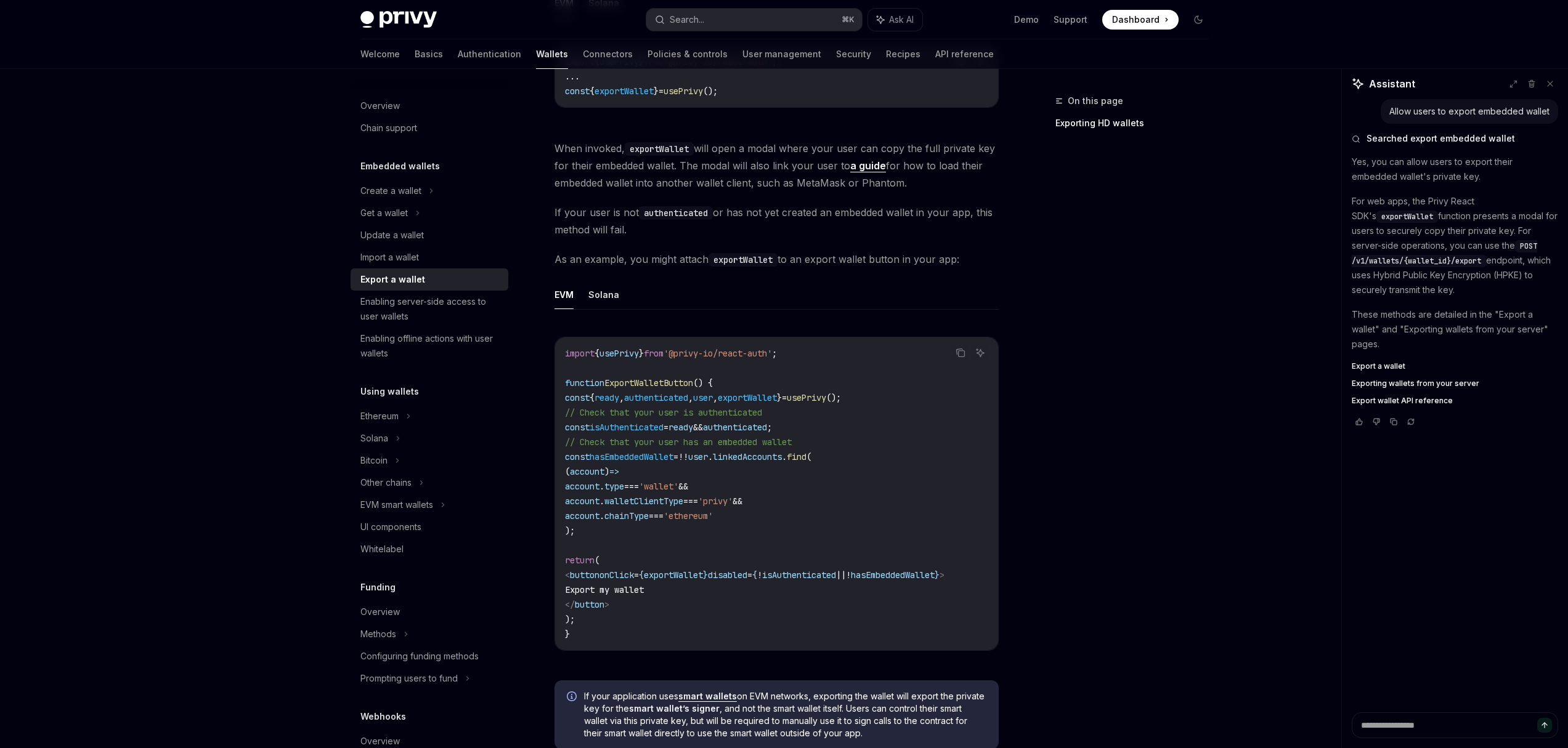
click at [661, 385] on span "ExportWalletButton" at bounding box center [649, 383] width 89 height 11
copy span "ExportWalletButton"
click at [826, 397] on span "usePrivy" at bounding box center [806, 397] width 40 height 11
click at [777, 396] on span "exportWallet" at bounding box center [747, 397] width 59 height 11
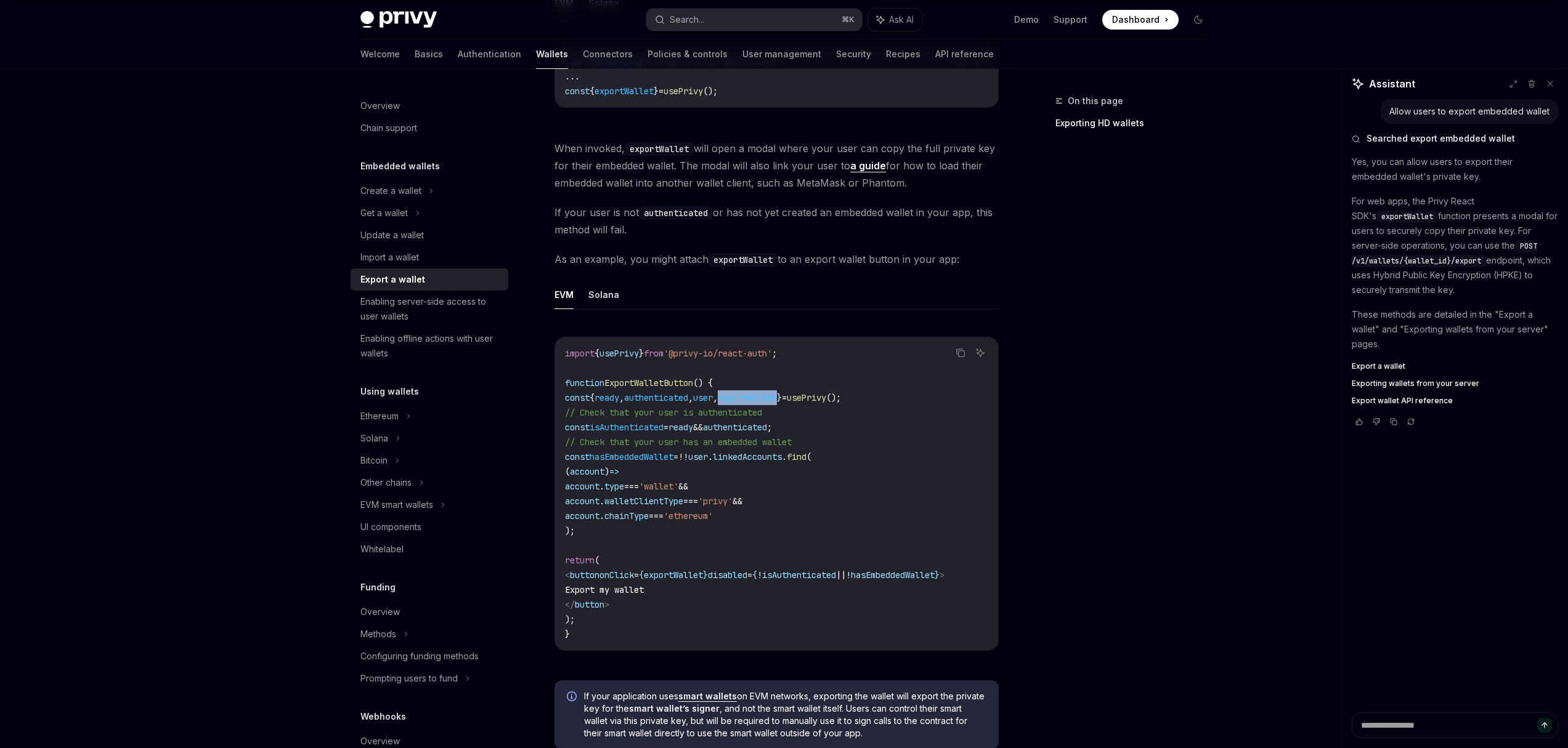
click at [777, 396] on span "exportWallet" at bounding box center [747, 397] width 59 height 11
copy span "exportWallet"
click at [826, 397] on span "usePrivy" at bounding box center [806, 397] width 40 height 11
copy span "usePrivy"
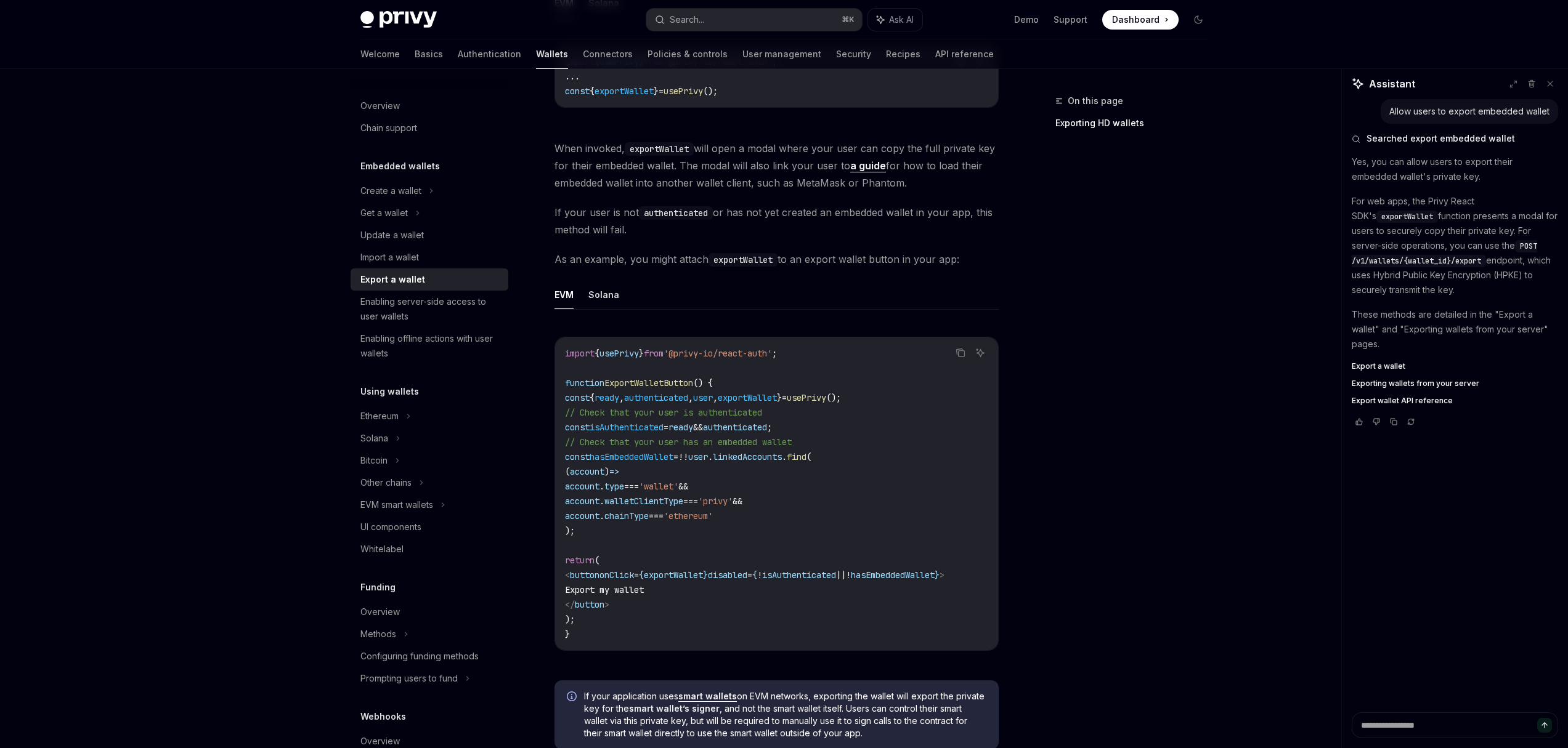
click at [643, 457] on span "hasEmbeddedWallet" at bounding box center [631, 457] width 83 height 11
click at [713, 398] on span "user" at bounding box center [703, 397] width 19 height 11
drag, startPoint x: 574, startPoint y: 427, endPoint x: 639, endPoint y: 529, distance: 121.0
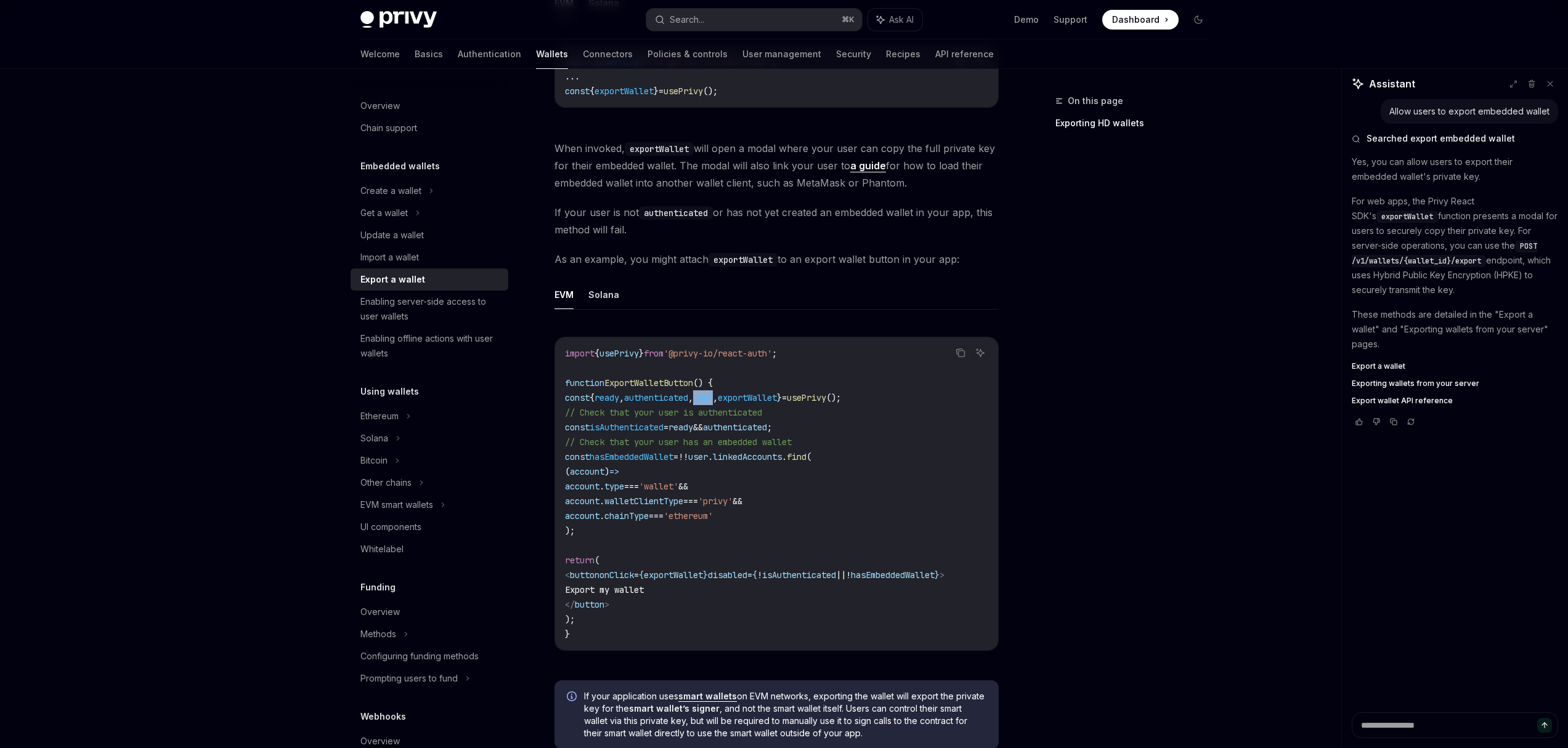
click at [639, 529] on code "import { usePrivy } from '@privy-io/react-auth' ; function ExportWalletButton (…" at bounding box center [776, 493] width 423 height 295
copy code "const isAuthenticated = ready && authenticated ; // Check that your user has an…"
click at [777, 23] on button "Search... ⌘ K" at bounding box center [754, 19] width 215 height 22
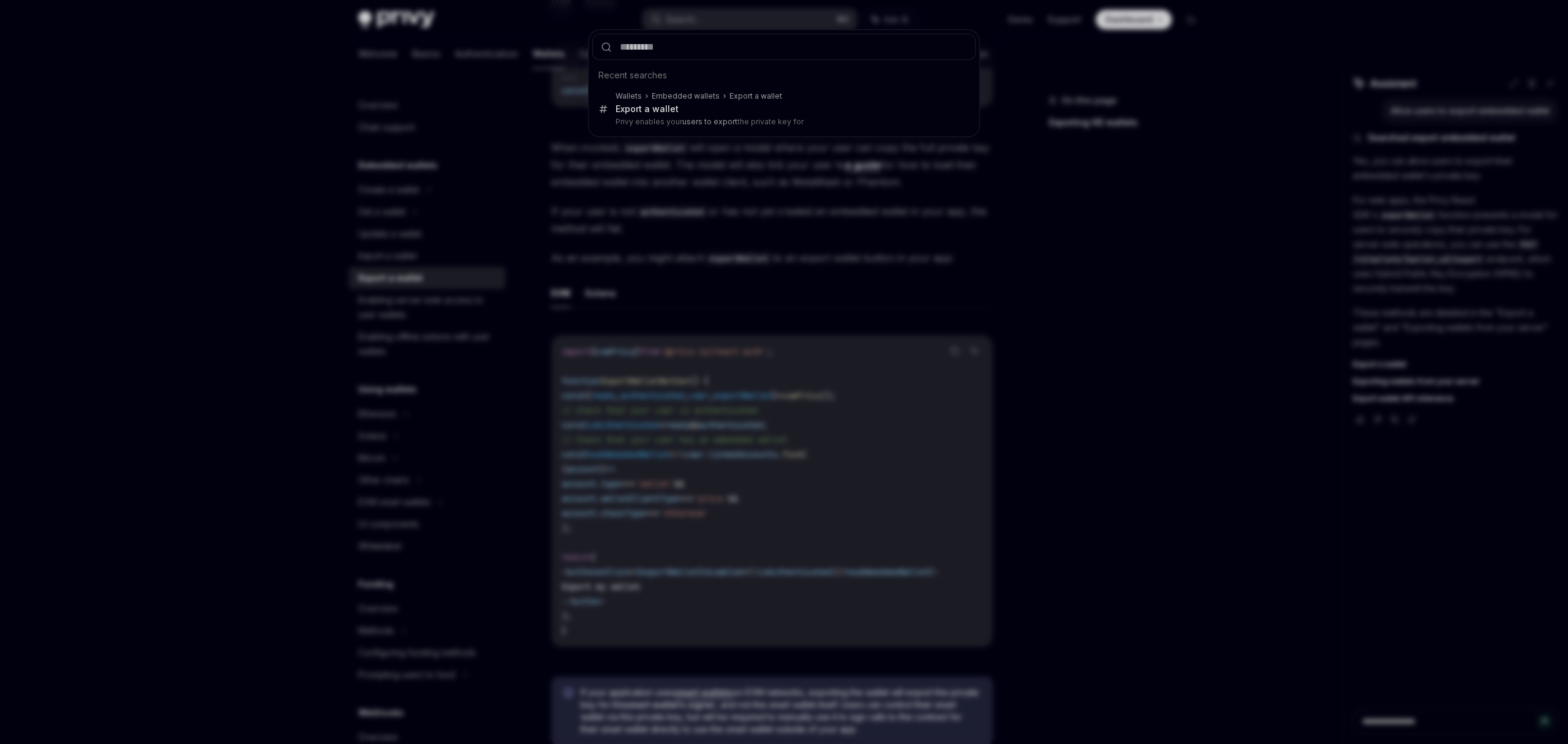
type input "**********"
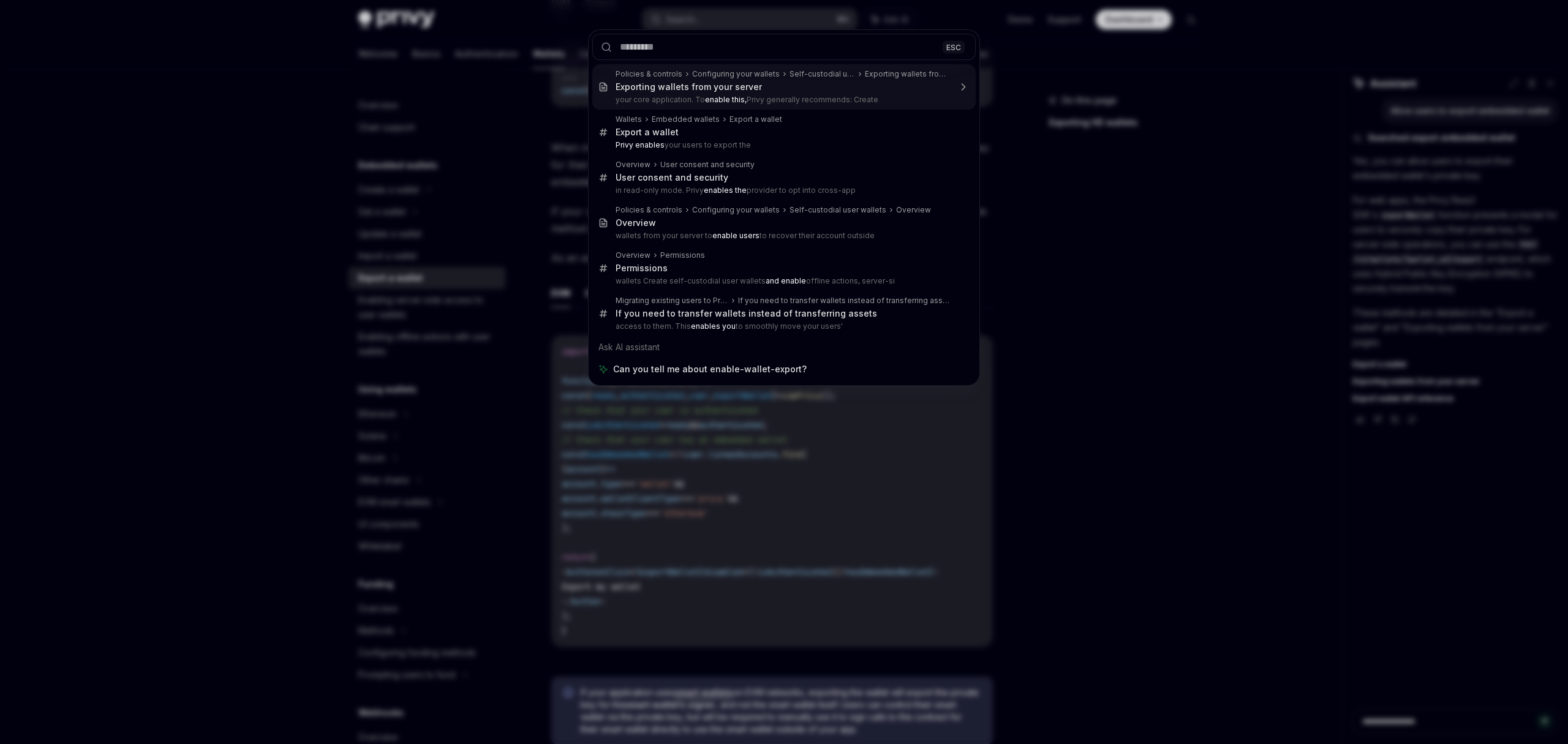
type textarea "*"
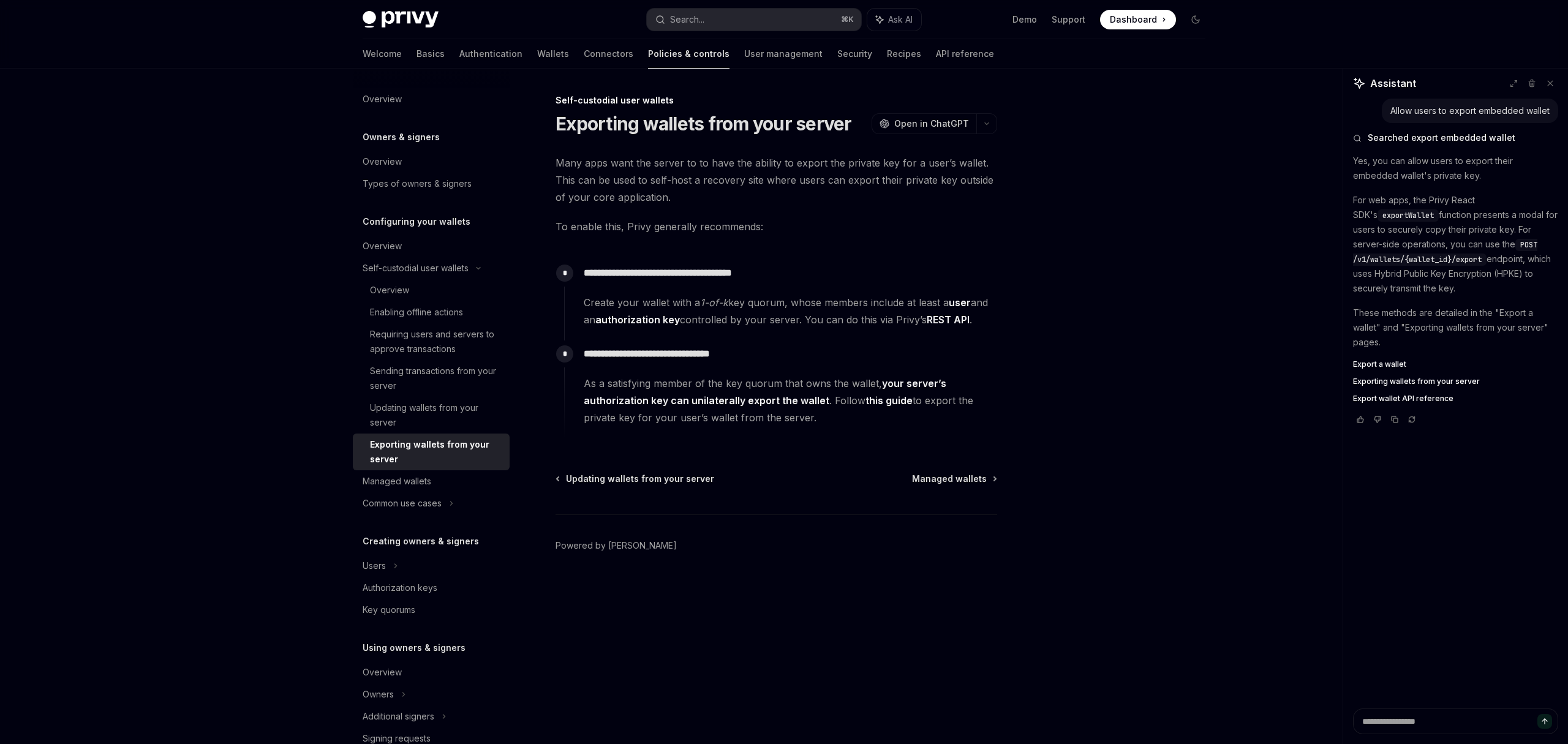
click at [685, 139] on div "**********" at bounding box center [662, 419] width 676 height 651
click at [689, 130] on h1 "Exporting wallets from your server" at bounding box center [704, 123] width 296 height 22
click at [1491, 234] on p "For web apps, the Privy React SDK's exportWallet function presents a modal for …" at bounding box center [1455, 245] width 205 height 103
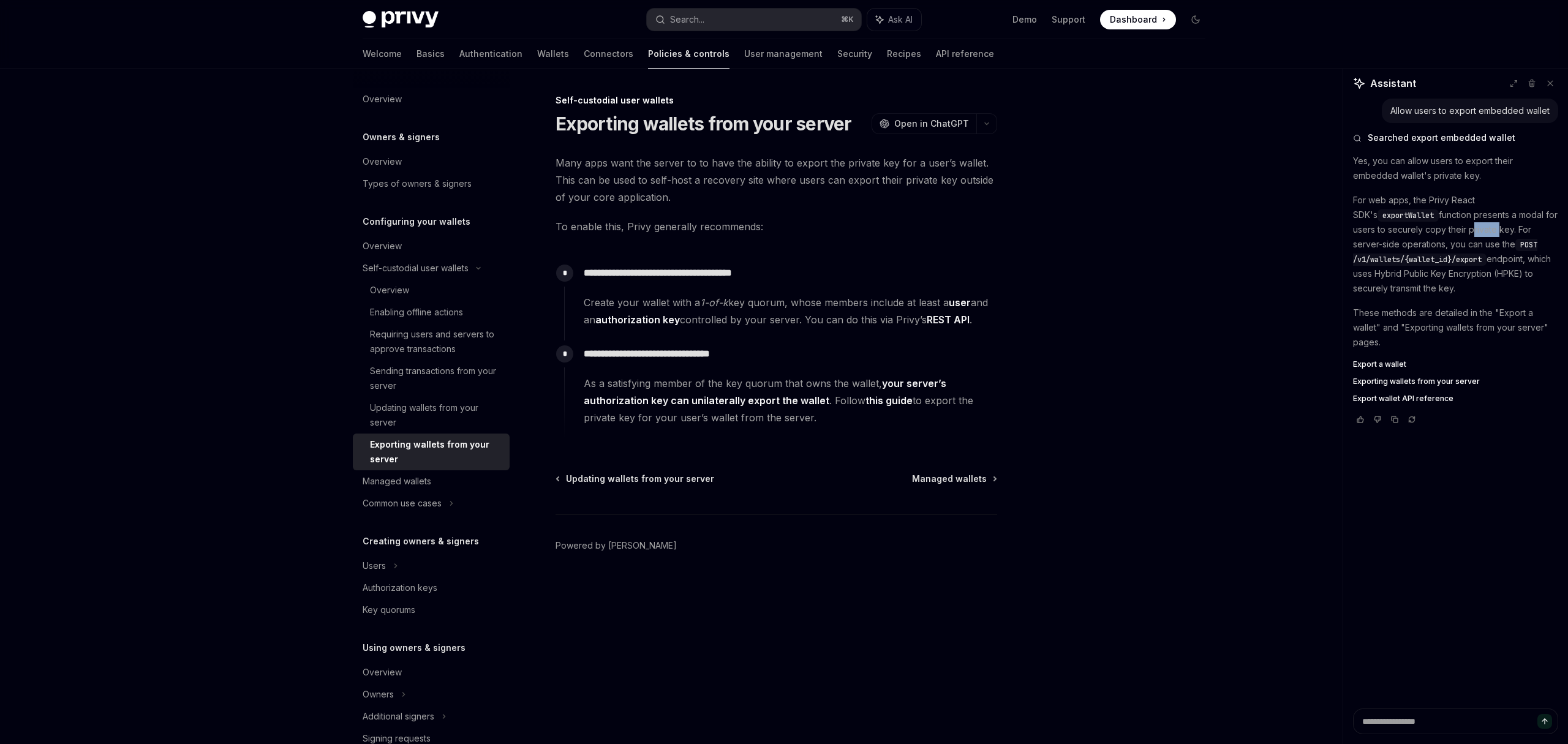
click at [1491, 234] on p "For web apps, the Privy React SDK's exportWallet function presents a modal for …" at bounding box center [1455, 245] width 205 height 103
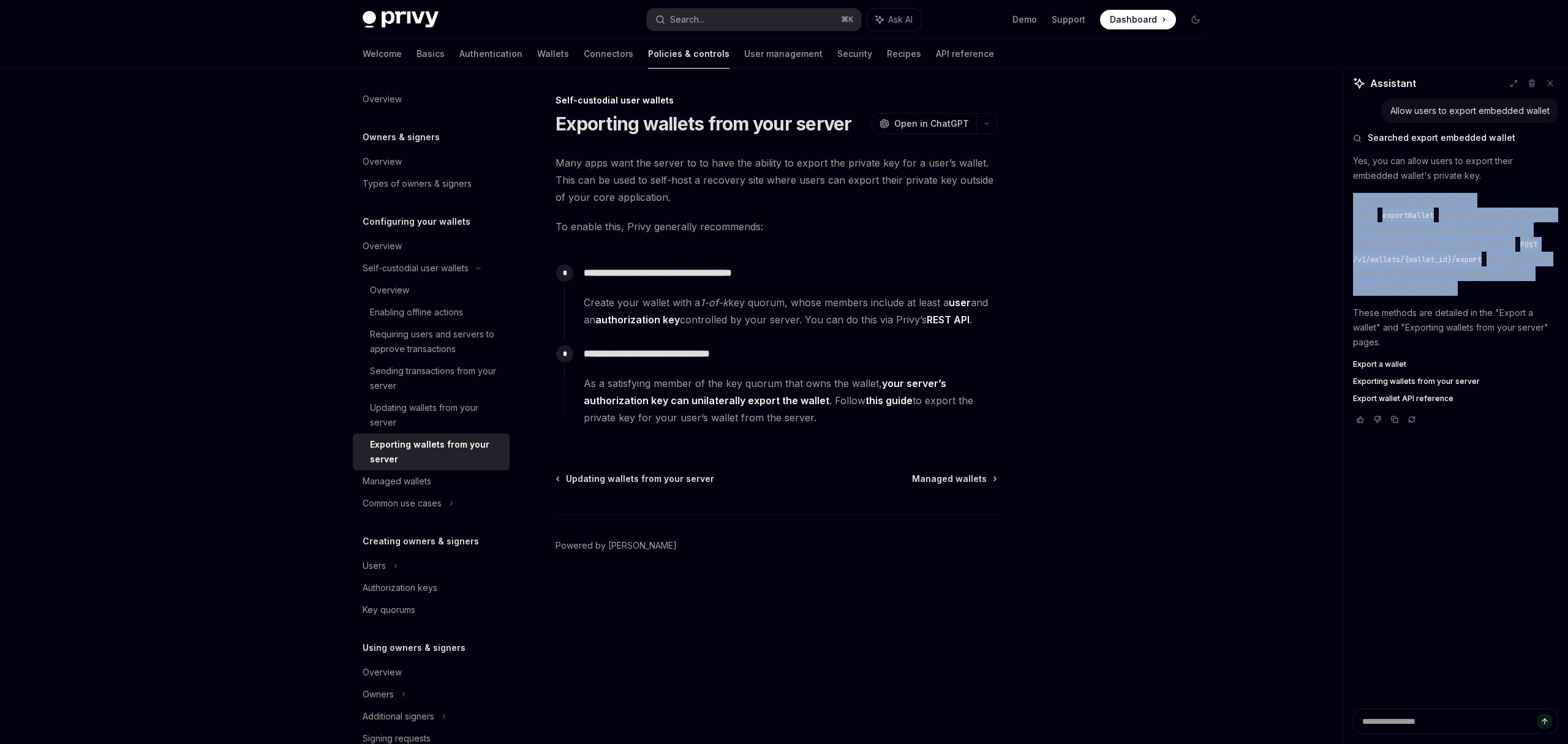
click at [1491, 234] on p "For web apps, the Privy React SDK's exportWallet function presents a modal for …" at bounding box center [1455, 245] width 205 height 103
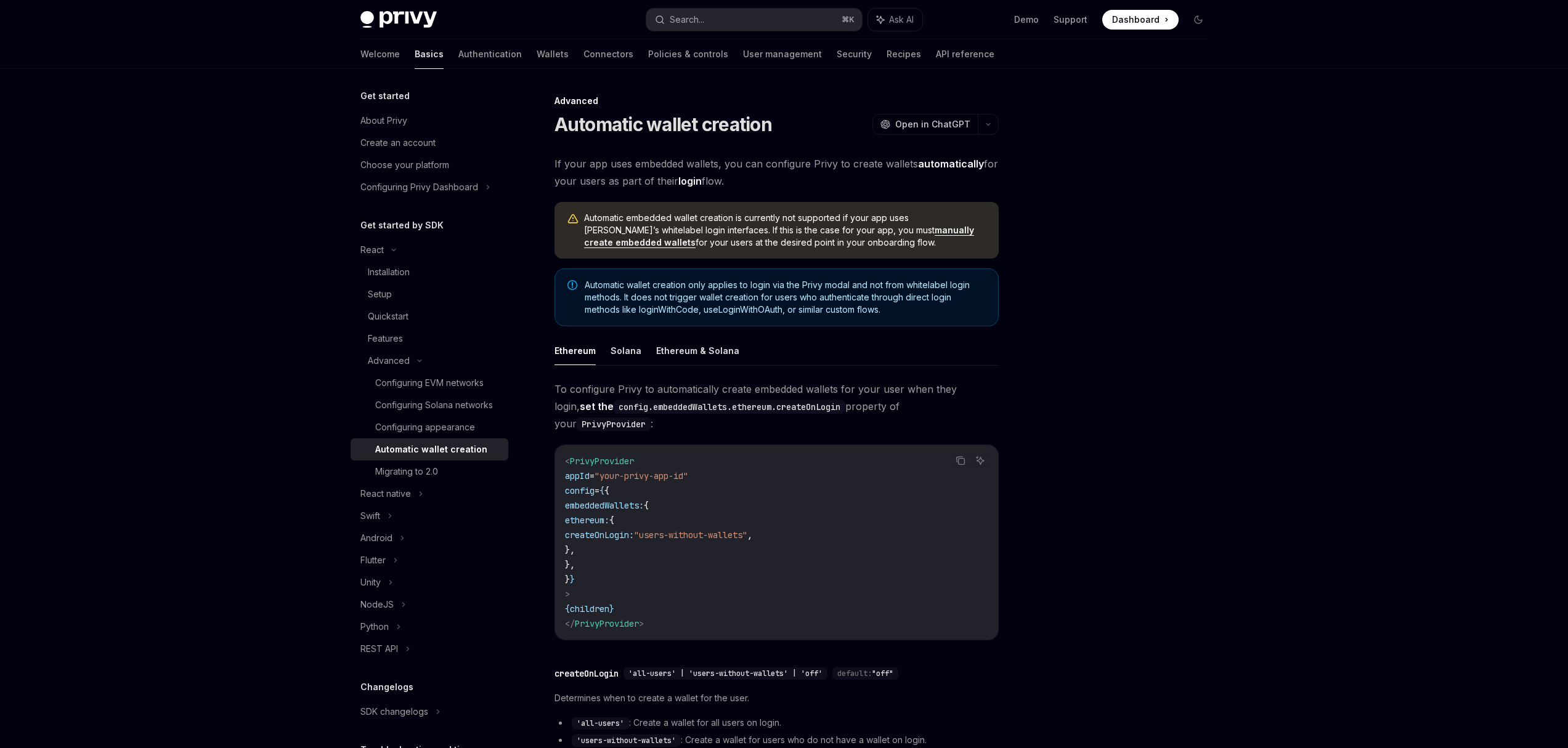
click at [685, 181] on strong "login" at bounding box center [689, 181] width 23 height 12
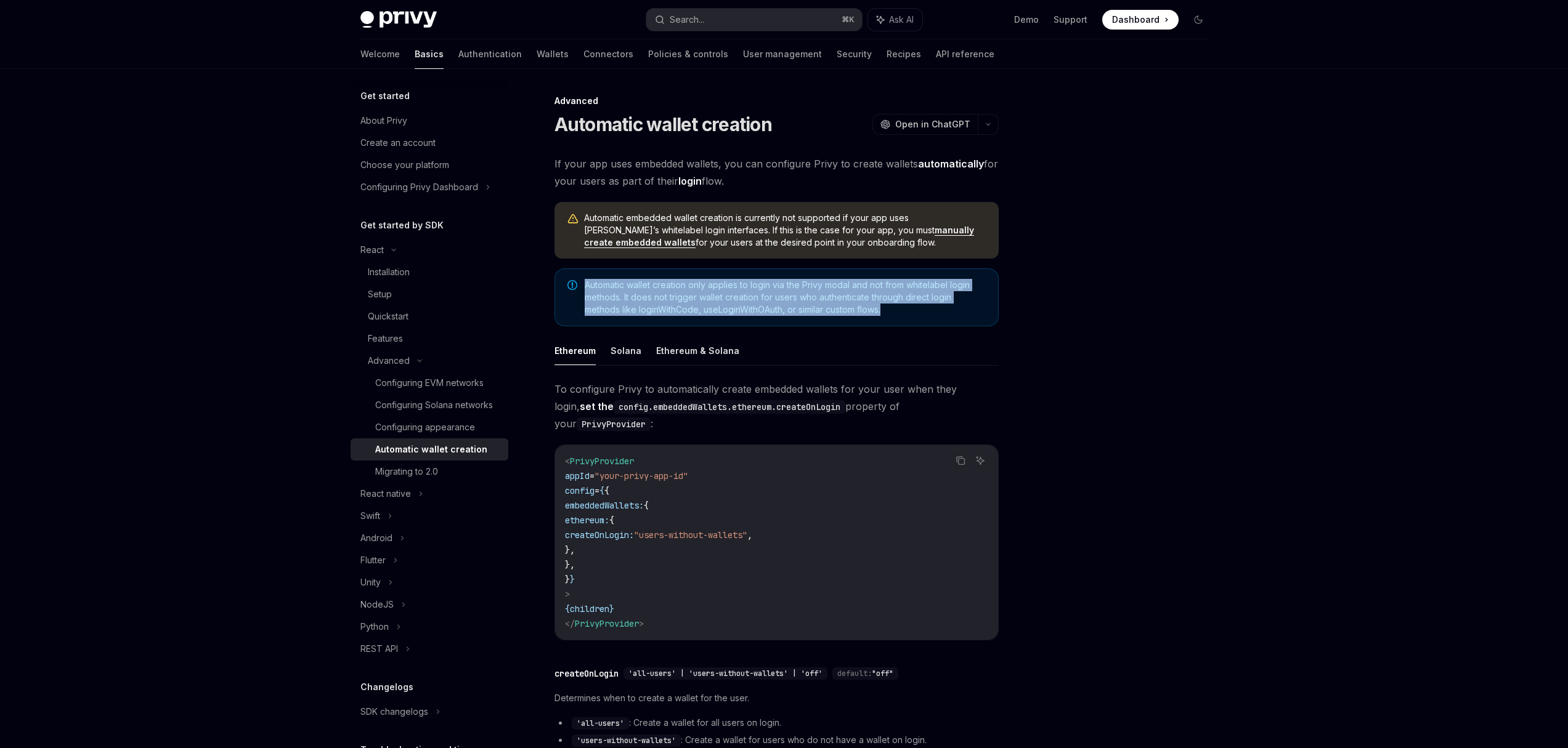
drag, startPoint x: 582, startPoint y: 287, endPoint x: 888, endPoint y: 310, distance: 306.9
click at [888, 310] on div "Automatic wallet creation only applies to login via the Privy modal and not fro…" at bounding box center [776, 297] width 444 height 57
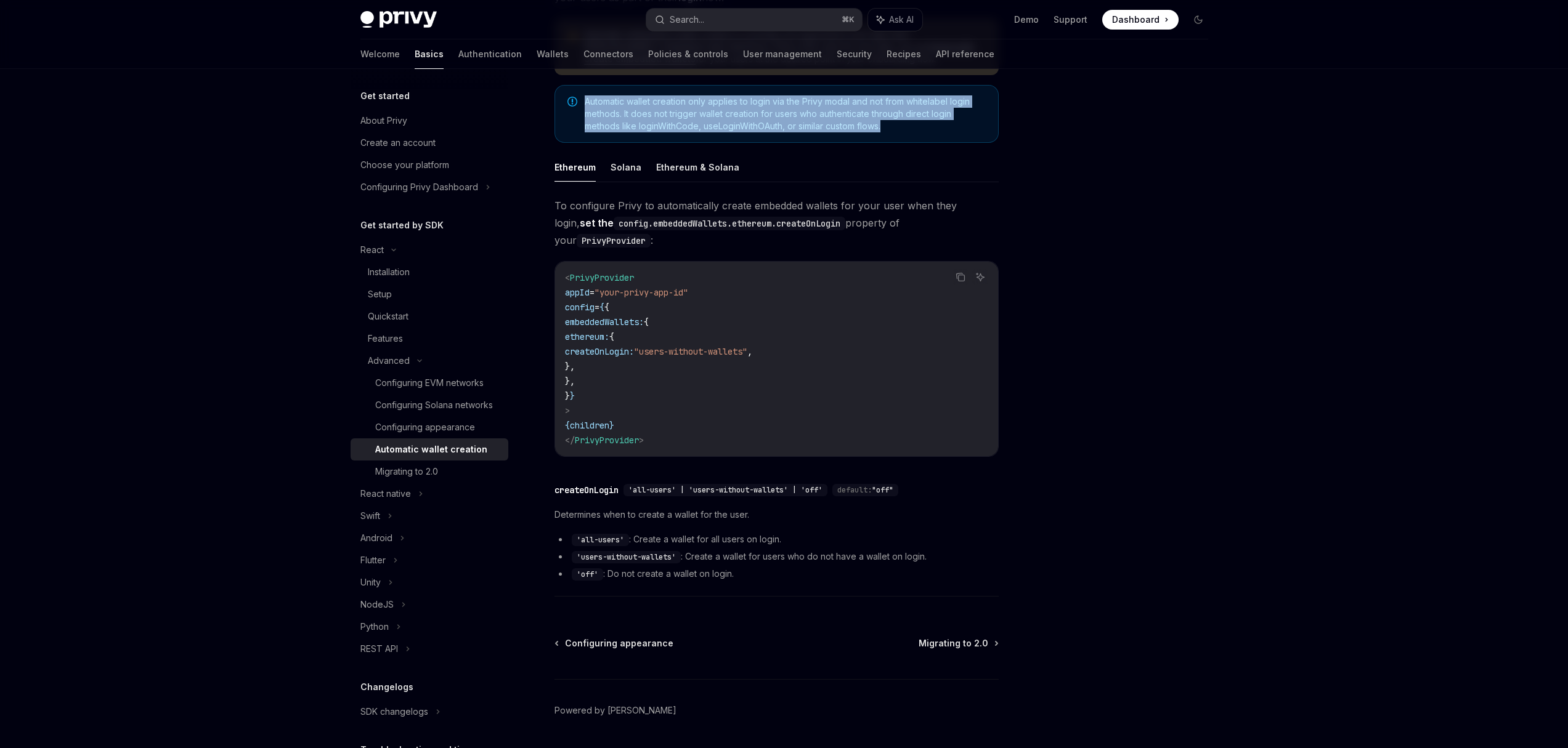
scroll to position [183, 0]
click at [697, 19] on div "Search..." at bounding box center [687, 19] width 35 height 15
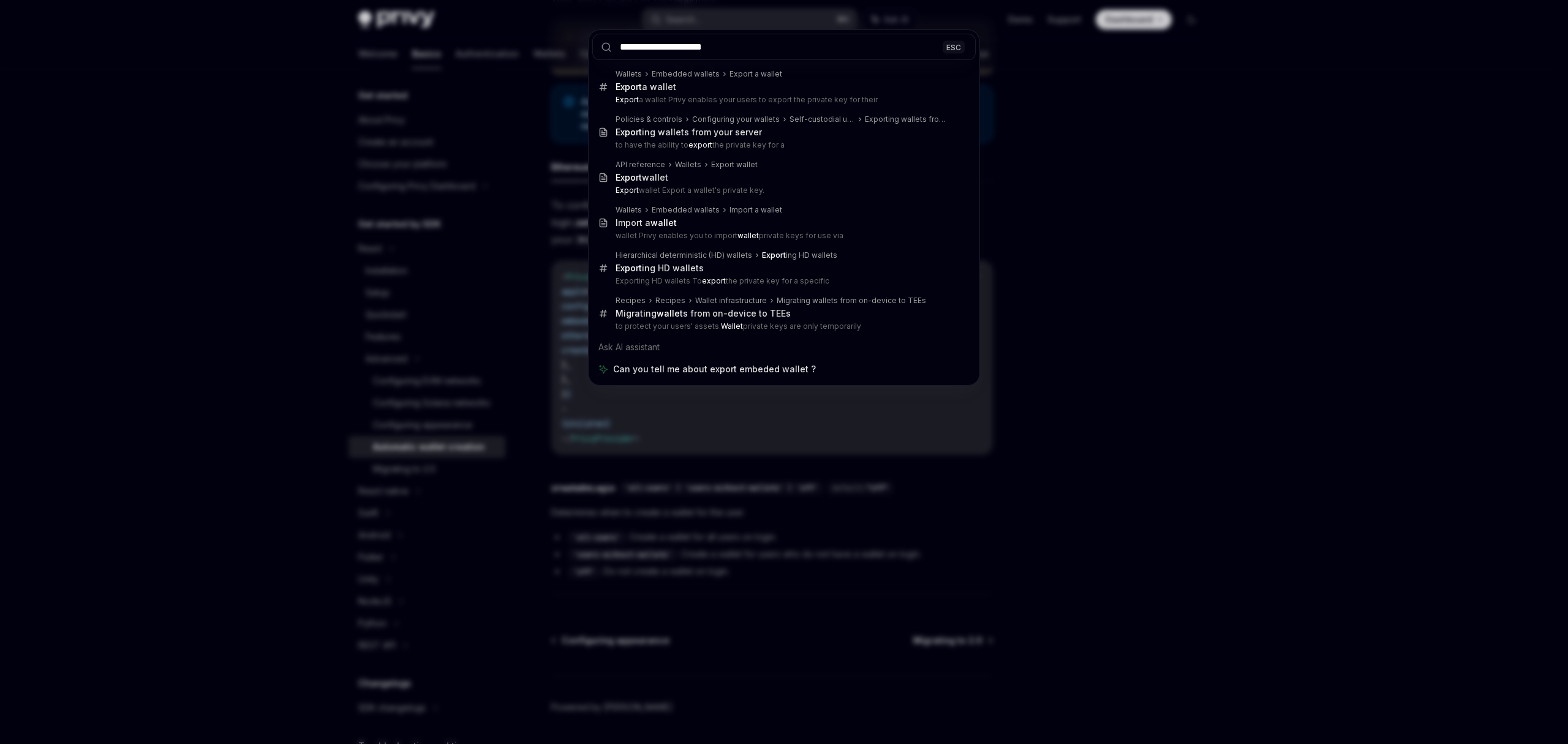
click at [665, 50] on input "**********" at bounding box center [784, 47] width 383 height 27
click at [726, 47] on input "**********" at bounding box center [784, 47] width 383 height 27
drag, startPoint x: 679, startPoint y: 48, endPoint x: 689, endPoint y: 49, distance: 10.0
click at [688, 49] on input "**********" at bounding box center [784, 47] width 383 height 27
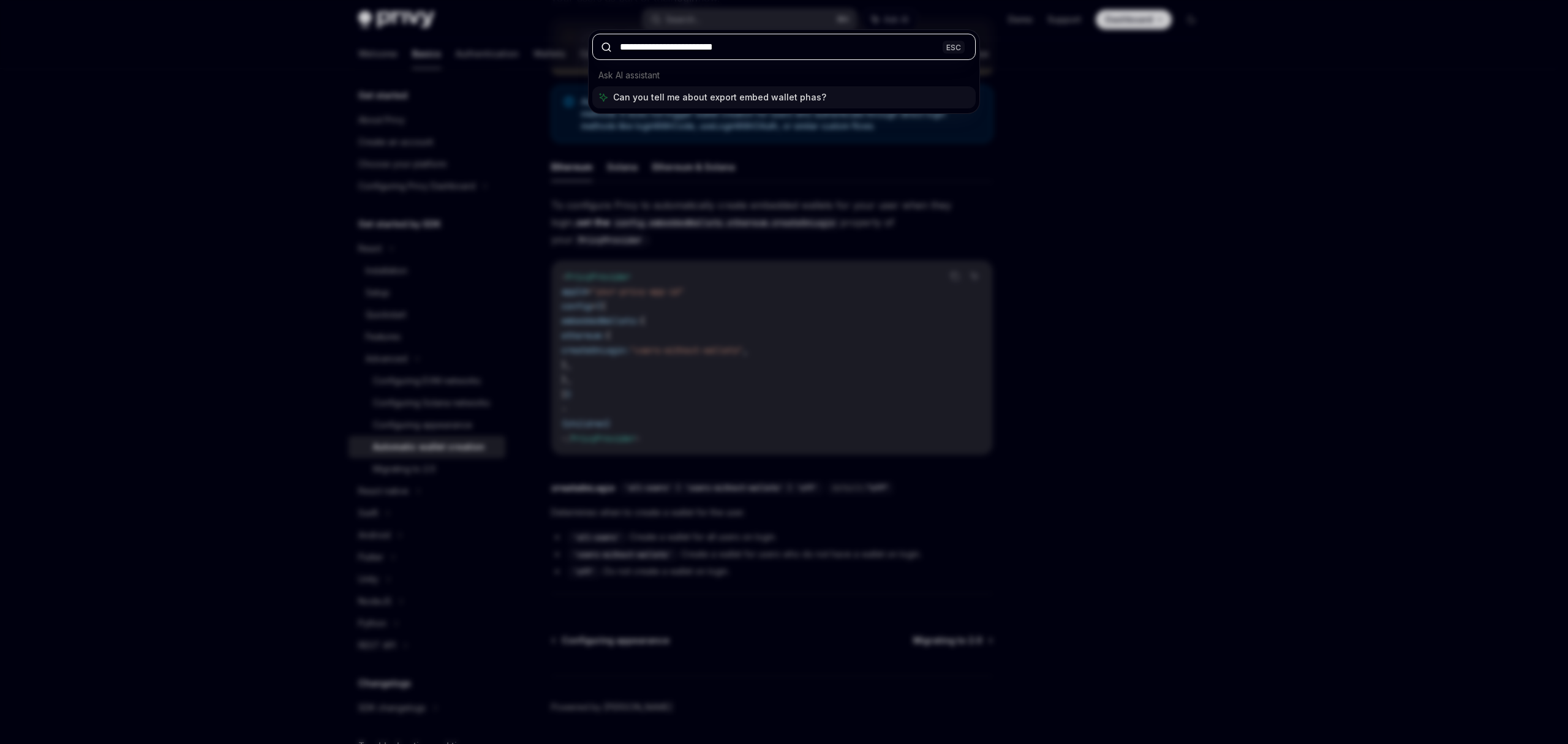
type input "**********"
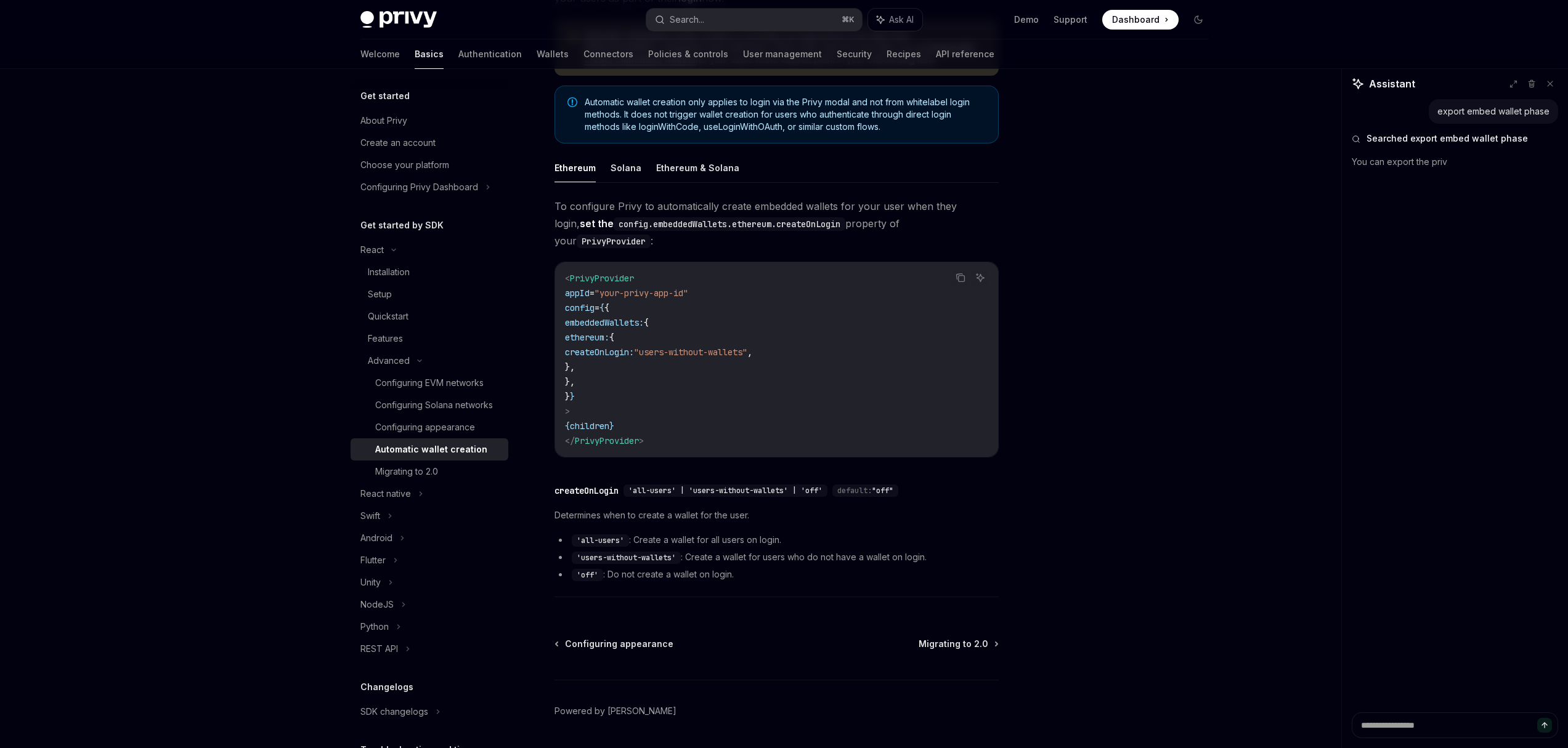
type textarea "*"
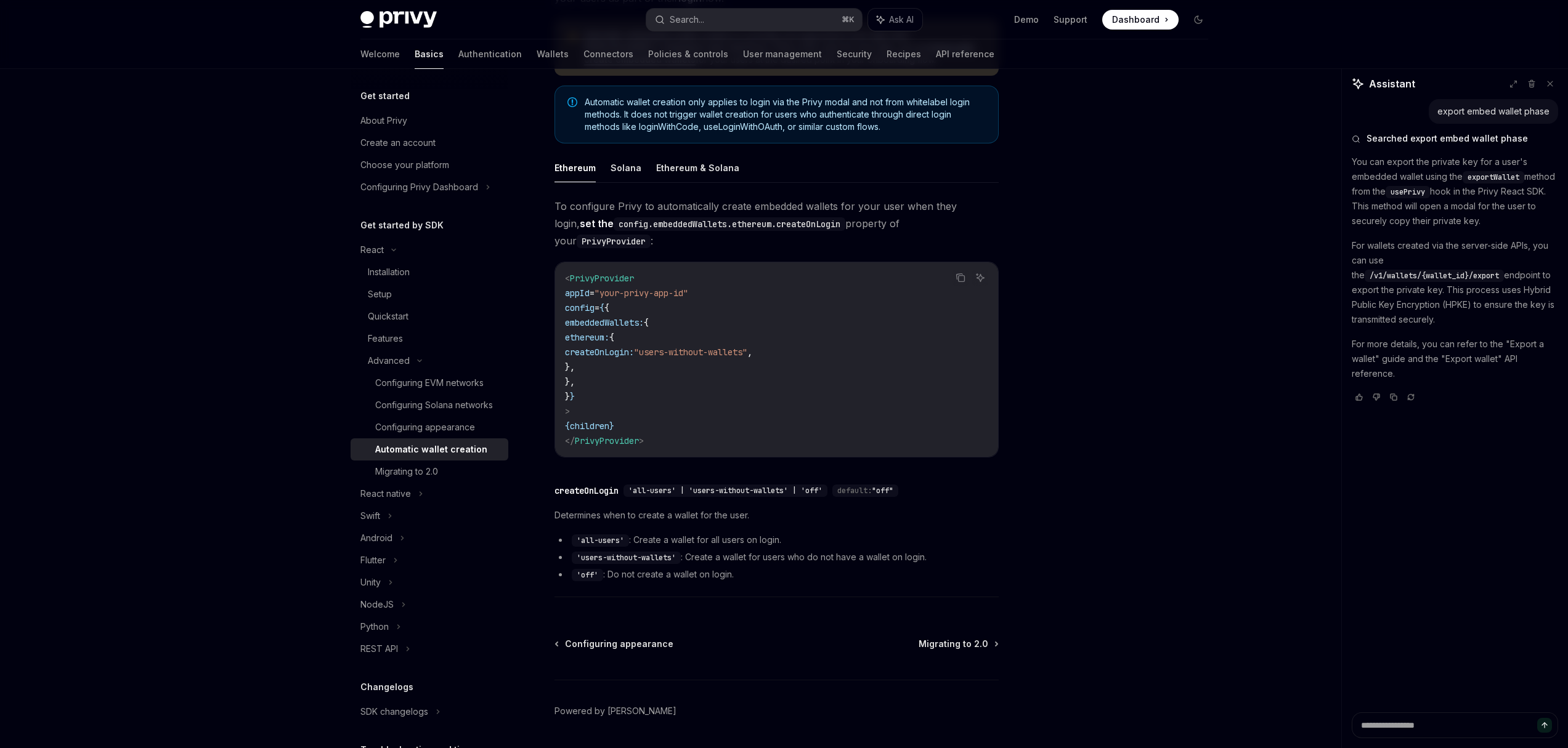
click at [1425, 189] on span "usePrivy" at bounding box center [1408, 192] width 35 height 10
click at [1356, 223] on p "You can export the private key for a user's embedded wallet using the exportWal…" at bounding box center [1455, 191] width 207 height 74
drag, startPoint x: 1519, startPoint y: 220, endPoint x: 1349, endPoint y: 160, distance: 180.3
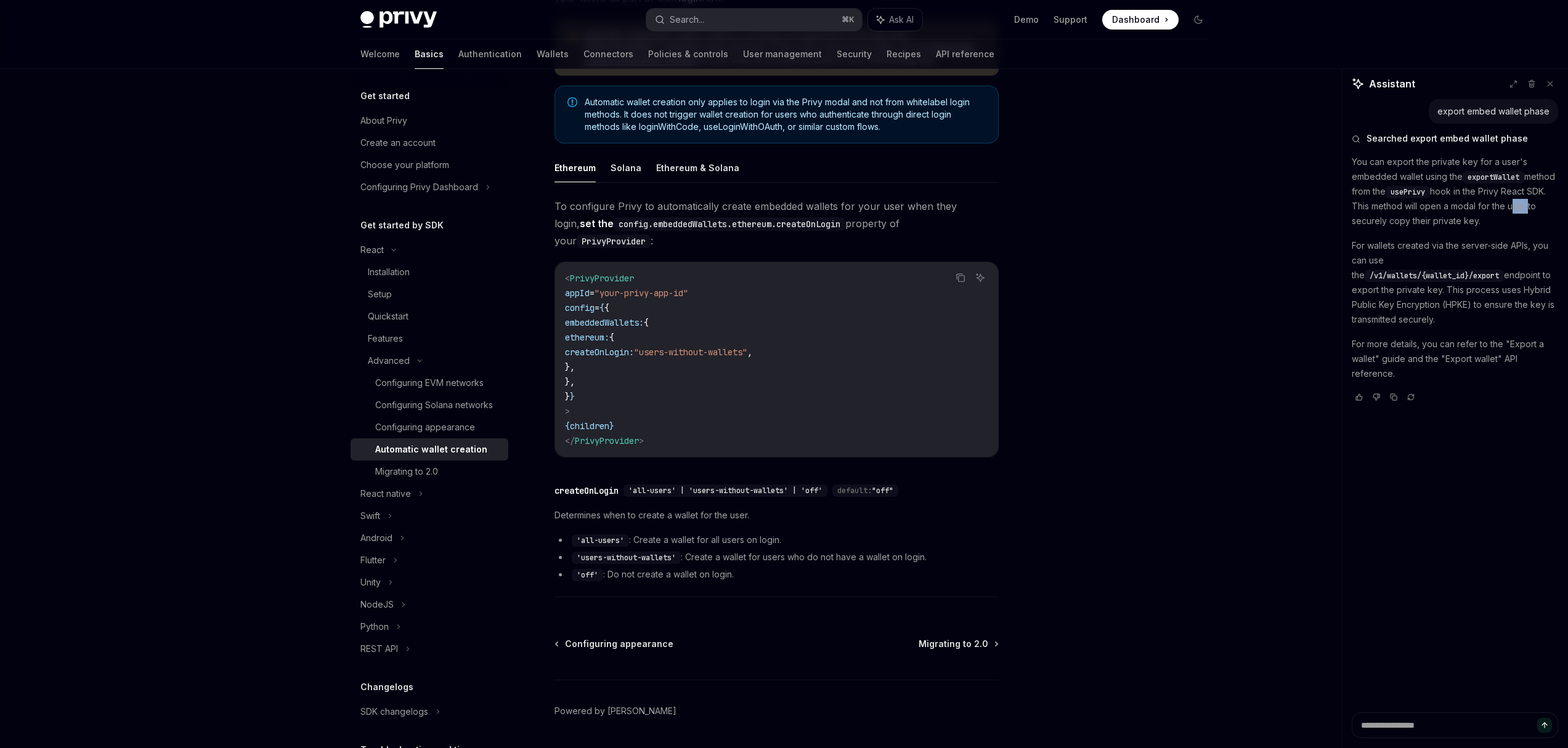
click at [1349, 160] on div "export embed wallet phase Searched export embed wallet phase You can export the…" at bounding box center [1454, 406] width 226 height 614
drag, startPoint x: 1529, startPoint y: 247, endPoint x: 1347, endPoint y: 248, distance: 182.0
click at [1347, 248] on div "export embed wallet phase Searched export embed wallet phase You can export the…" at bounding box center [1454, 406] width 226 height 614
click at [1475, 350] on p "For more details, you can refer to the "Export a wallet" guide and the "Export …" at bounding box center [1455, 359] width 207 height 45
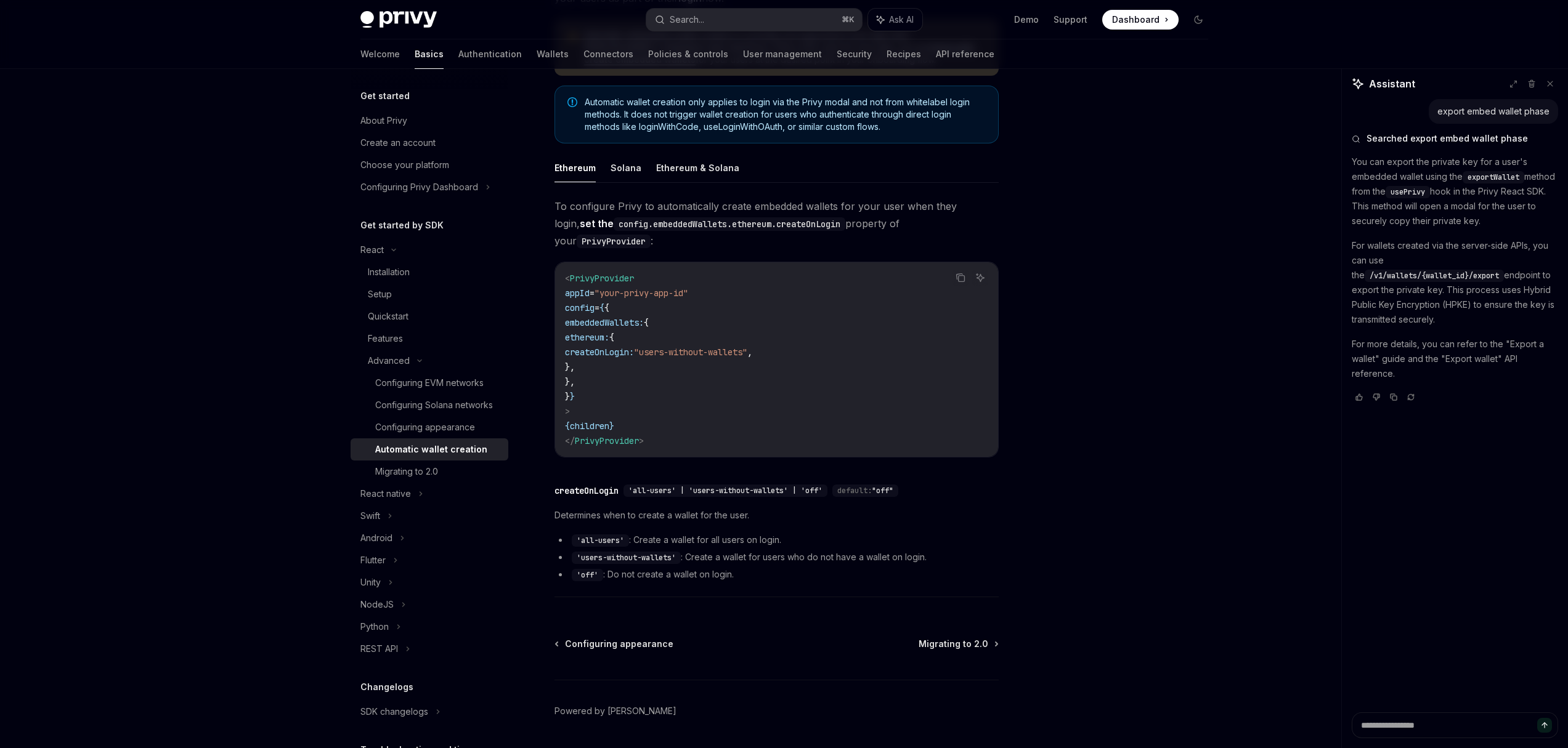
click at [1527, 337] on p "For more details, you can refer to the "Export a wallet" guide and the "Export …" at bounding box center [1455, 359] width 207 height 45
drag, startPoint x: 1510, startPoint y: 329, endPoint x: 1374, endPoint y: 345, distance: 136.9
click at [1374, 345] on p "For more details, you can refer to the "Export a wallet" guide and the "Export …" at bounding box center [1455, 359] width 207 height 45
copy p "Export a wallet"
click at [704, 16] on div "Search..." at bounding box center [687, 19] width 35 height 15
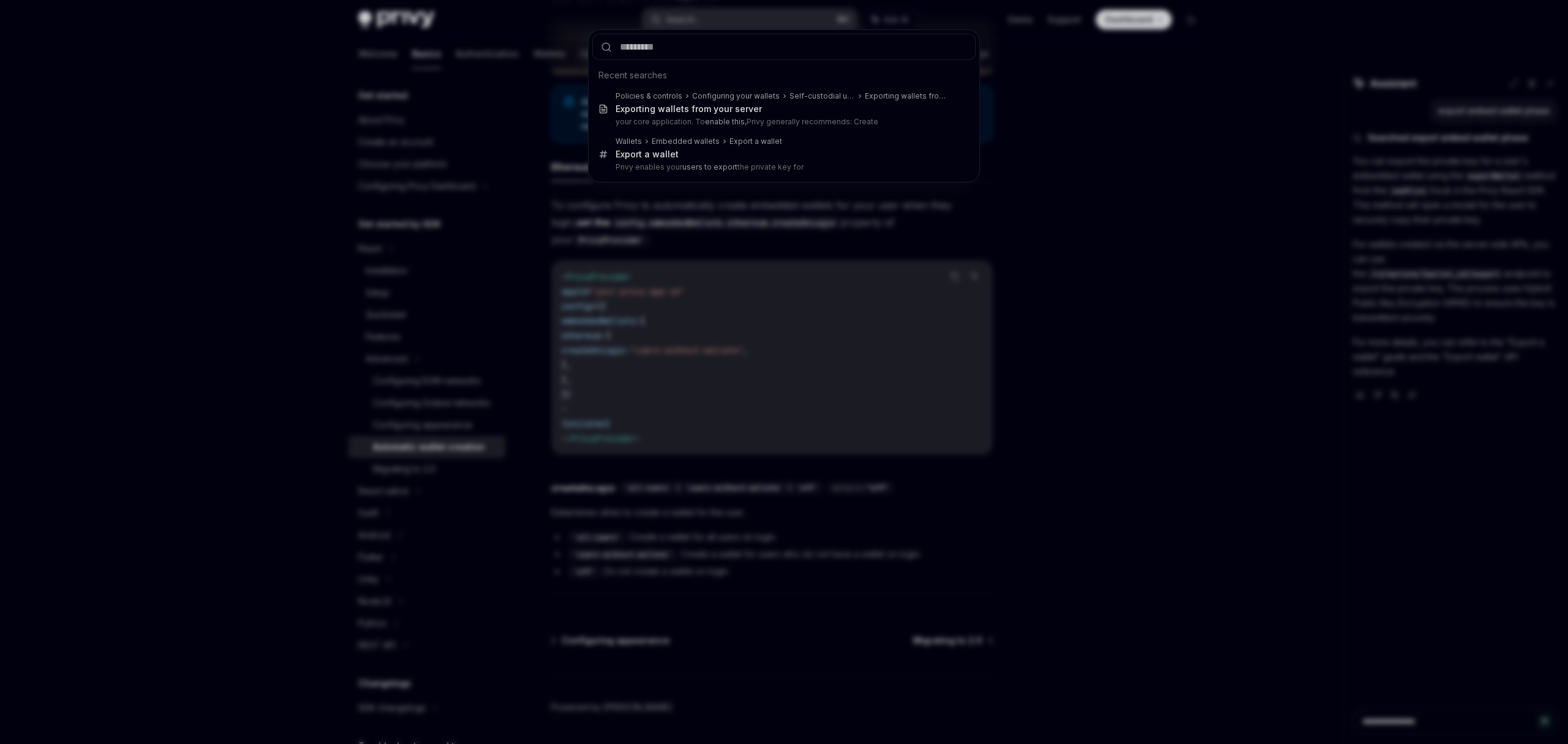
type input "**********"
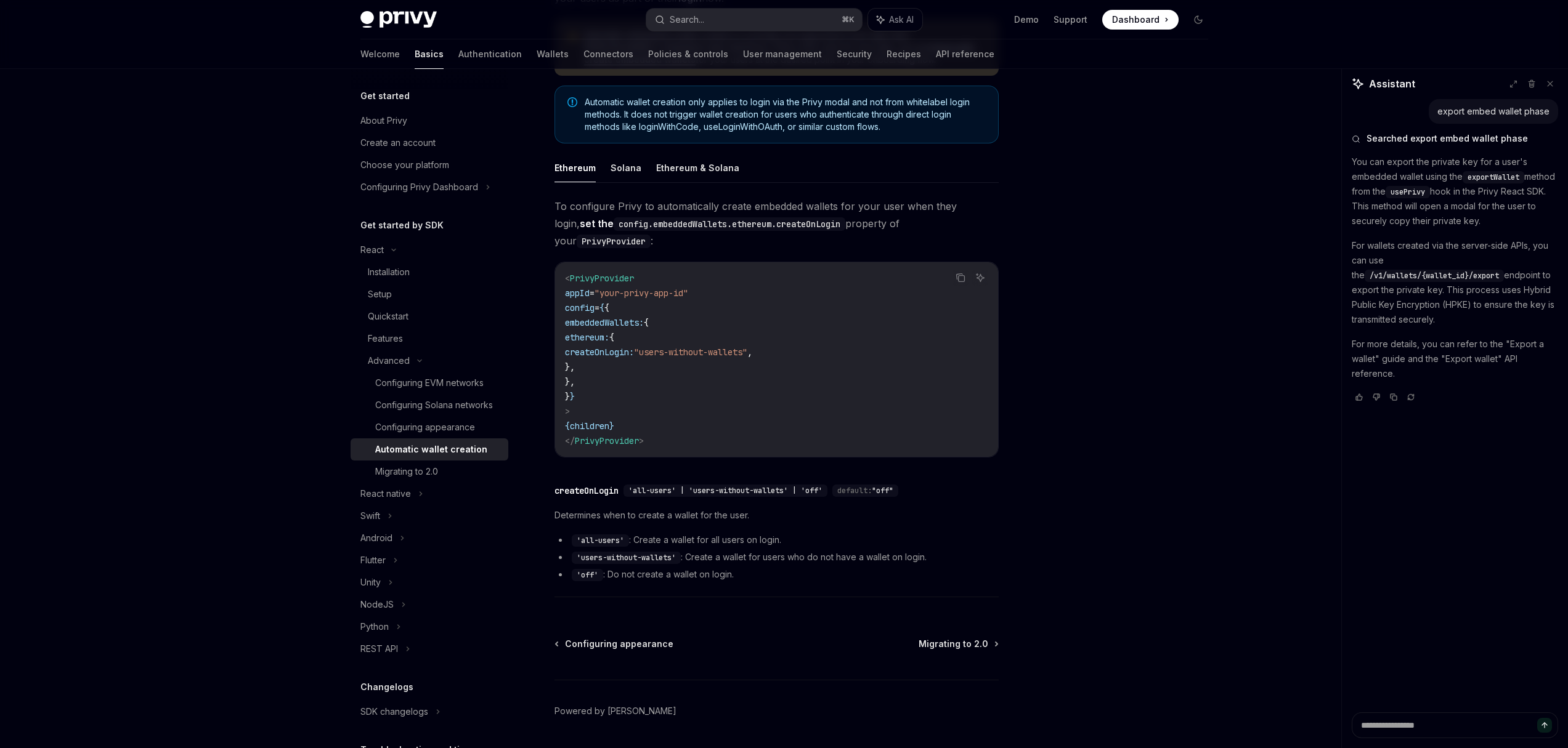
scroll to position [69, 0]
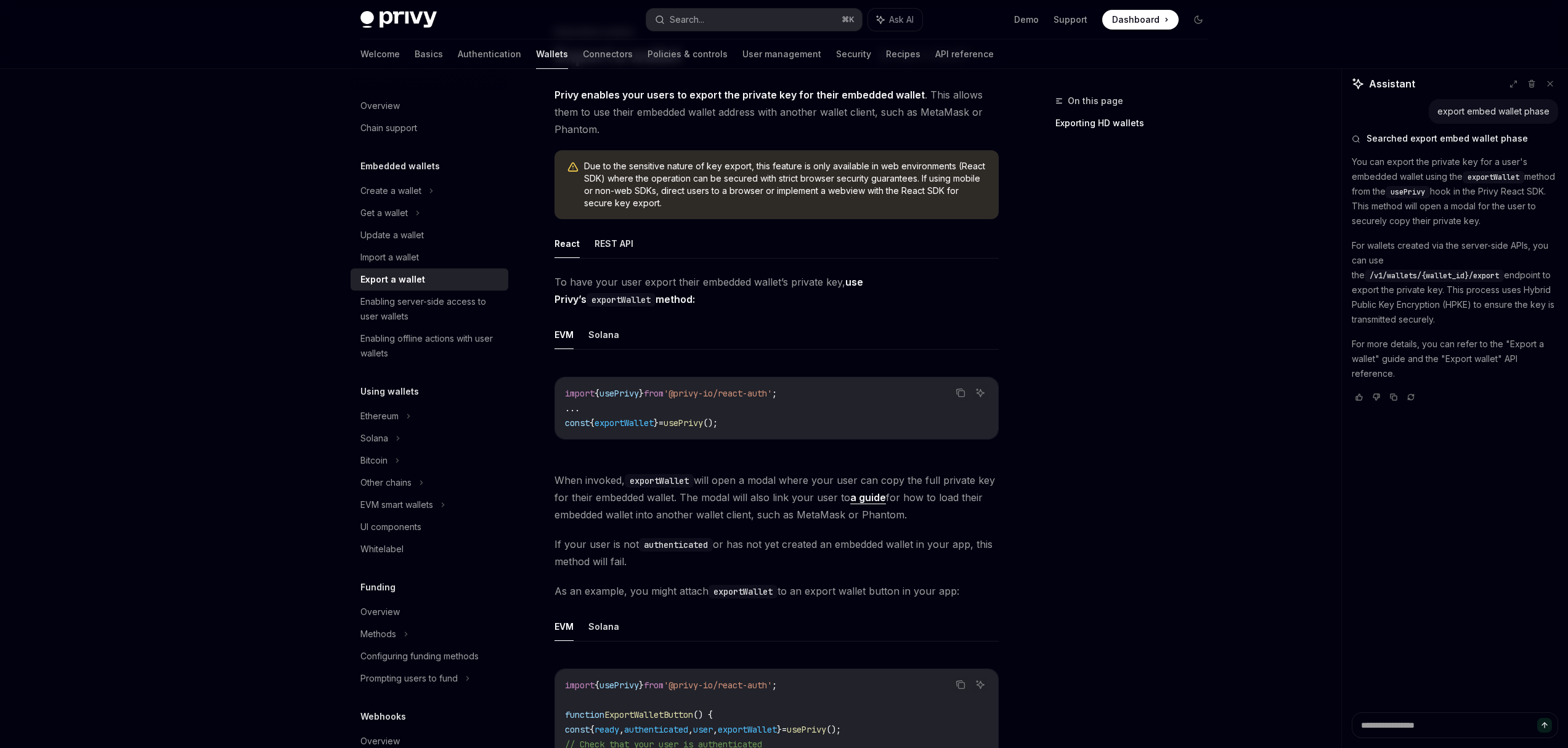
click at [618, 481] on span "When invoked, exportWallet will open a modal where your user can copy the full …" at bounding box center [776, 498] width 444 height 52
click at [637, 476] on code "exportWallet" at bounding box center [658, 481] width 69 height 14
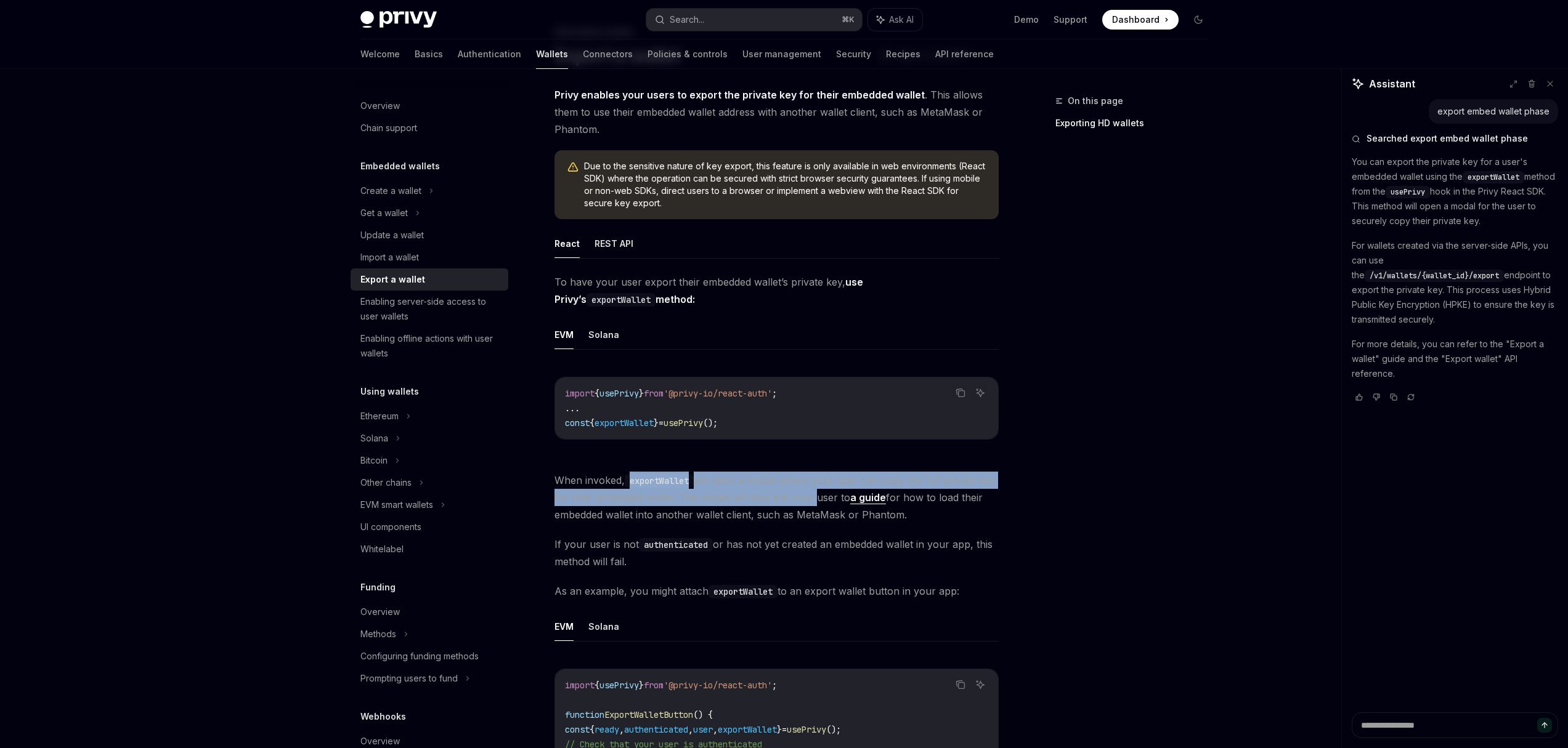
drag, startPoint x: 627, startPoint y: 482, endPoint x: 812, endPoint y: 497, distance: 185.6
click at [812, 497] on span "When invoked, exportWallet will open a modal where your user can copy the full …" at bounding box center [776, 498] width 444 height 52
click at [752, 477] on span "When invoked, exportWallet will open a modal where your user can copy the full …" at bounding box center [776, 498] width 444 height 52
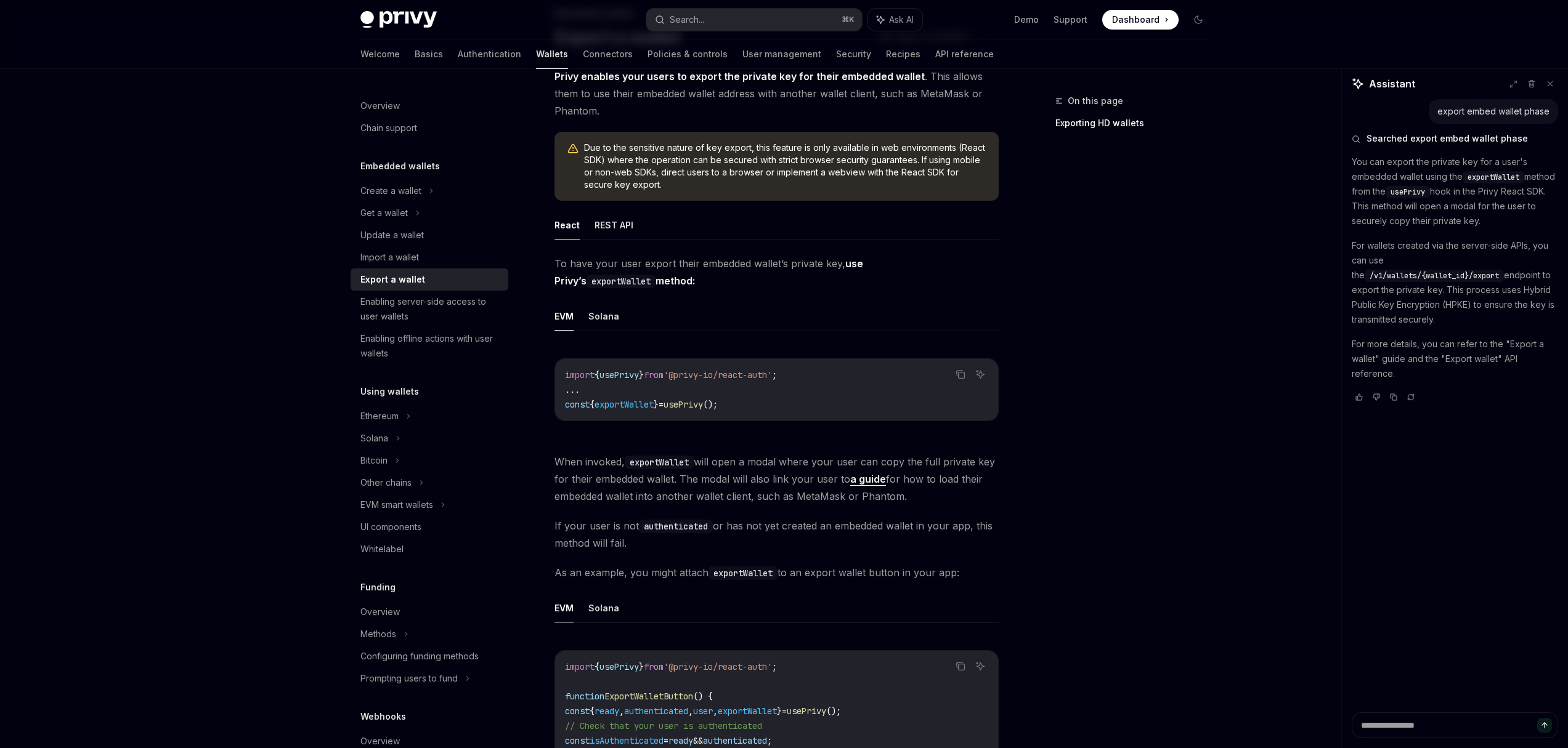
scroll to position [86, 0]
click at [614, 232] on button "REST API" at bounding box center [614, 227] width 39 height 29
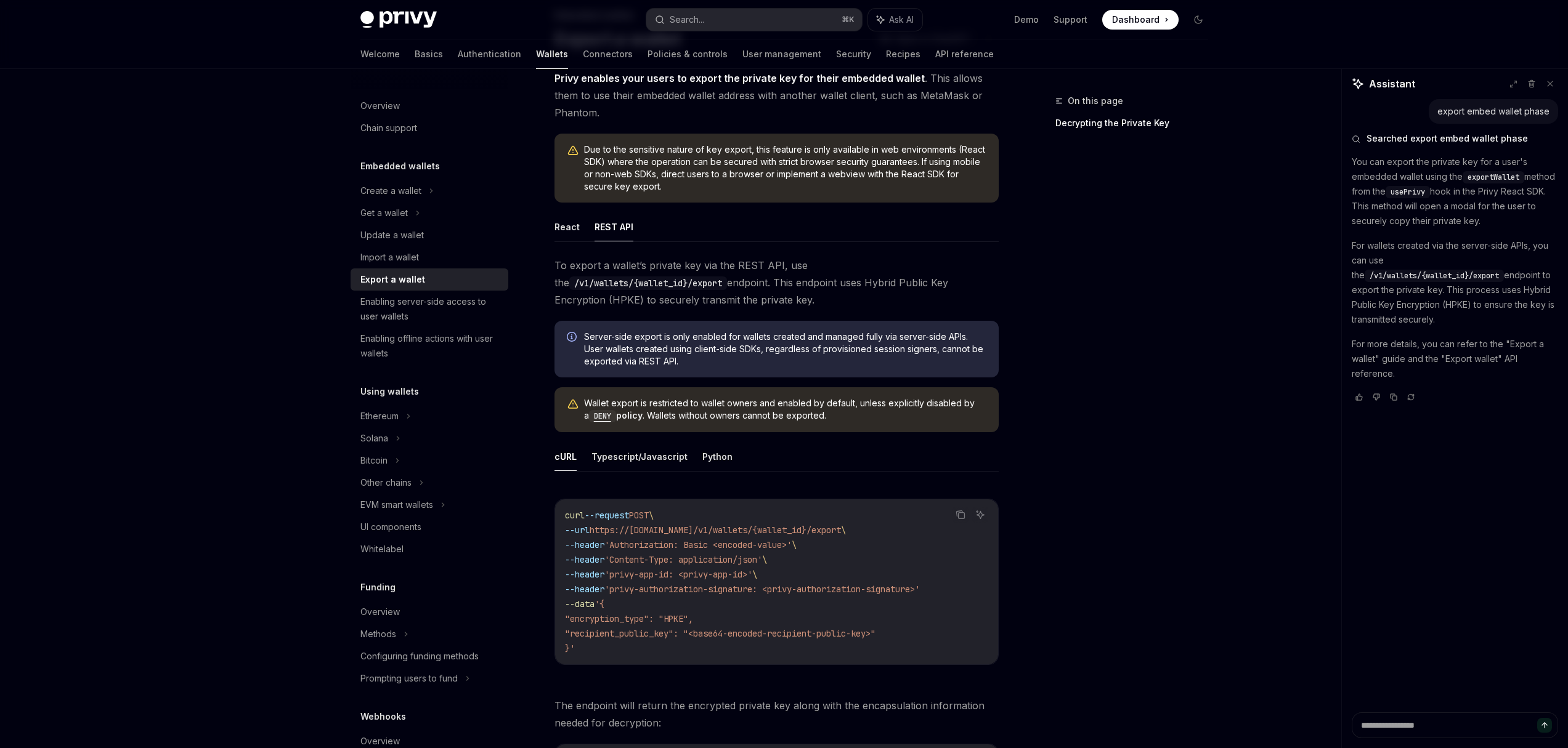
scroll to position [117, 0]
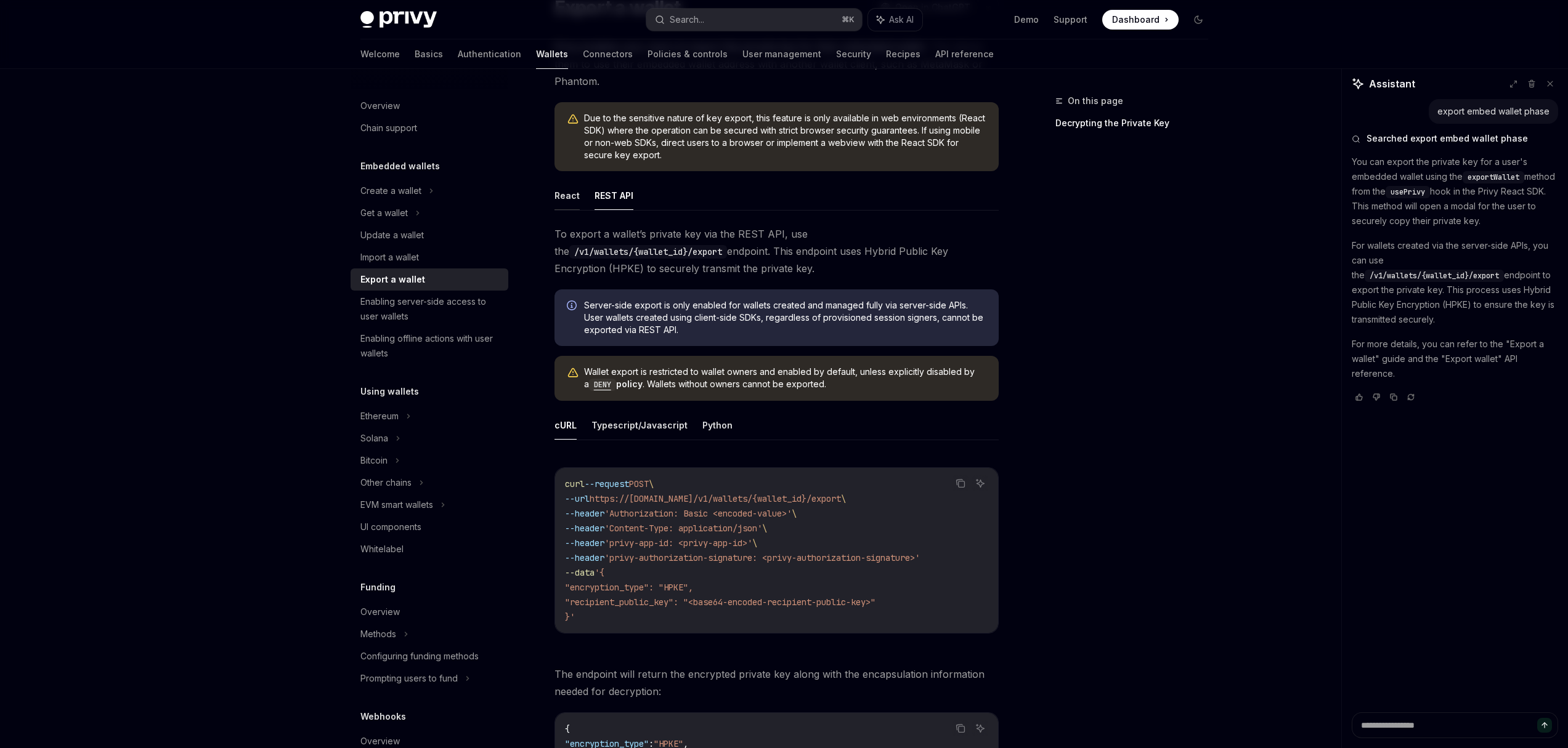
click at [560, 197] on button "React" at bounding box center [566, 196] width 25 height 29
type textarea "*"
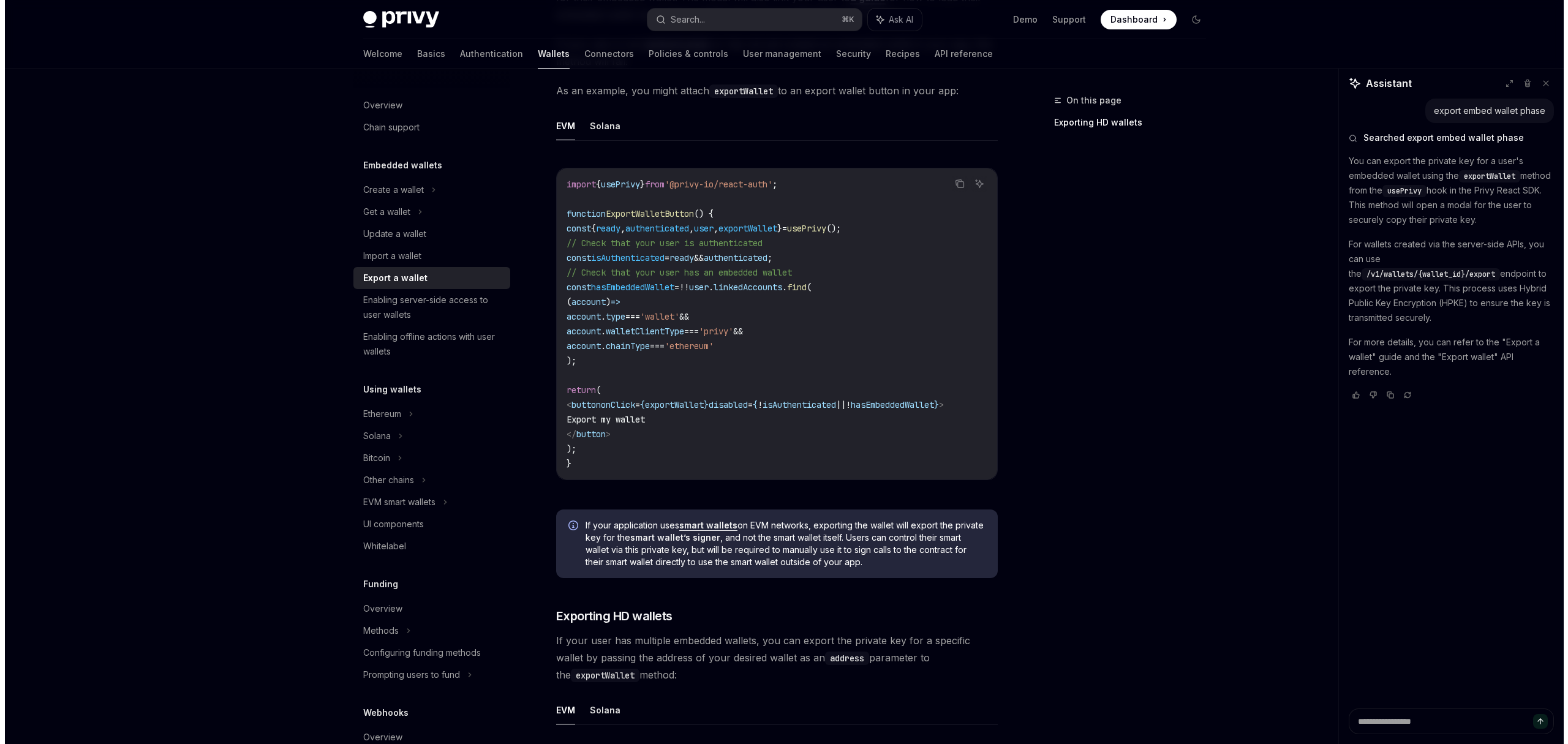
scroll to position [568, 0]
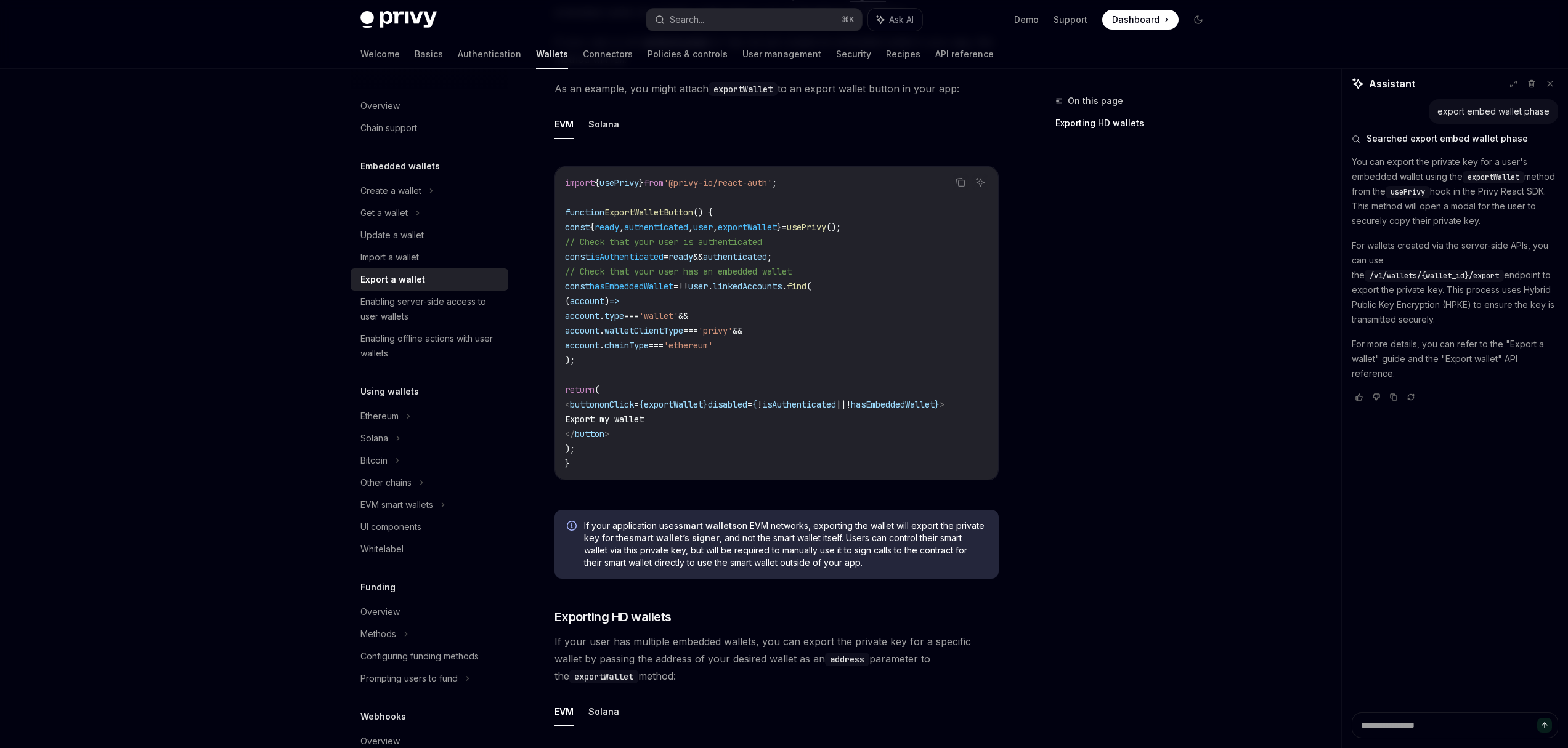
click at [1481, 179] on span "exportWallet" at bounding box center [1493, 177] width 52 height 10
click at [1425, 194] on span "usePrivy" at bounding box center [1408, 192] width 35 height 10
click at [1476, 192] on p "You can export the private key for a user's embedded wallet using the exportWal…" at bounding box center [1455, 191] width 207 height 74
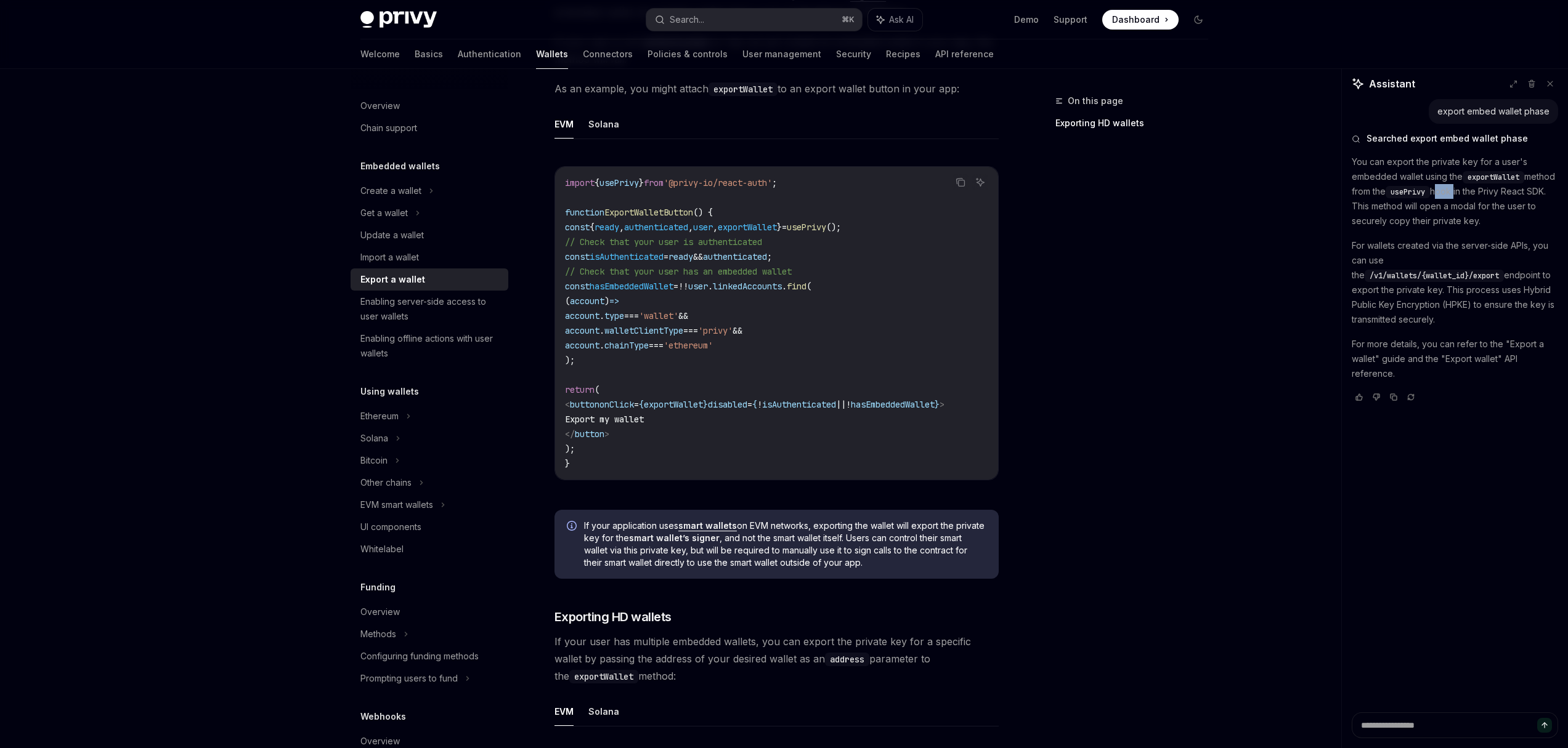
click at [1476, 192] on p "You can export the private key for a user's embedded wallet using the exportWal…" at bounding box center [1455, 191] width 207 height 74
drag, startPoint x: 1397, startPoint y: 207, endPoint x: 1356, endPoint y: 181, distance: 48.5
click at [1356, 181] on p "You can export the private key for a user's embedded wallet using the exportWal…" at bounding box center [1455, 191] width 207 height 74
click at [1425, 196] on span "usePrivy" at bounding box center [1408, 192] width 35 height 10
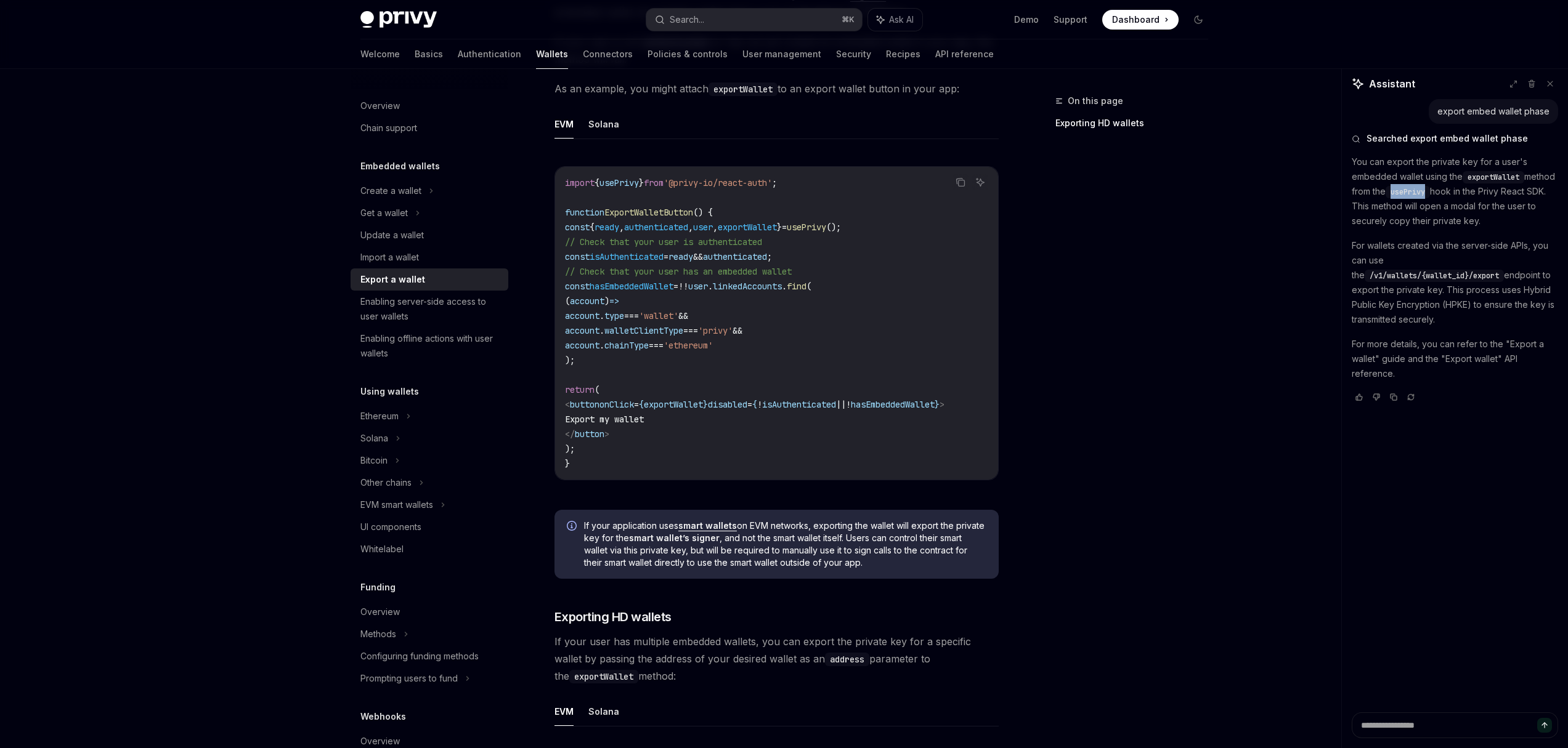
drag, startPoint x: 1398, startPoint y: 207, endPoint x: 1533, endPoint y: 222, distance: 135.8
click at [1533, 222] on p "You can export the private key for a user's embedded wallet using the exportWal…" at bounding box center [1455, 191] width 207 height 74
click at [1515, 220] on p "You can export the private key for a user's embedded wallet using the exportWal…" at bounding box center [1455, 191] width 207 height 74
drag, startPoint x: 1514, startPoint y: 223, endPoint x: 1354, endPoint y: 150, distance: 175.9
click at [1354, 150] on div "Searched export embed wallet phase You can export the private key for a user's …" at bounding box center [1455, 268] width 207 height 288
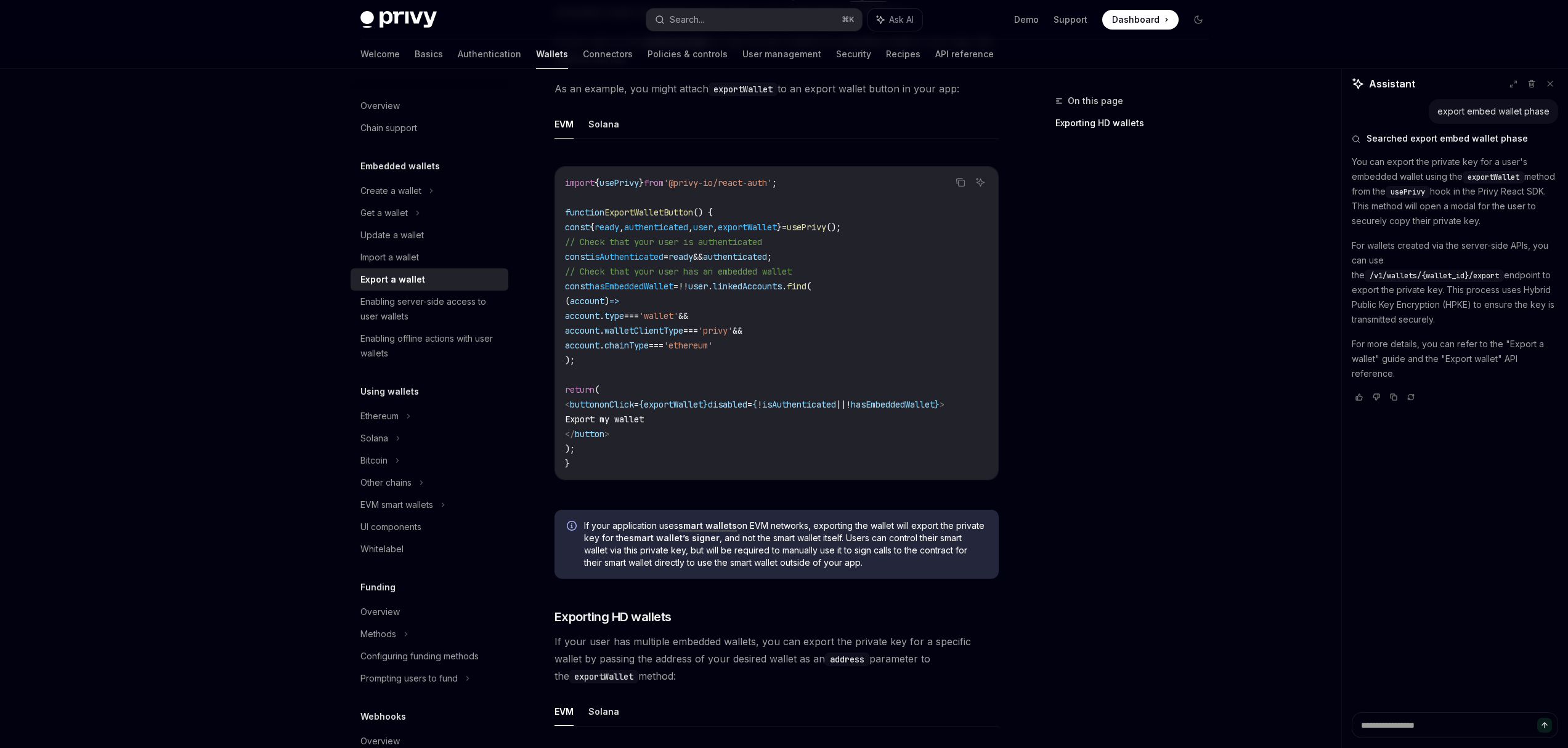
click at [1425, 193] on span "usePrivy" at bounding box center [1408, 192] width 35 height 10
click at [1483, 192] on p "You can export the private key for a user's embedded wallet using the exportWal…" at bounding box center [1455, 191] width 207 height 74
drag, startPoint x: 1522, startPoint y: 223, endPoint x: 1353, endPoint y: 164, distance: 179.0
click at [1353, 164] on p "You can export the private key for a user's embedded wallet using the exportWal…" at bounding box center [1455, 191] width 207 height 74
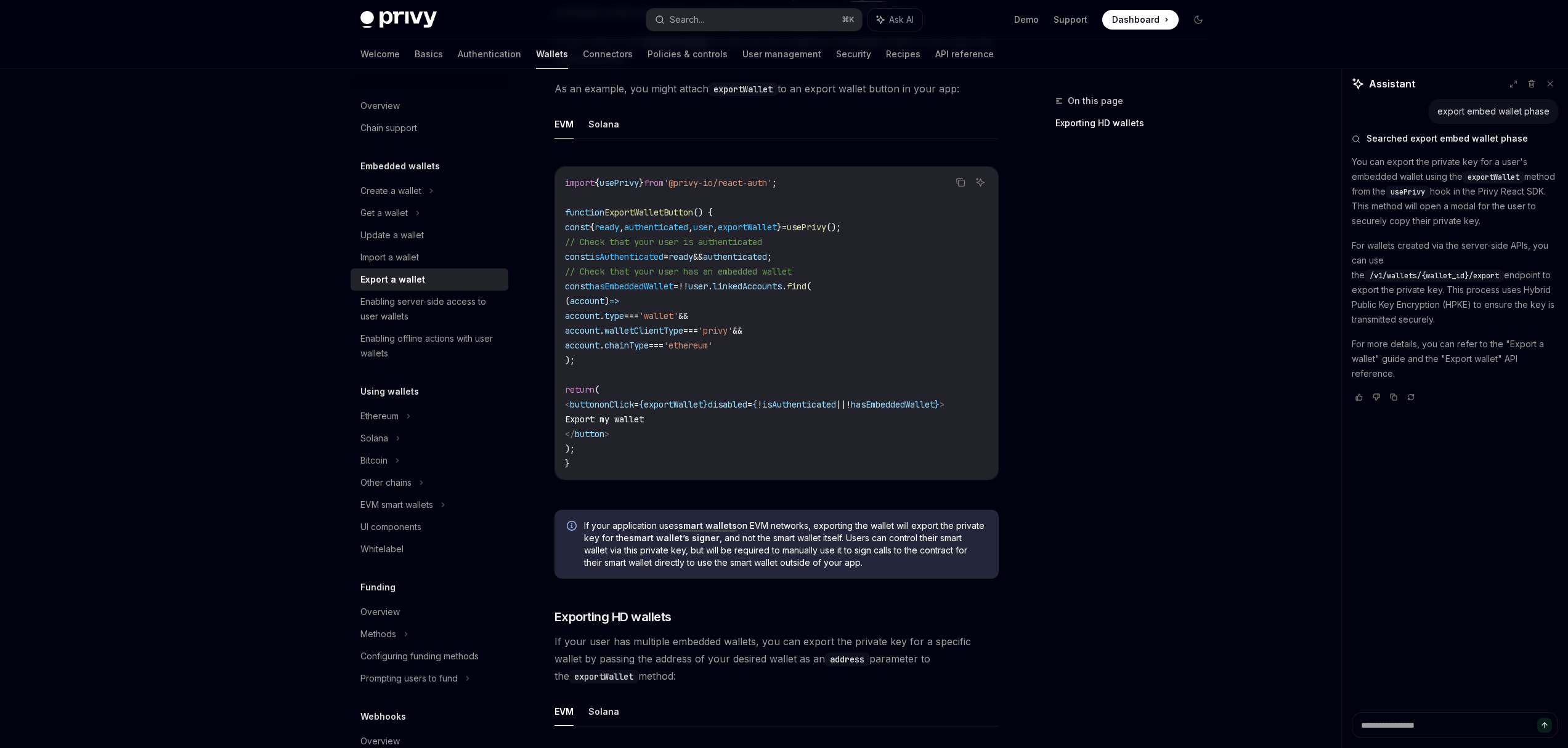
copy p "You can export the private key for a user's embedded wallet using the exportWal…"
click at [1460, 219] on p "You can export the private key for a user's embedded wallet using the exportWal…" at bounding box center [1455, 191] width 207 height 74
drag, startPoint x: 1515, startPoint y: 223, endPoint x: 1346, endPoint y: 166, distance: 178.4
click at [1346, 166] on div "export embed wallet phase Searched export embed wallet phase You can export the…" at bounding box center [1454, 406] width 226 height 614
click at [1520, 114] on div "export embed wallet phase" at bounding box center [1493, 111] width 112 height 12
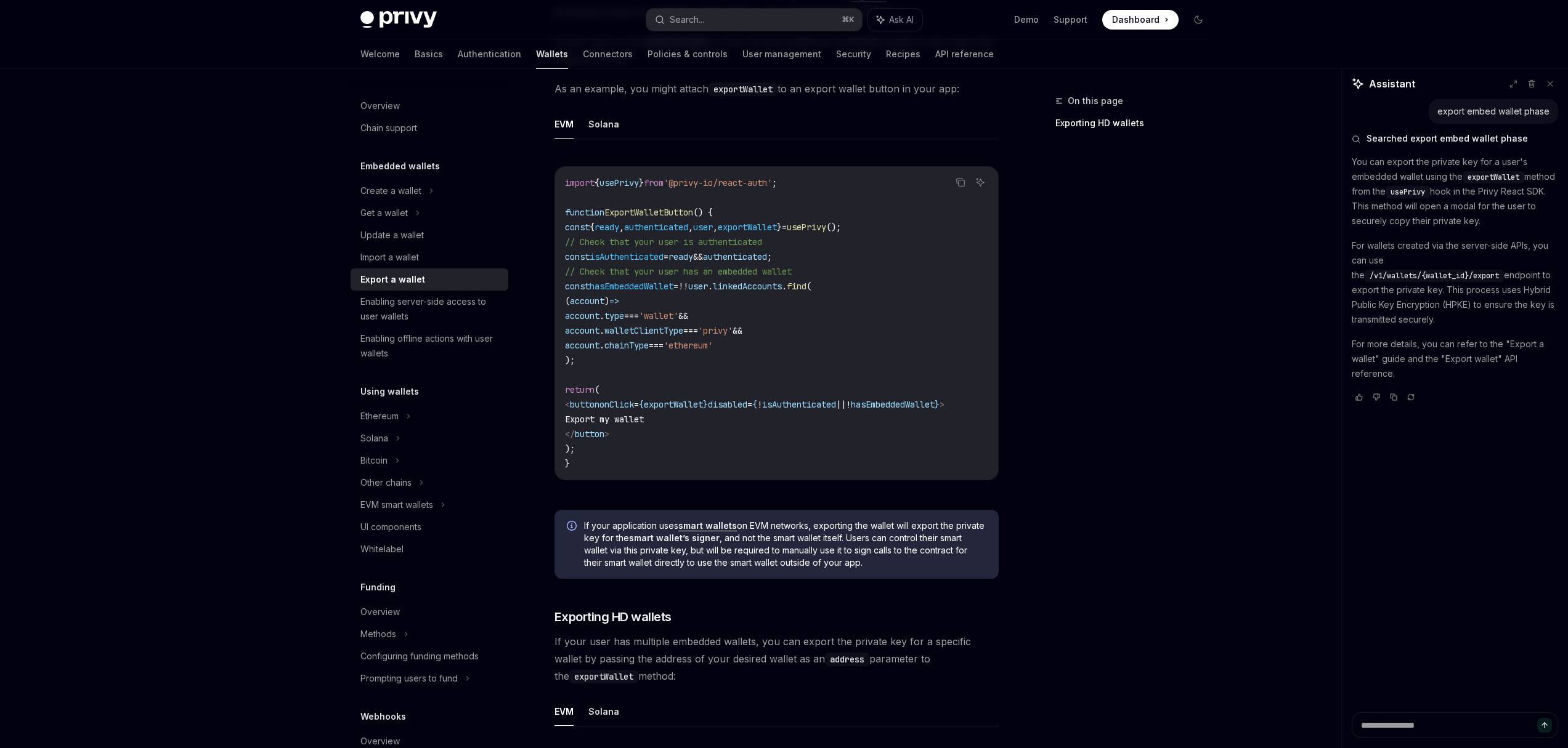
click at [1524, 113] on div "export embed wallet phase" at bounding box center [1493, 111] width 112 height 12
click at [797, 27] on button "Search... ⌘ K" at bounding box center [754, 19] width 215 height 22
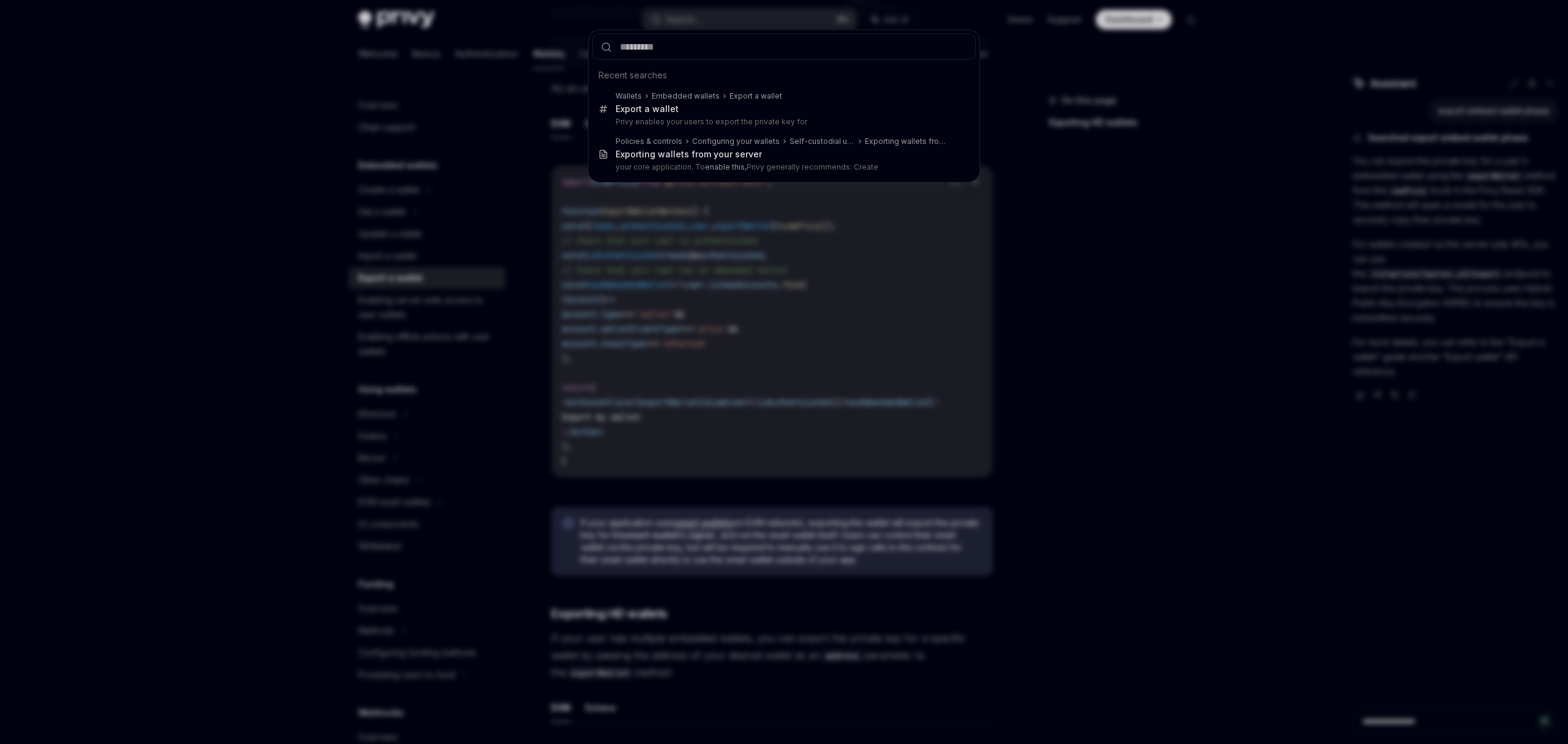
click at [791, 19] on div "Recent searches Wallets Embedded wallets Export a wallet Export a wallet Privy …" at bounding box center [784, 372] width 1568 height 744
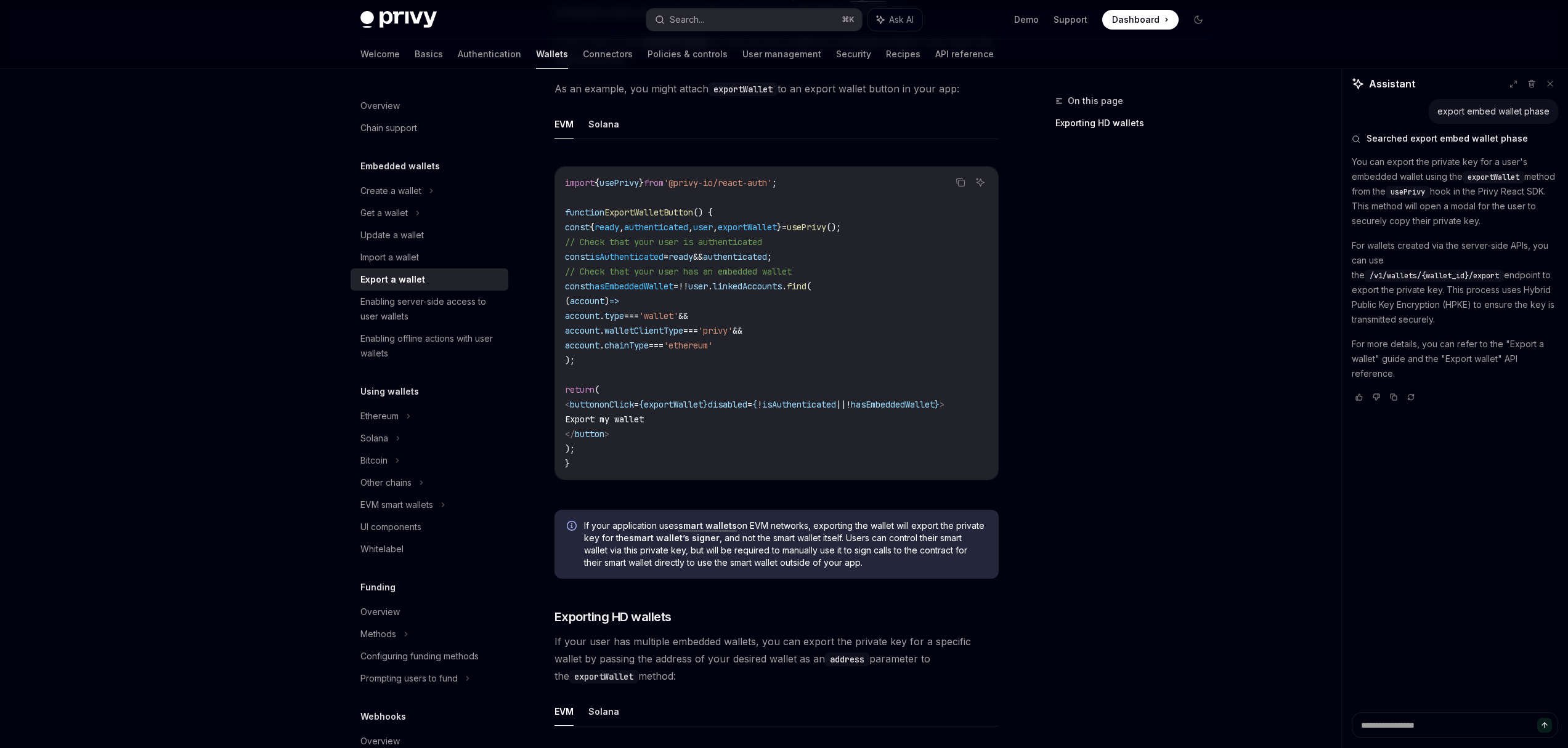
click at [772, 37] on div "Privy Docs home page Search... ⌘ K Ask AI Demo Support Dashboard Dashboard Sear…" at bounding box center [784, 19] width 848 height 40
click at [757, 23] on button "Search... ⌘ K" at bounding box center [754, 19] width 215 height 22
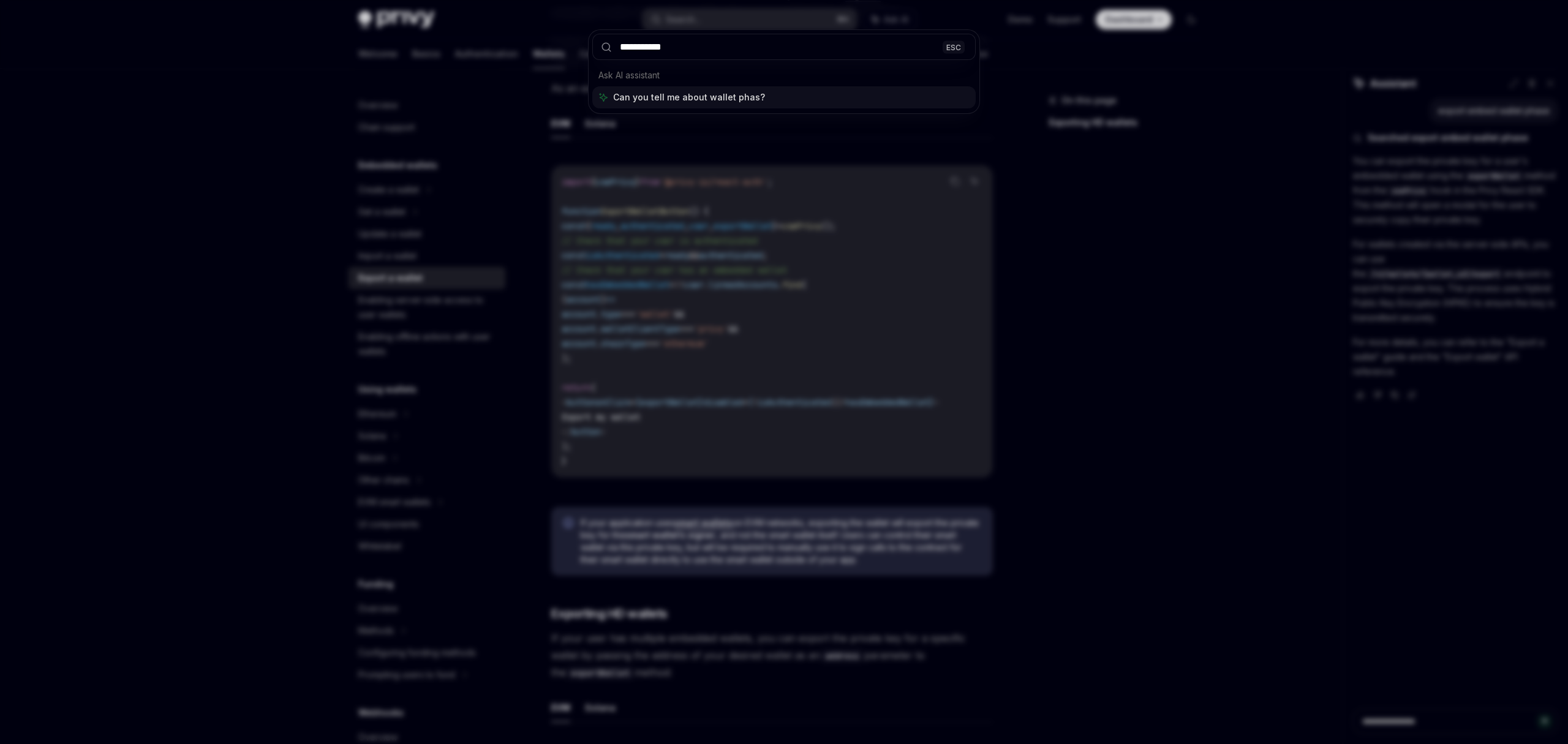
type input "**********"
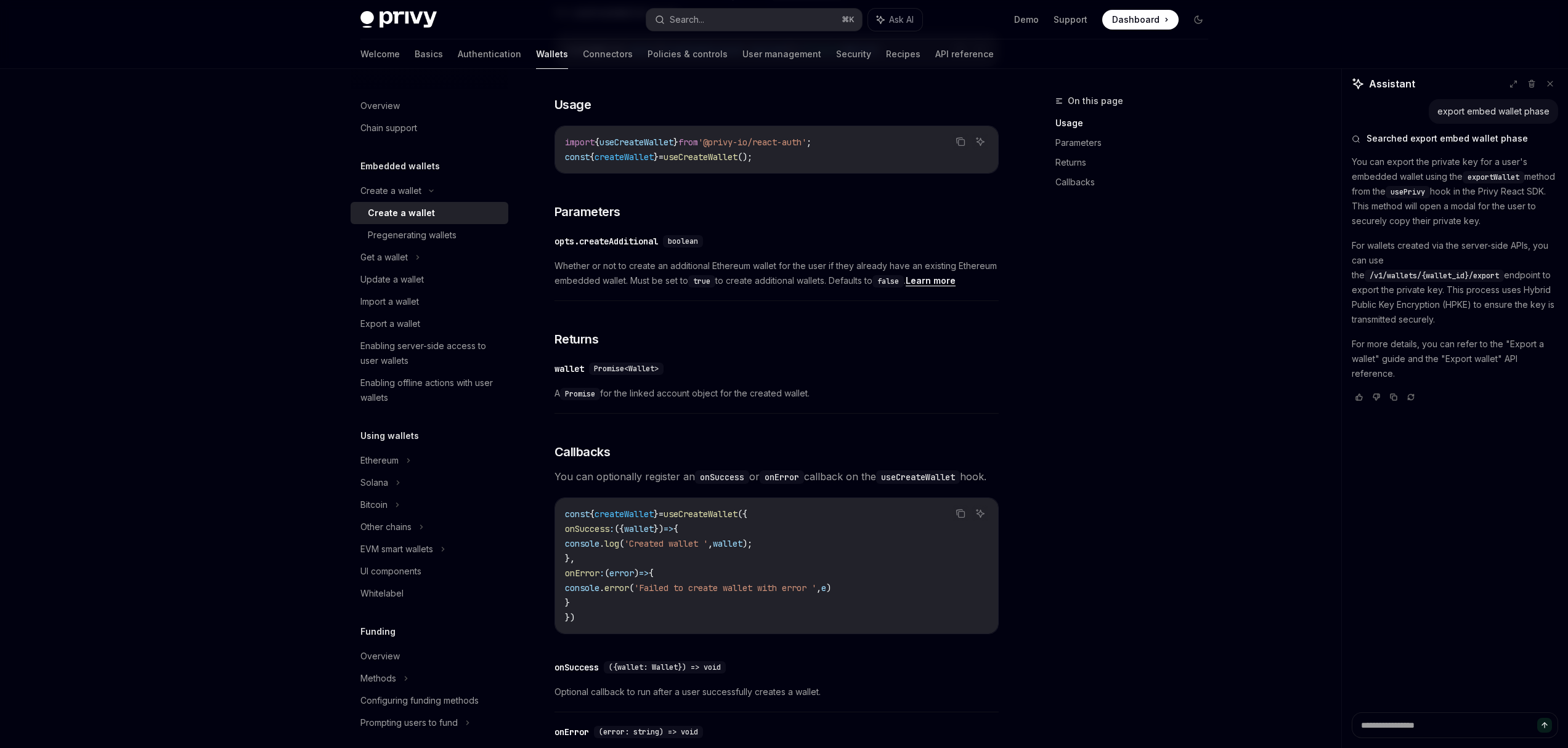
scroll to position [417, 0]
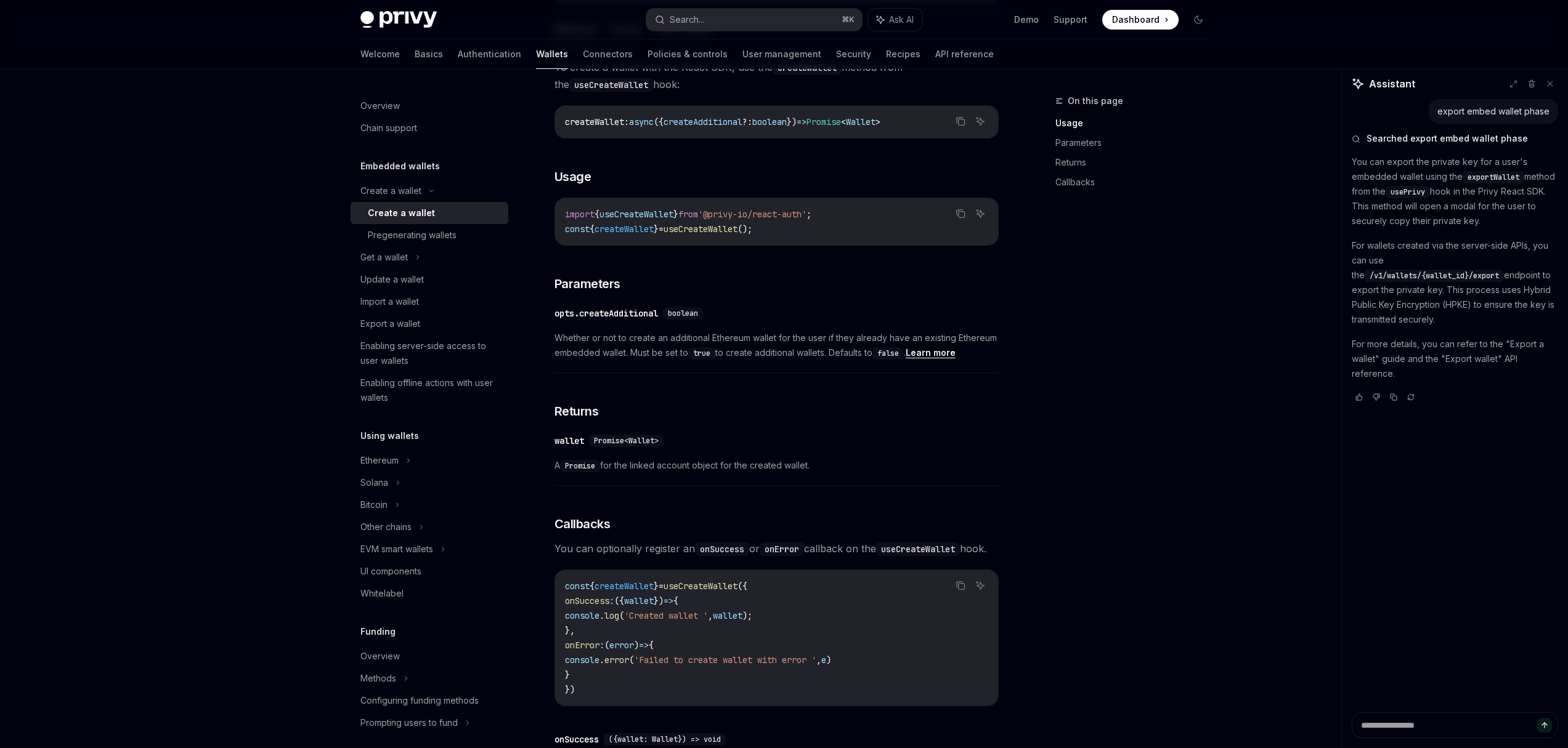
click at [635, 232] on span "createWallet" at bounding box center [624, 229] width 59 height 11
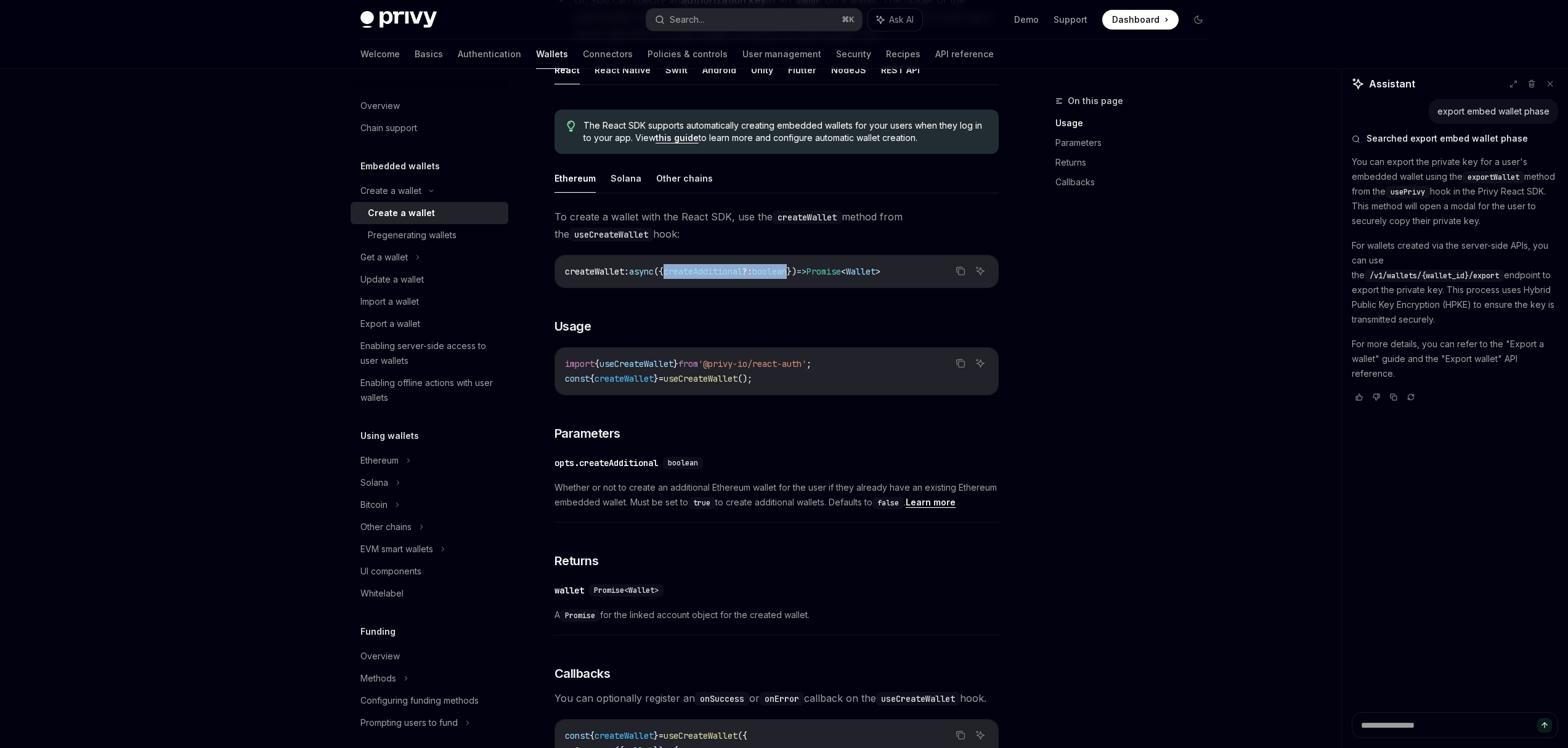
drag, startPoint x: 671, startPoint y: 273, endPoint x: 811, endPoint y: 273, distance: 140.0
click at [811, 273] on span "createWallet : async ({ createAdditional ?: boolean }) => Promise < Wallet >" at bounding box center [722, 272] width 315 height 11
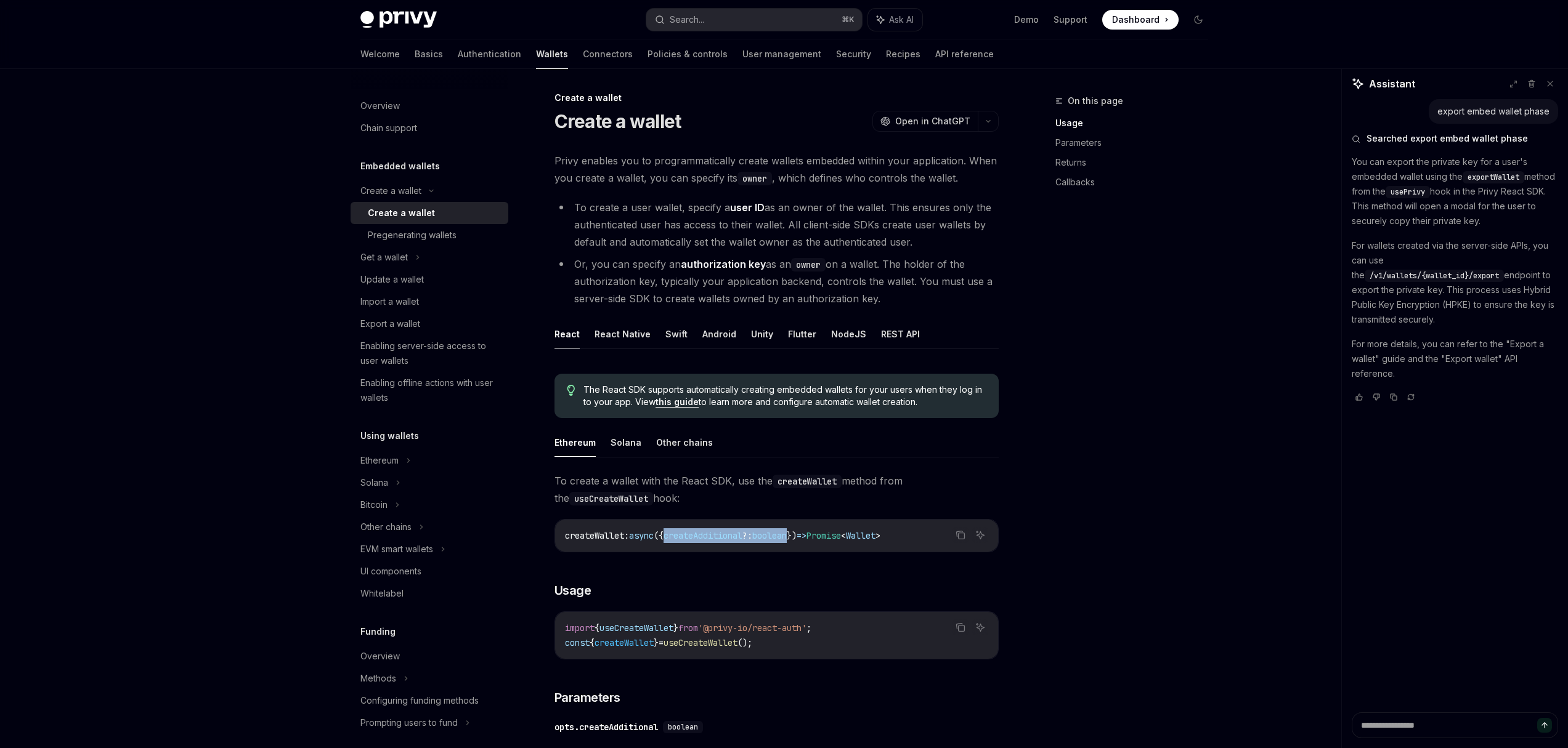
scroll to position [0, 0]
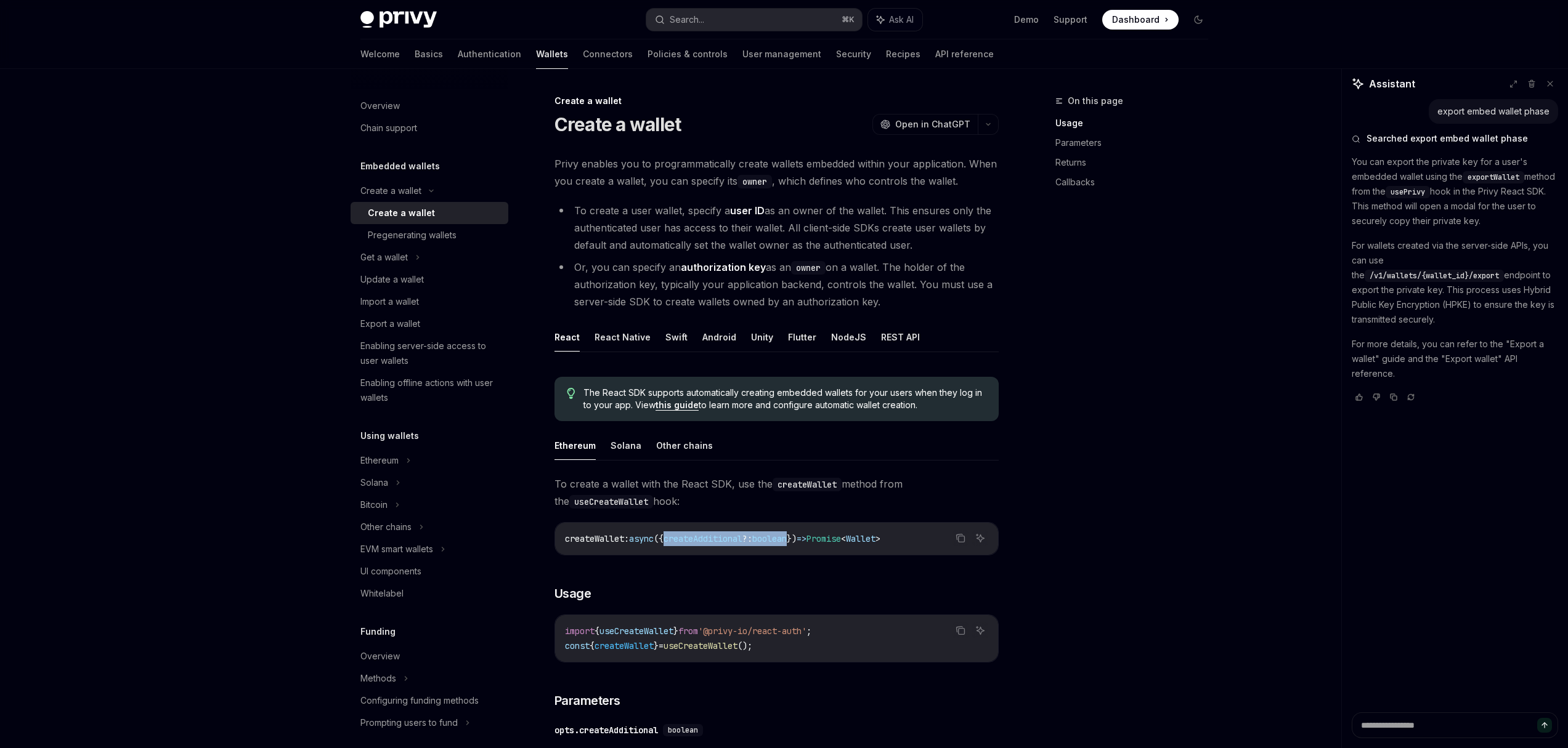
drag, startPoint x: 658, startPoint y: 284, endPoint x: 888, endPoint y: 304, distance: 230.9
click at [888, 304] on li "Or, you can specify an authorization key as an owner on a wallet. The holder of…" at bounding box center [776, 284] width 444 height 52
click at [401, 236] on div "Pregenerating wallets" at bounding box center [412, 235] width 89 height 15
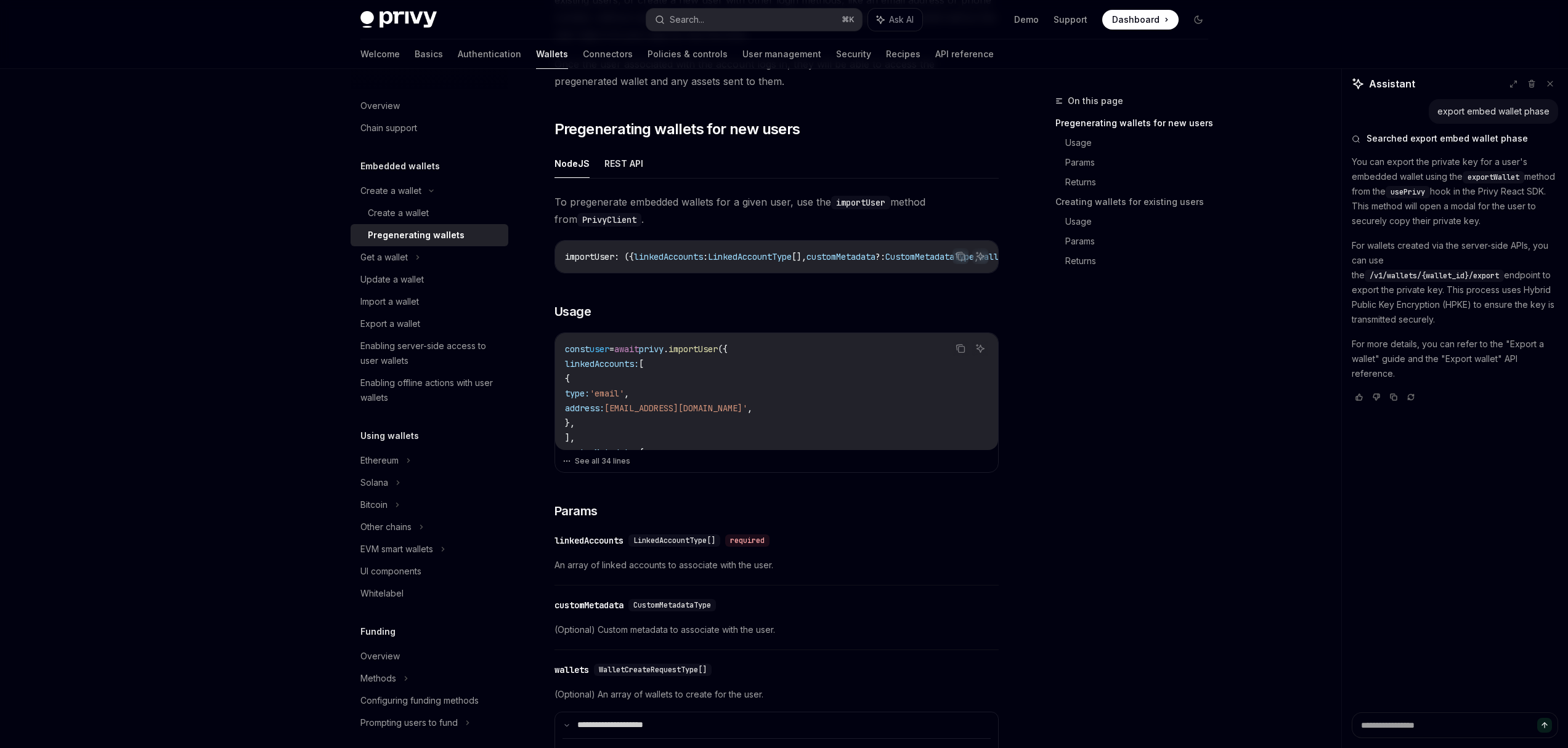
scroll to position [184, 0]
click at [594, 464] on button "See all 34 lines" at bounding box center [776, 458] width 428 height 17
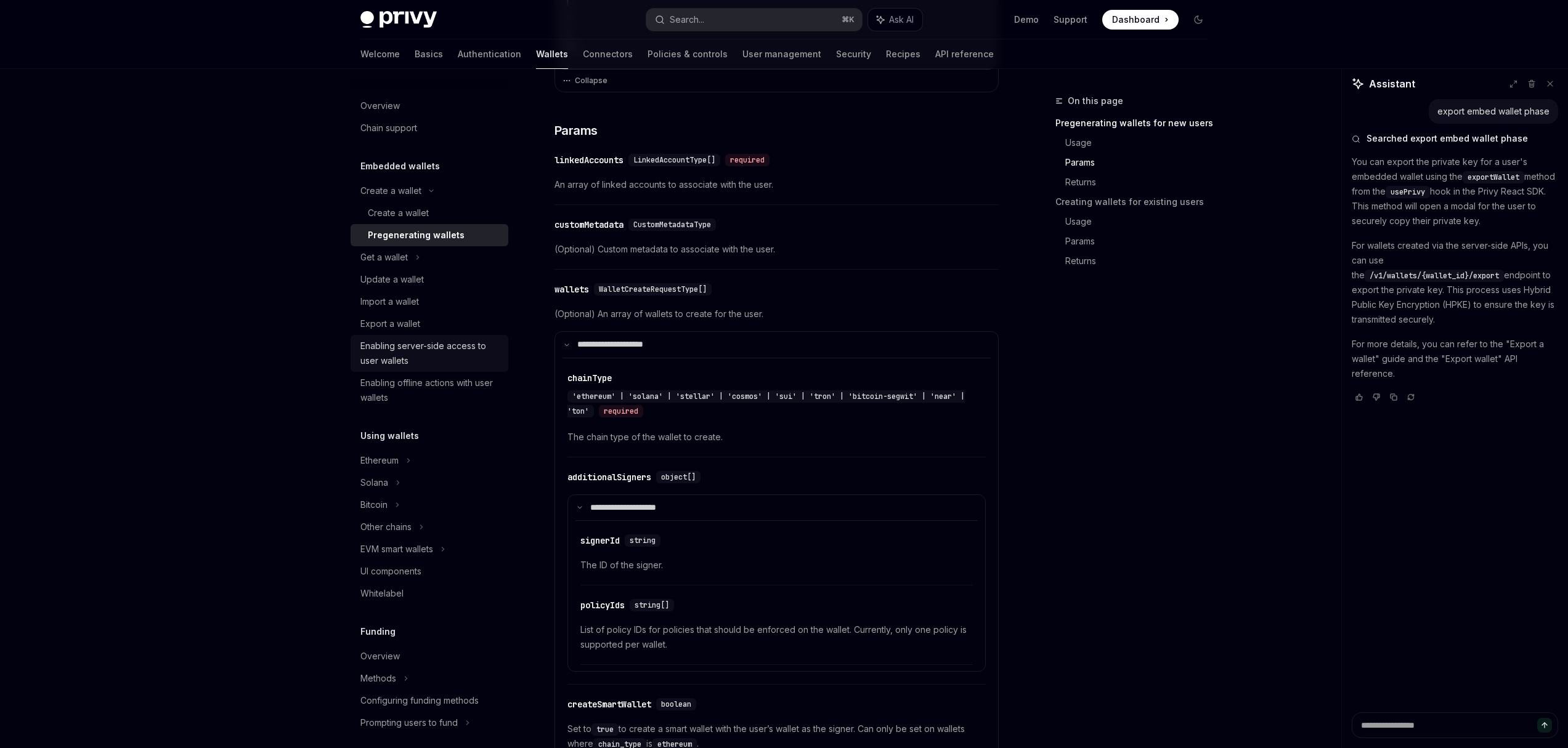
scroll to position [973, 0]
click at [390, 276] on div "Update a wallet" at bounding box center [392, 279] width 63 height 15
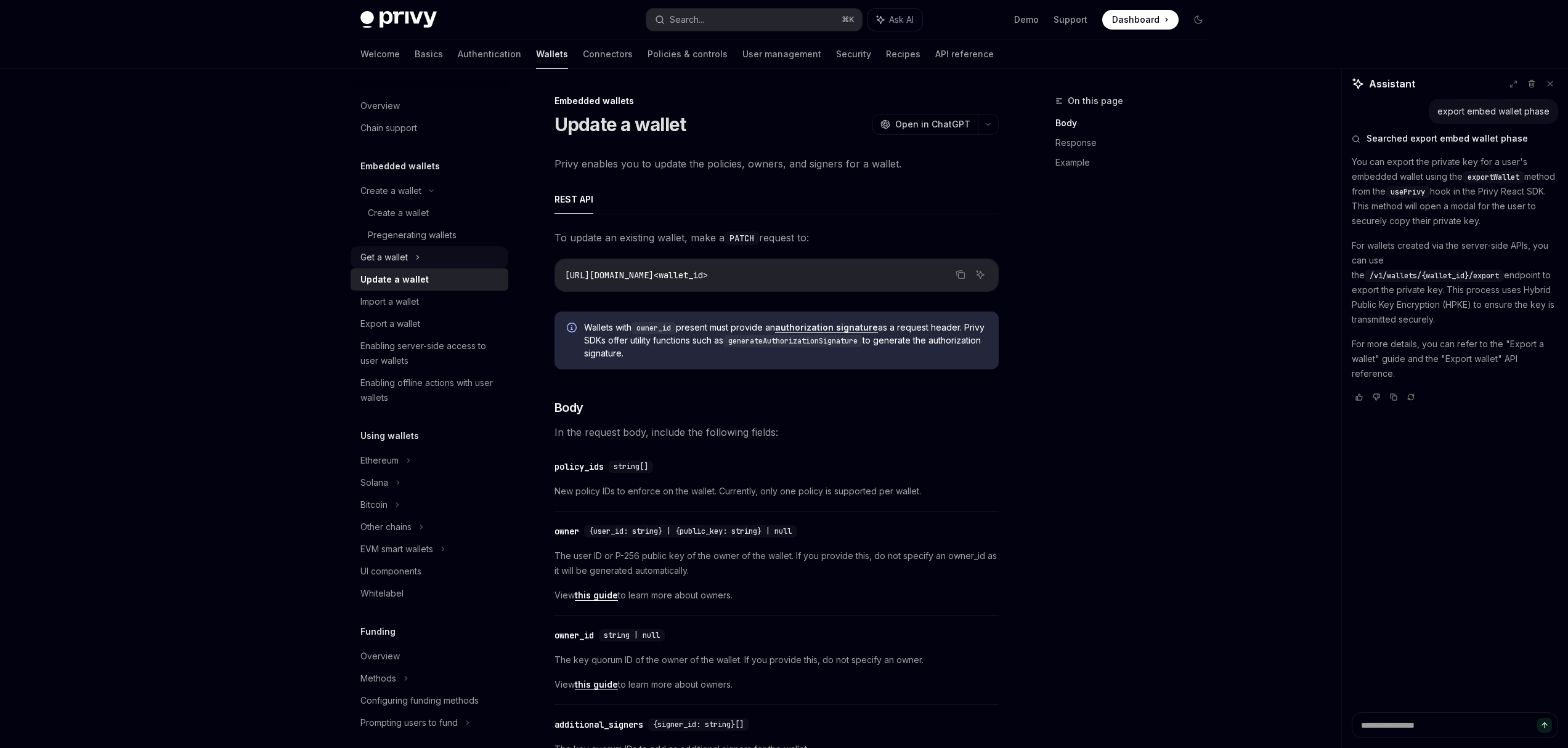
click at [387, 262] on div "Get a wallet" at bounding box center [384, 257] width 48 height 15
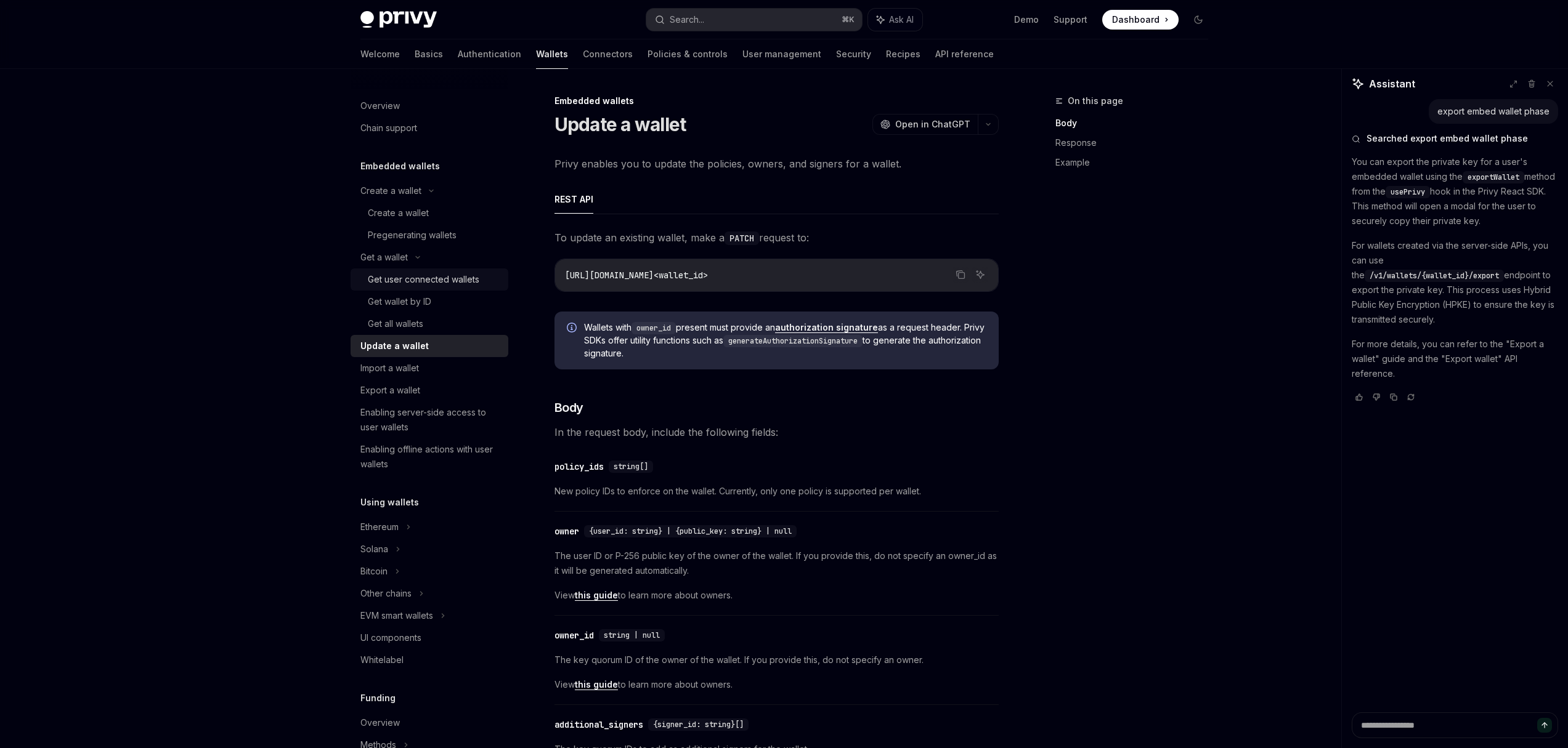
click at [389, 280] on div "Get user connected wallets" at bounding box center [424, 279] width 112 height 15
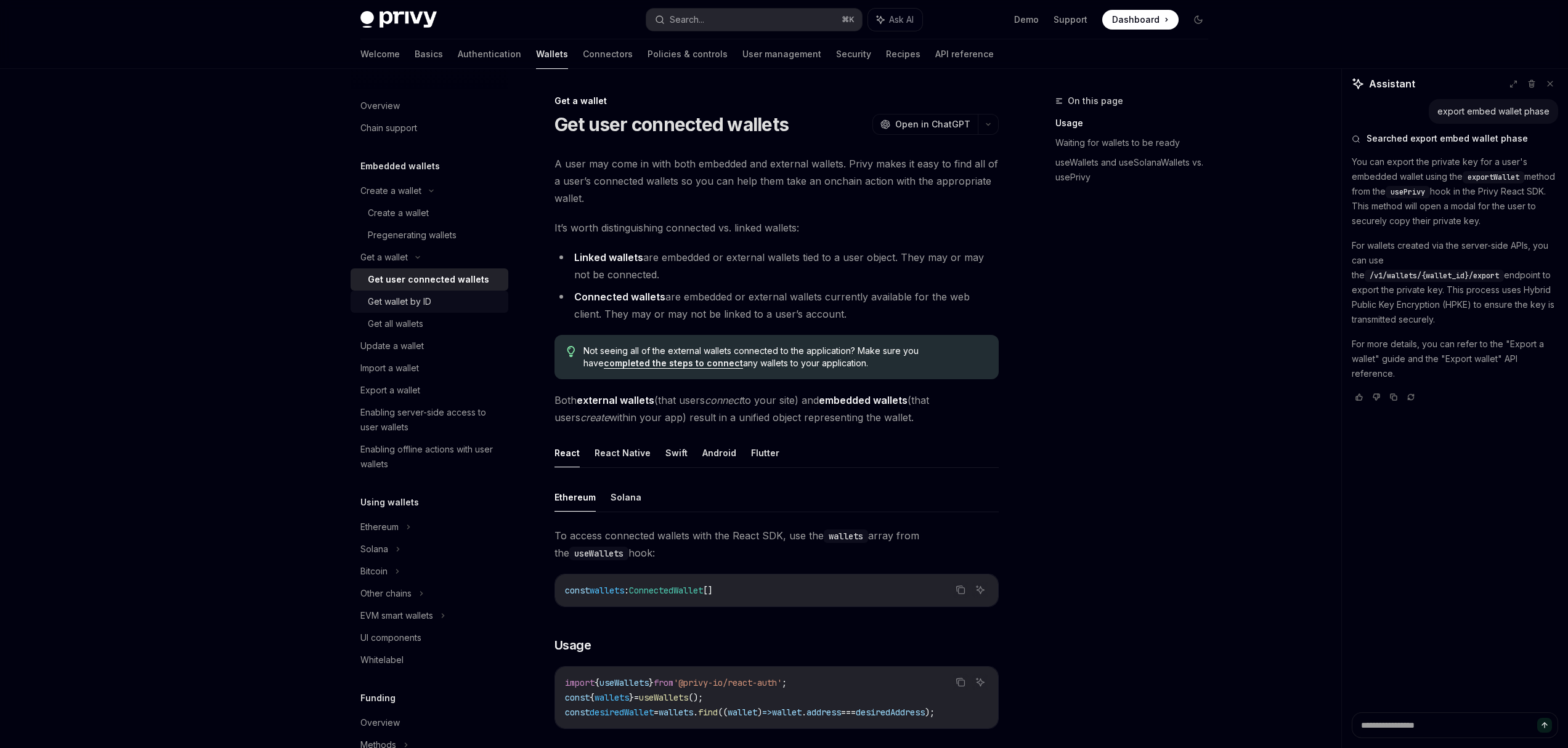
click at [394, 306] on div "Get wallet by ID" at bounding box center [399, 302] width 63 height 15
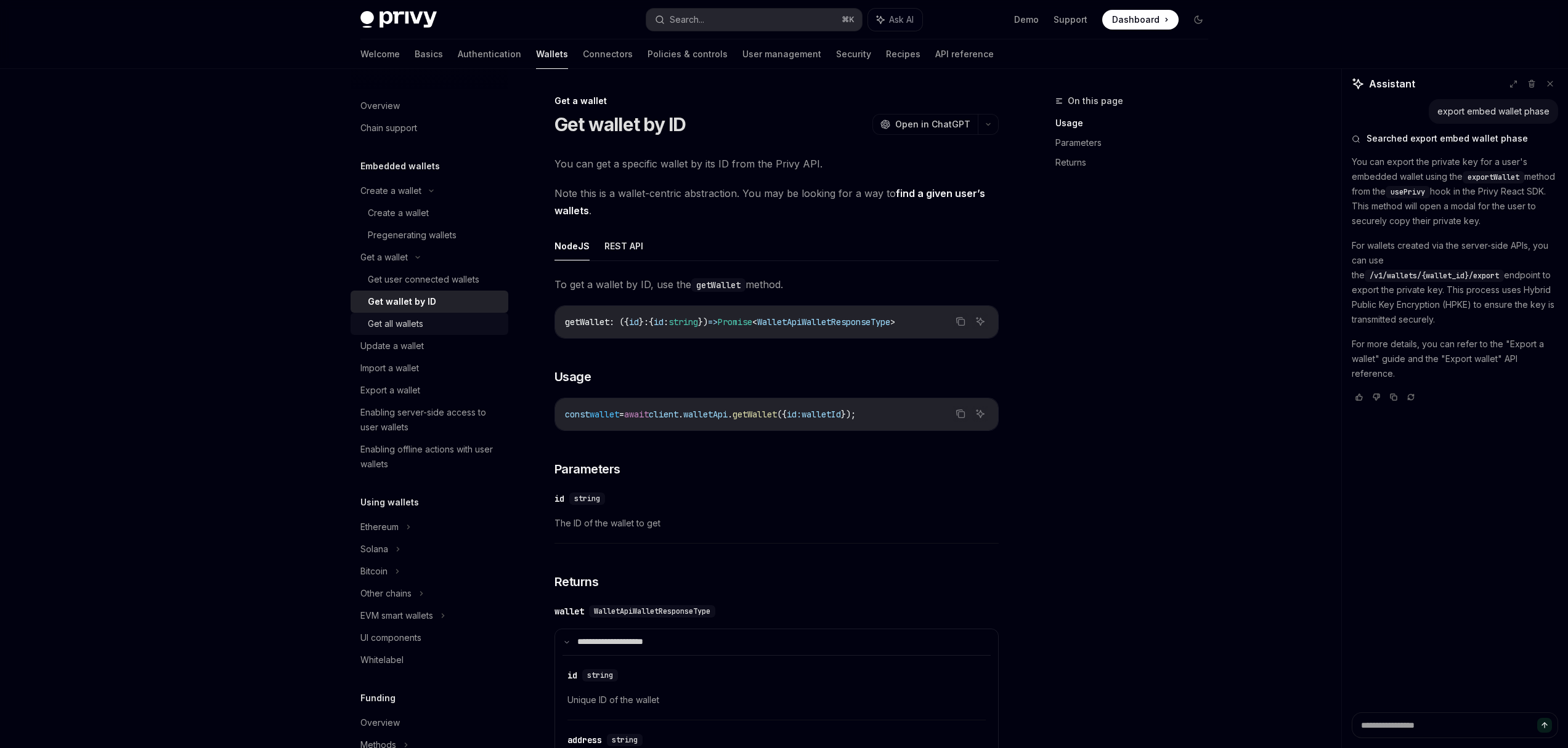
click at [388, 324] on div "Get all wallets" at bounding box center [395, 324] width 55 height 15
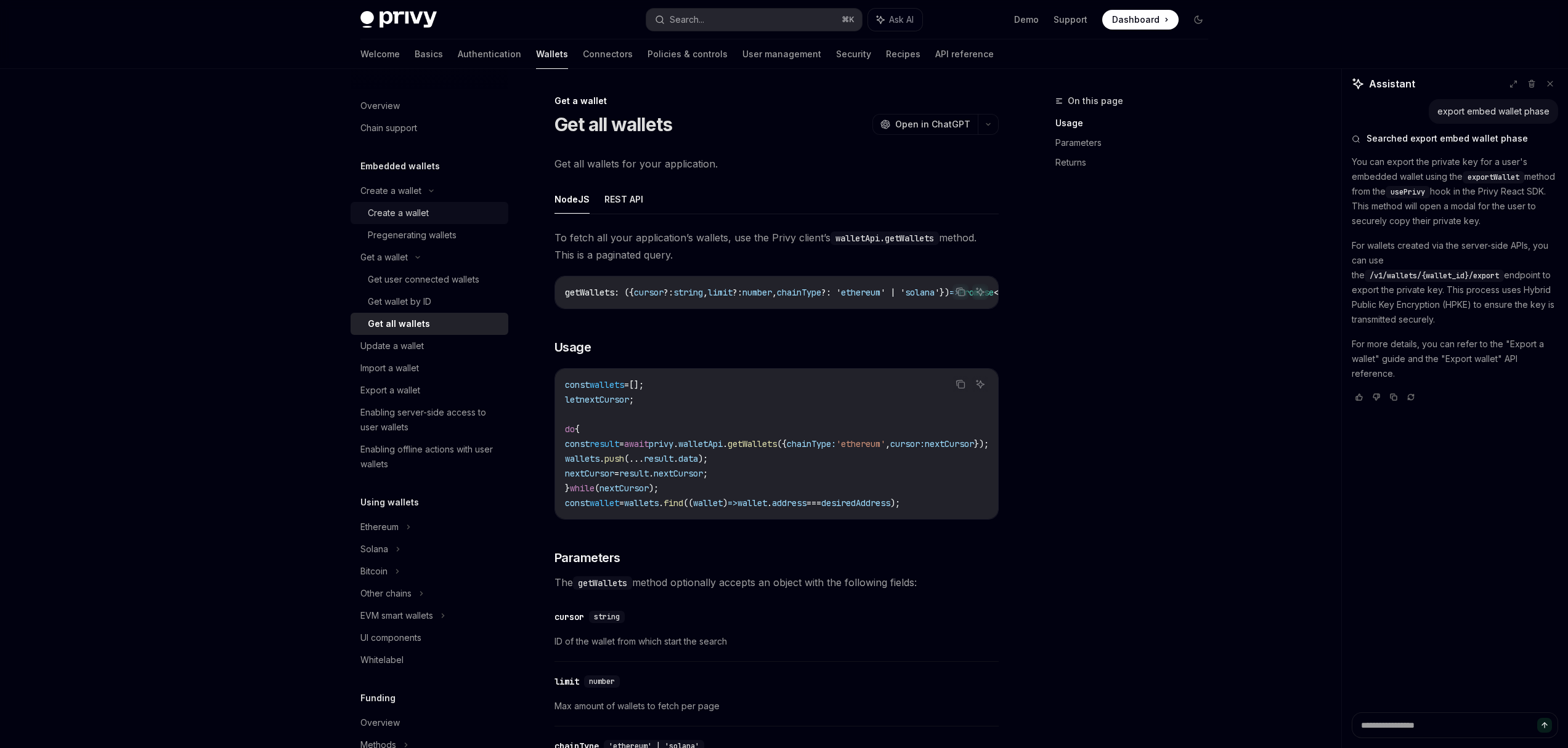
click at [403, 218] on div "Create a wallet" at bounding box center [398, 213] width 61 height 15
type textarea "*"
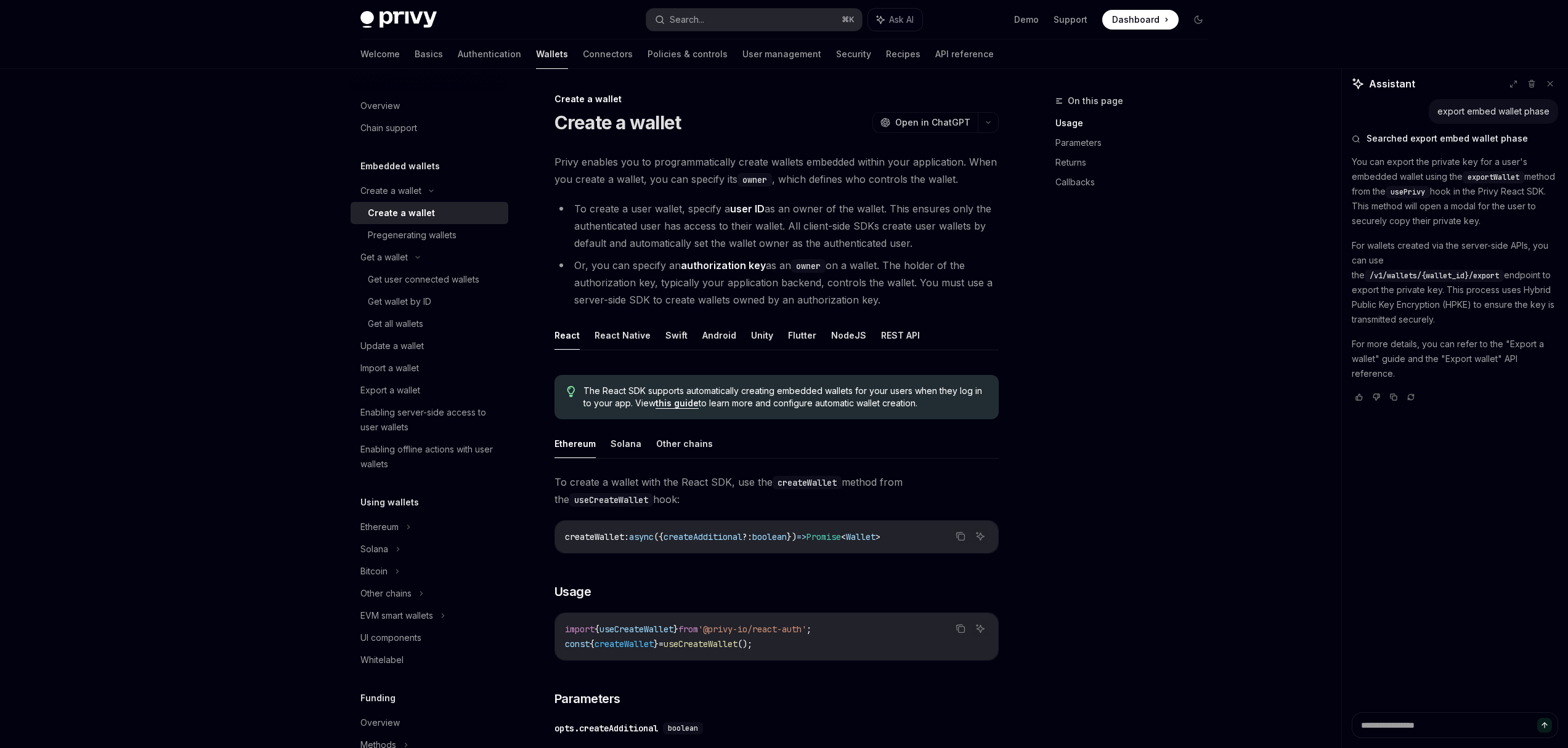
scroll to position [2, 0]
click at [1158, 380] on div "On this page Usage Parameters Returns Callbacks" at bounding box center [1123, 421] width 187 height 654
